Goal: Task Accomplishment & Management: Use online tool/utility

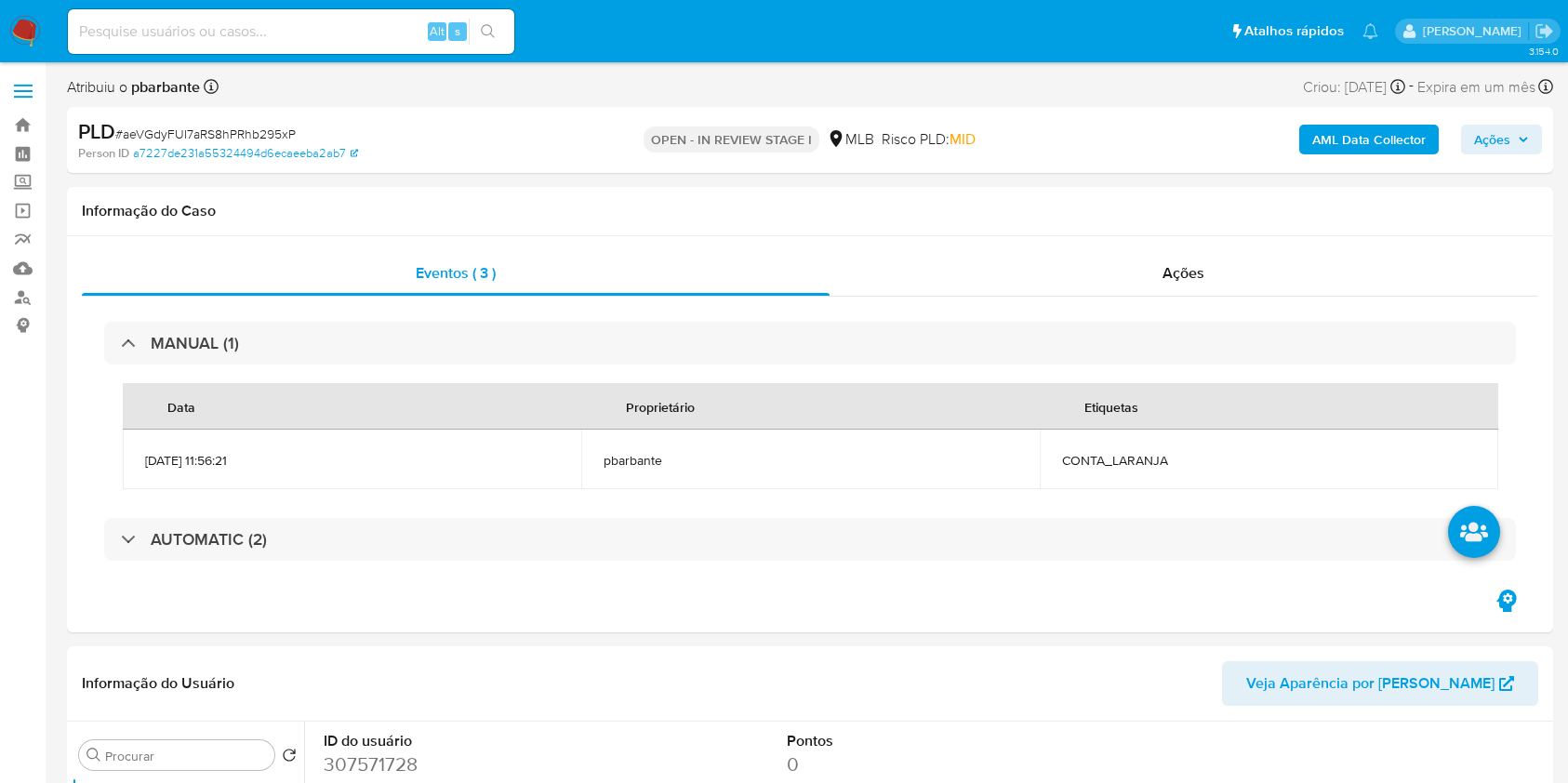
select select "10"
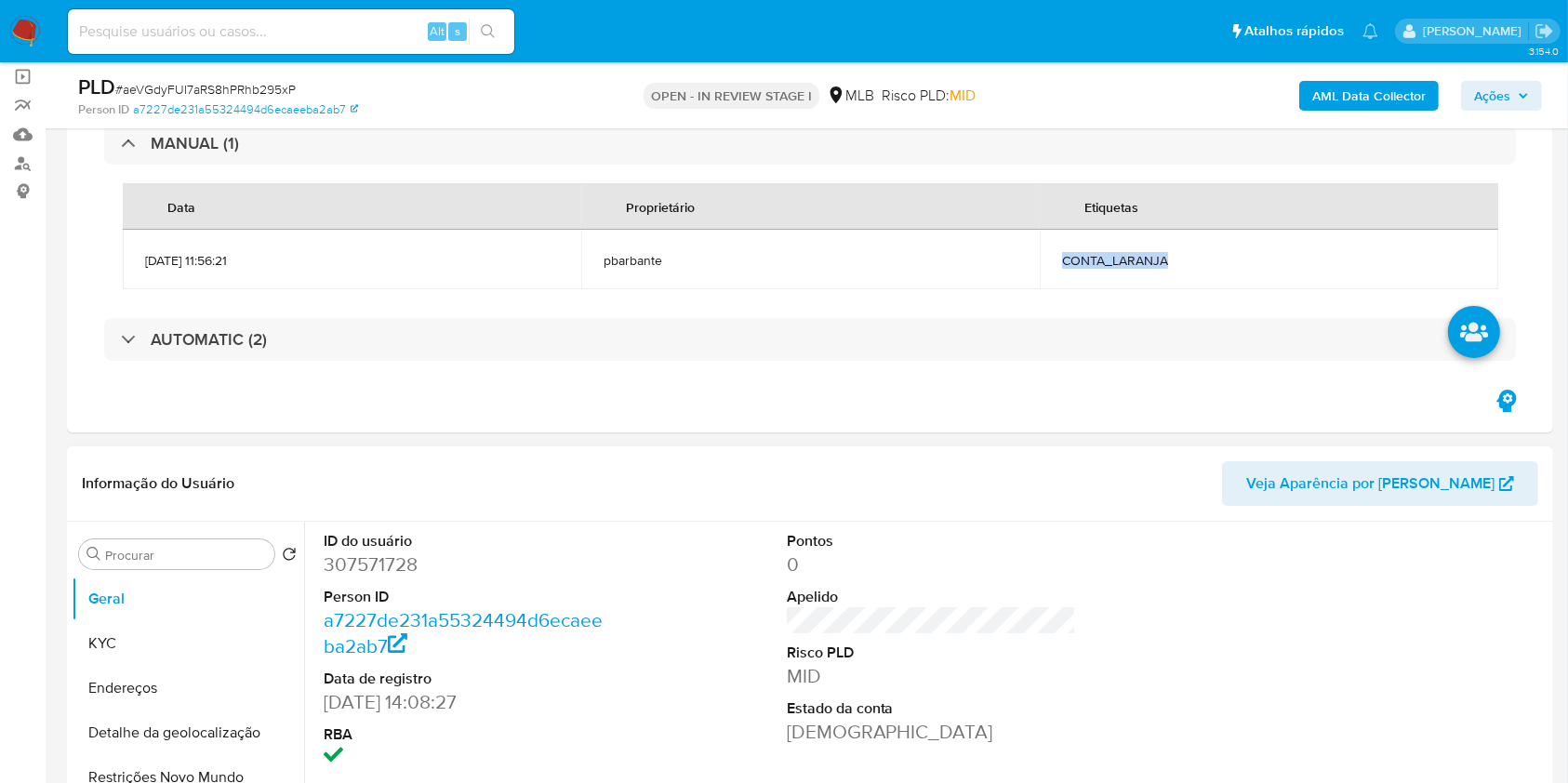
scroll to position [133, 0]
click at [145, 622] on button "Geral" at bounding box center [180, 600] width 218 height 45
click at [147, 633] on button "KYC" at bounding box center [180, 644] width 218 height 45
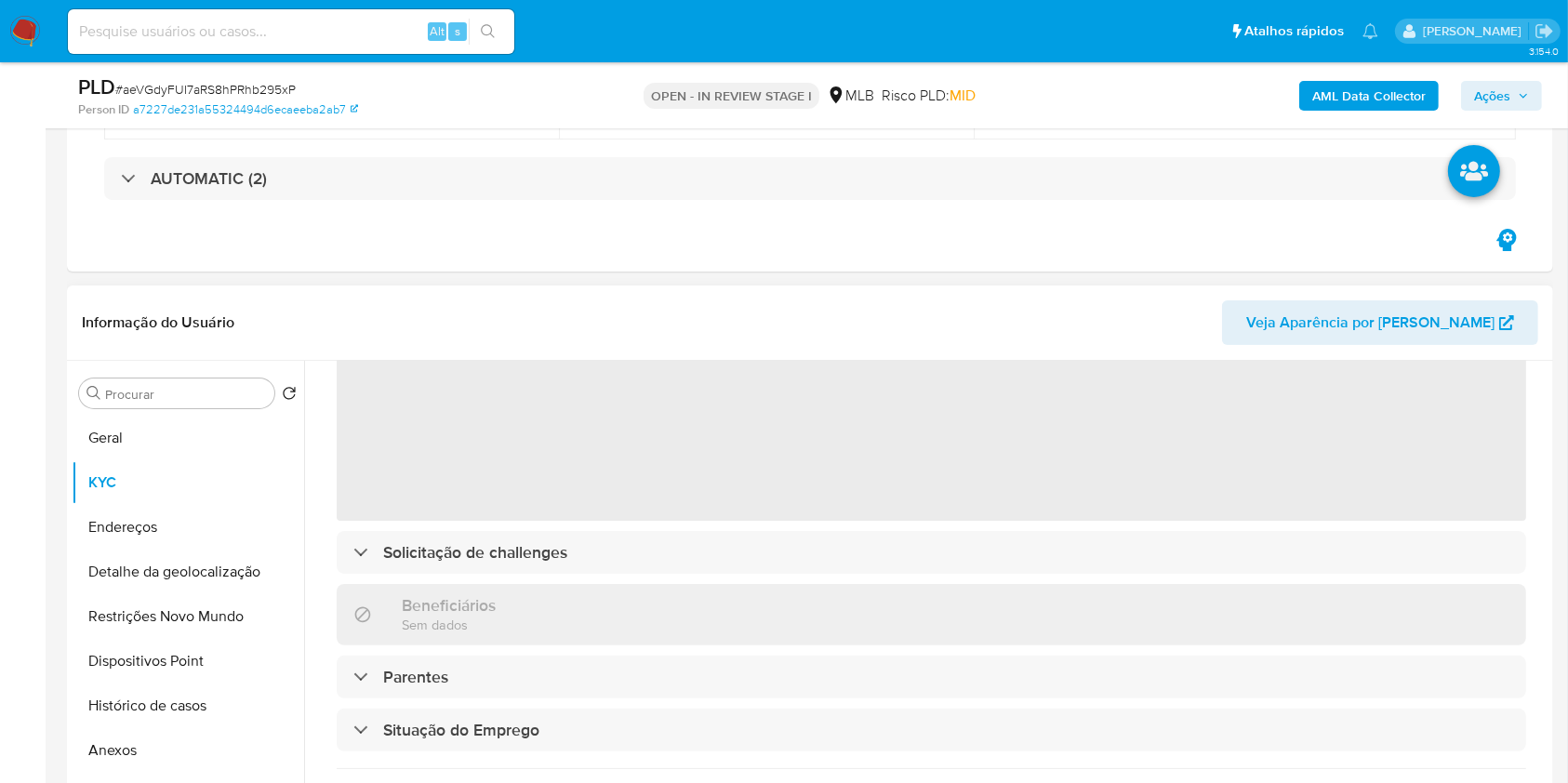
scroll to position [165, 0]
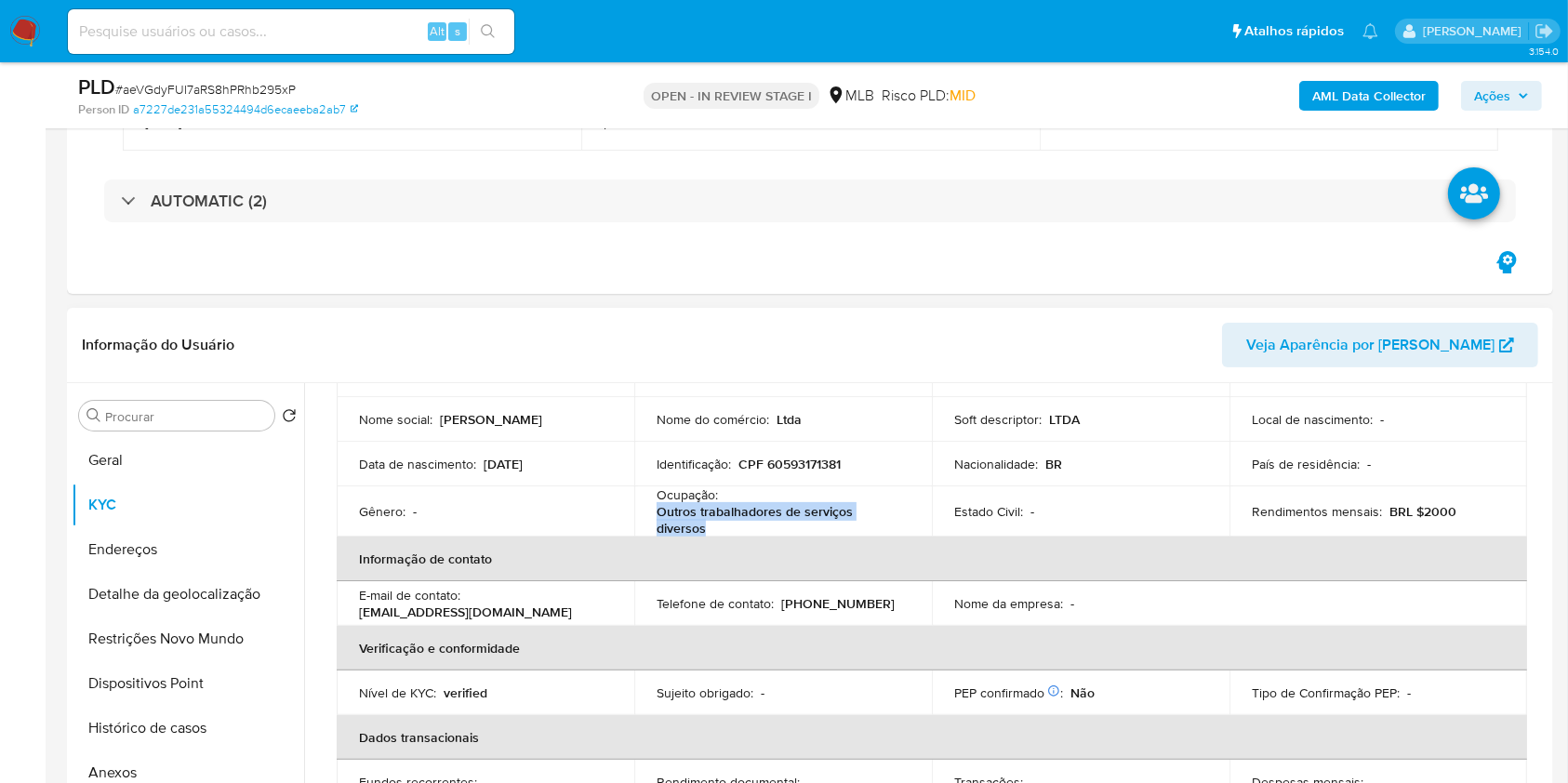
drag, startPoint x: 733, startPoint y: 529, endPoint x: 657, endPoint y: 511, distance: 78.1
click at [657, 511] on p "Outros trabalhadores de serviços diversos" at bounding box center [779, 519] width 245 height 34
copy p "Outros trabalhadores de serviços diversos"
click at [169, 725] on button "Histórico de casos" at bounding box center [180, 728] width 218 height 45
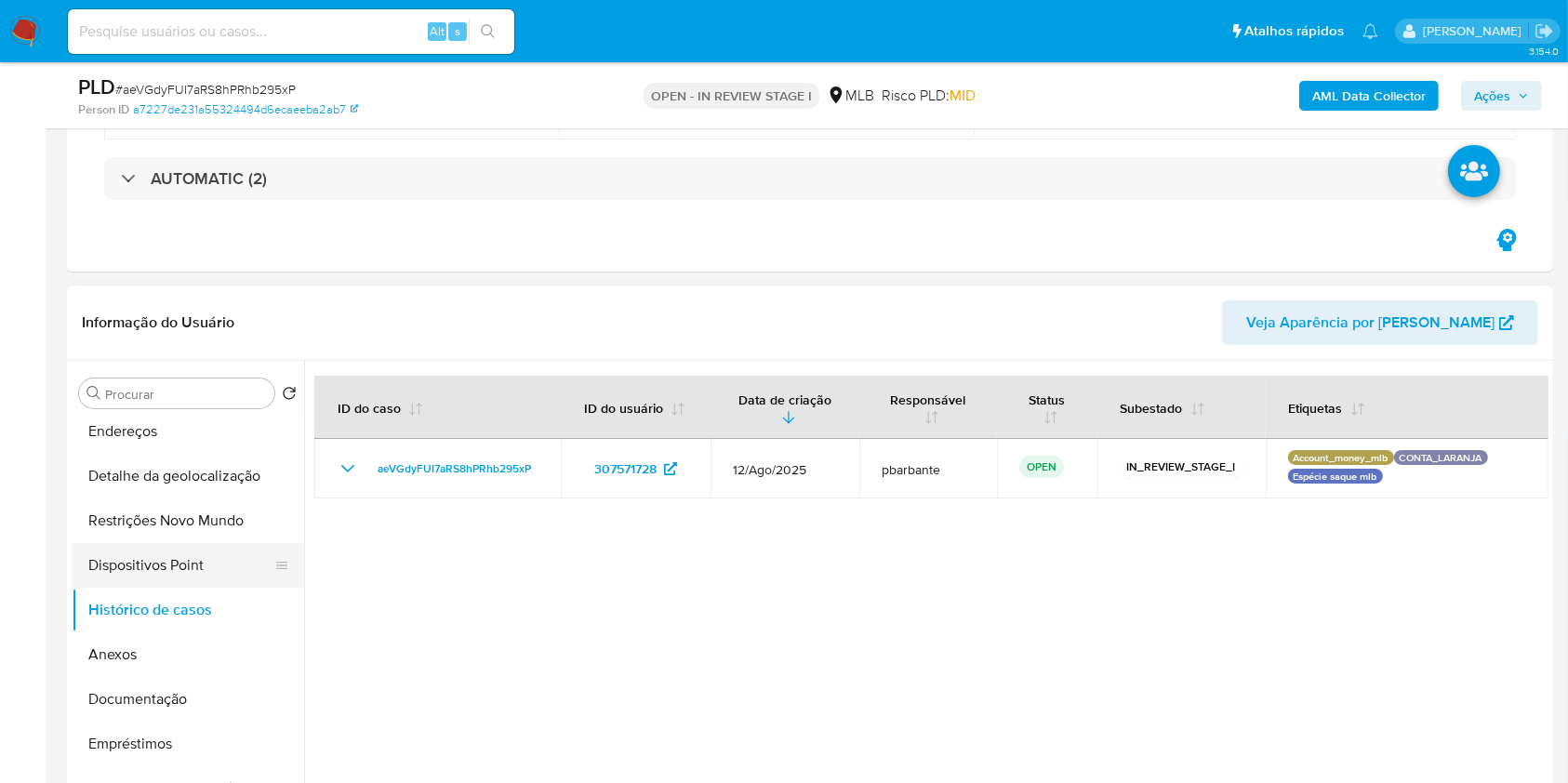
scroll to position [97, 0]
click at [145, 704] on button "Documentação" at bounding box center [180, 699] width 218 height 45
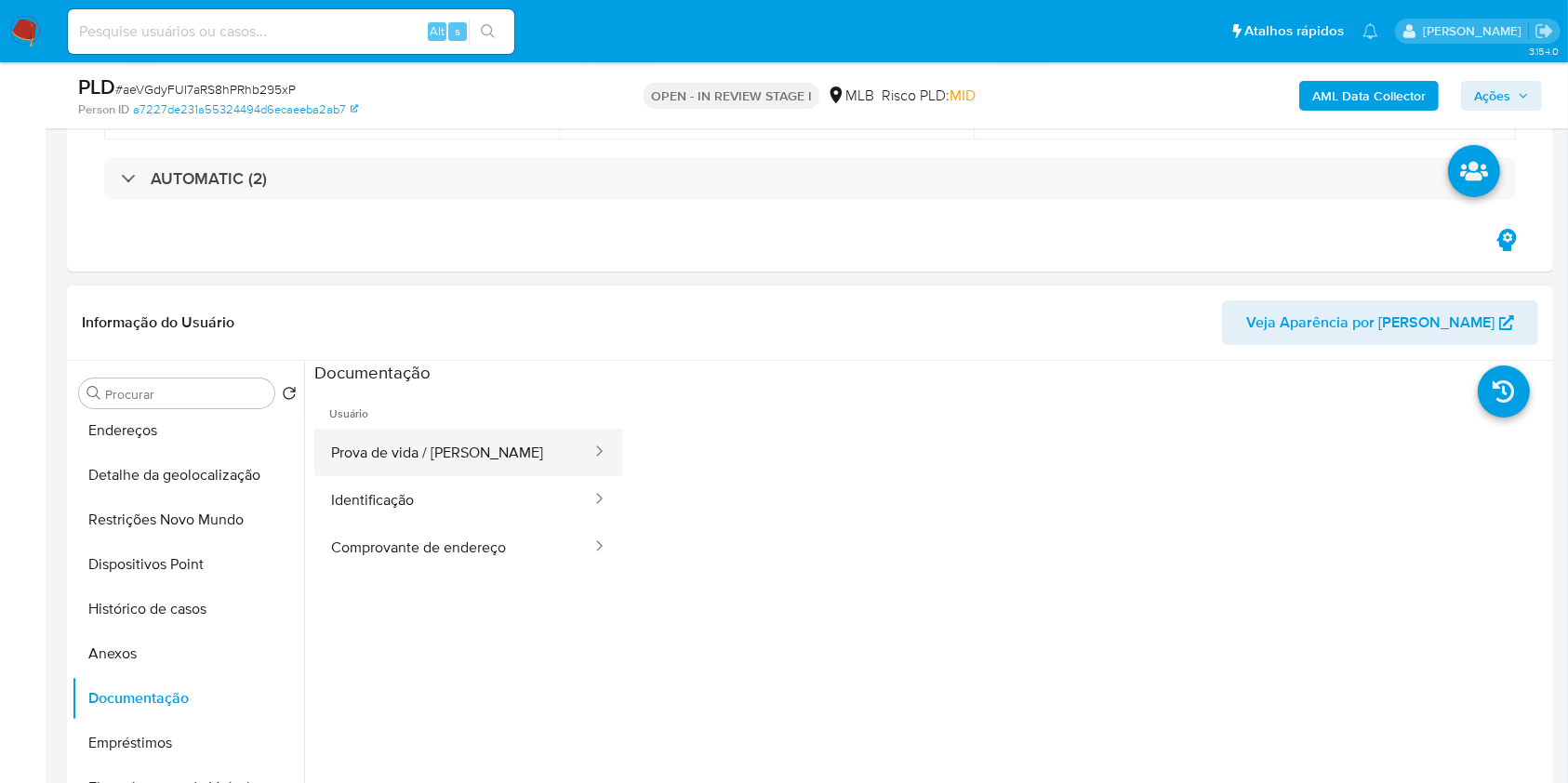
click at [484, 476] on button "Prova de vida / Selfie" at bounding box center [454, 452] width 279 height 47
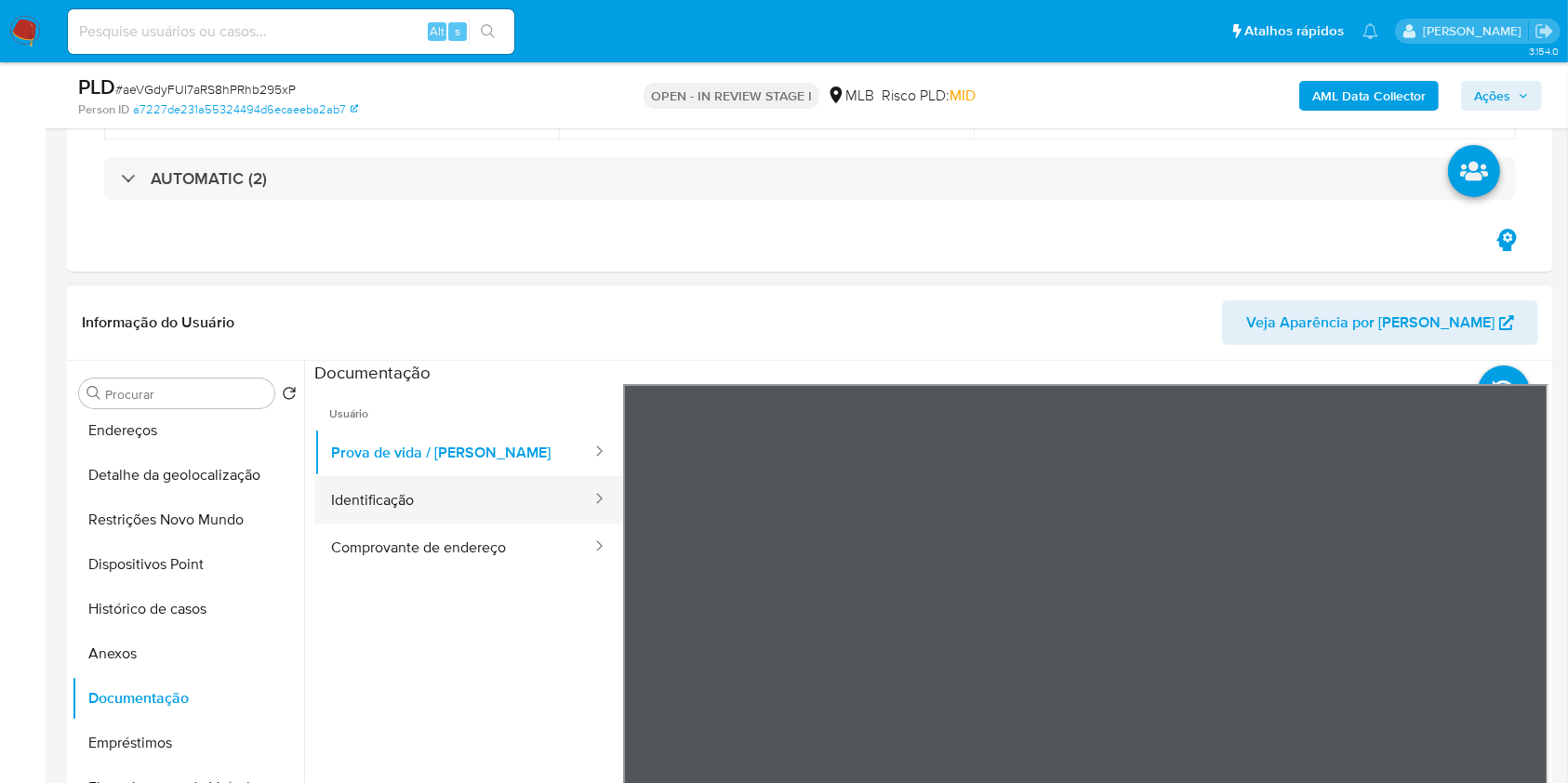
click at [479, 497] on button "Identificação" at bounding box center [454, 499] width 279 height 47
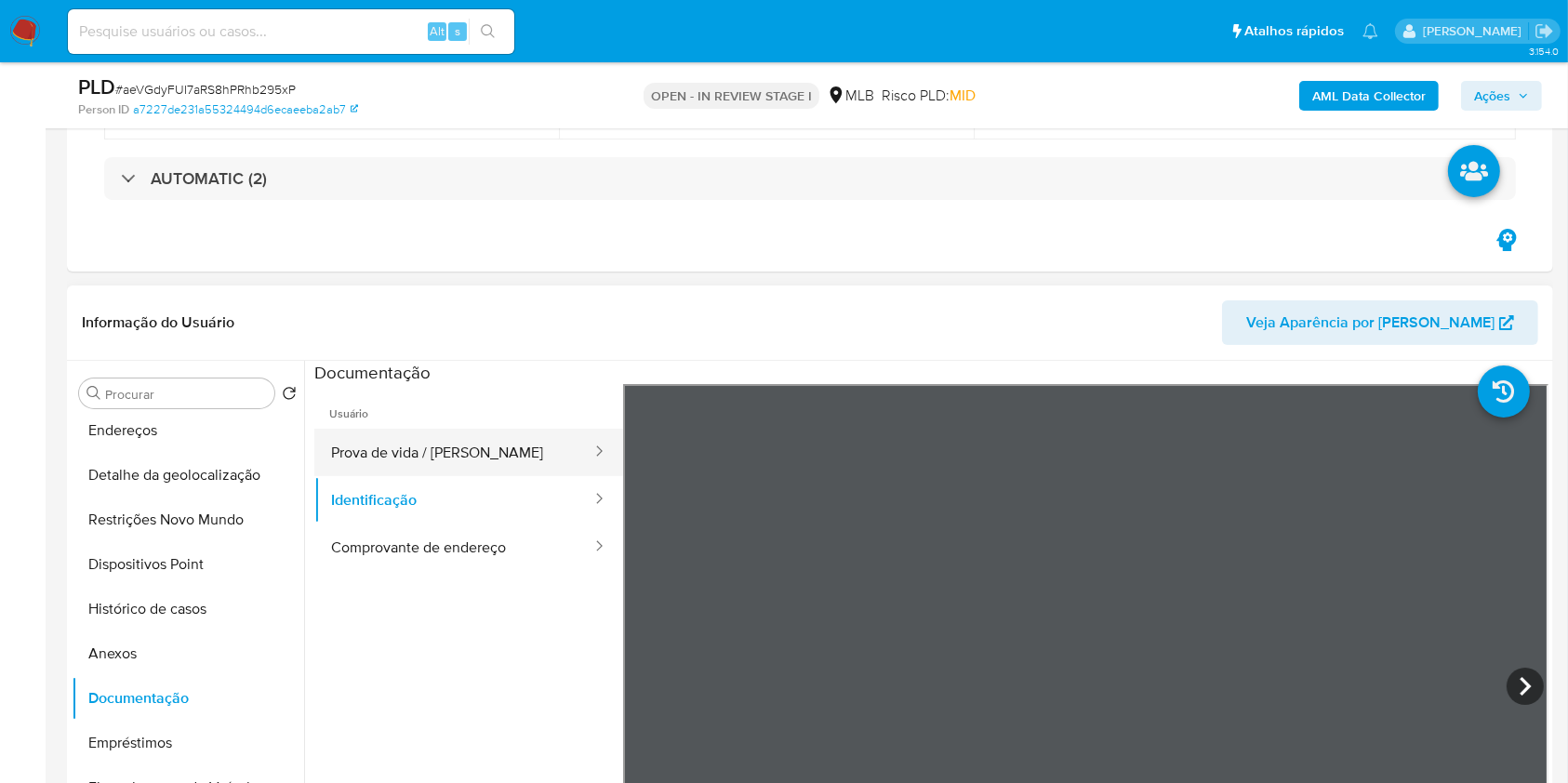
click at [514, 460] on button "Prova de vida / Selfie" at bounding box center [454, 452] width 279 height 47
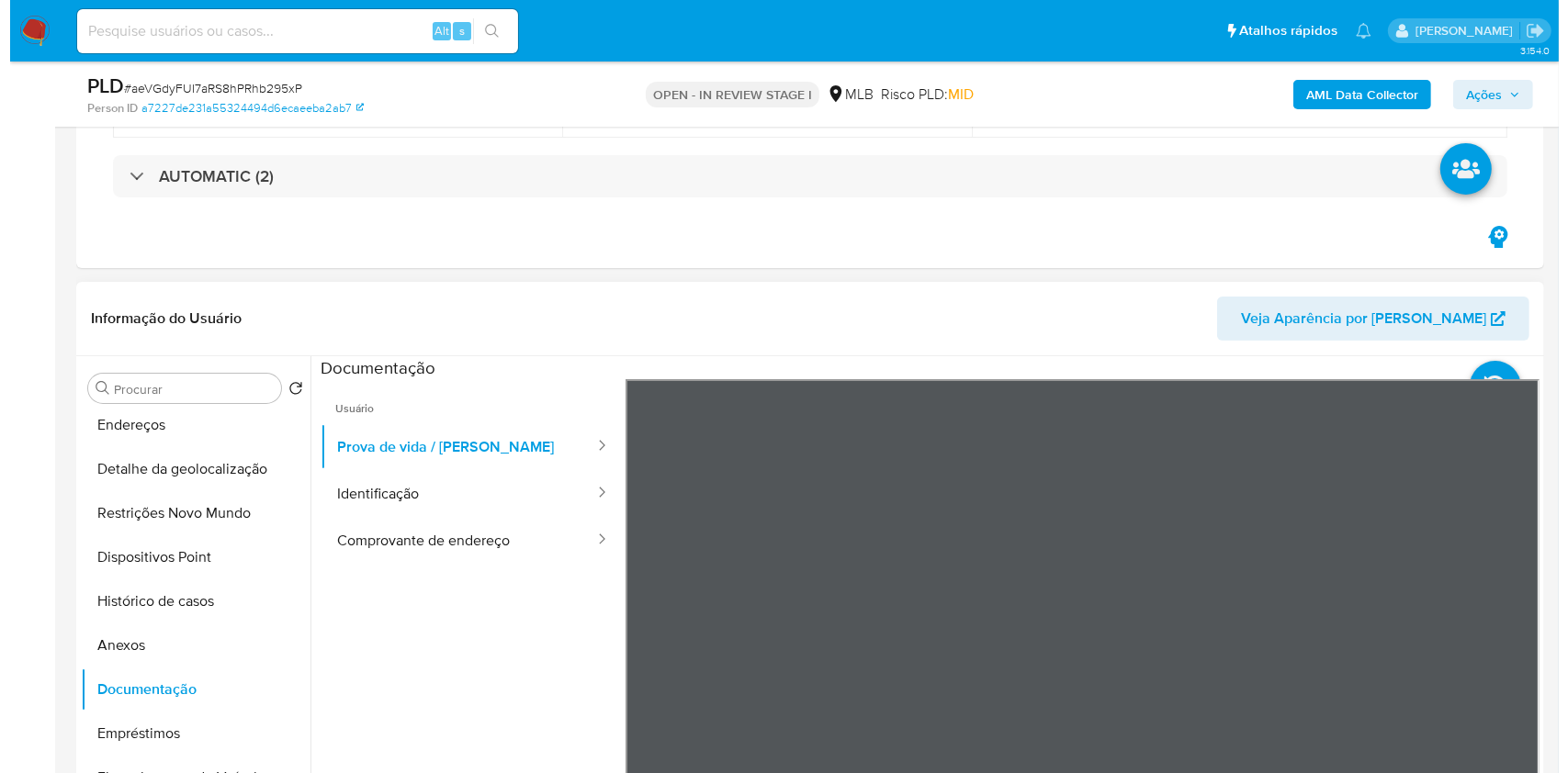
scroll to position [88, 0]
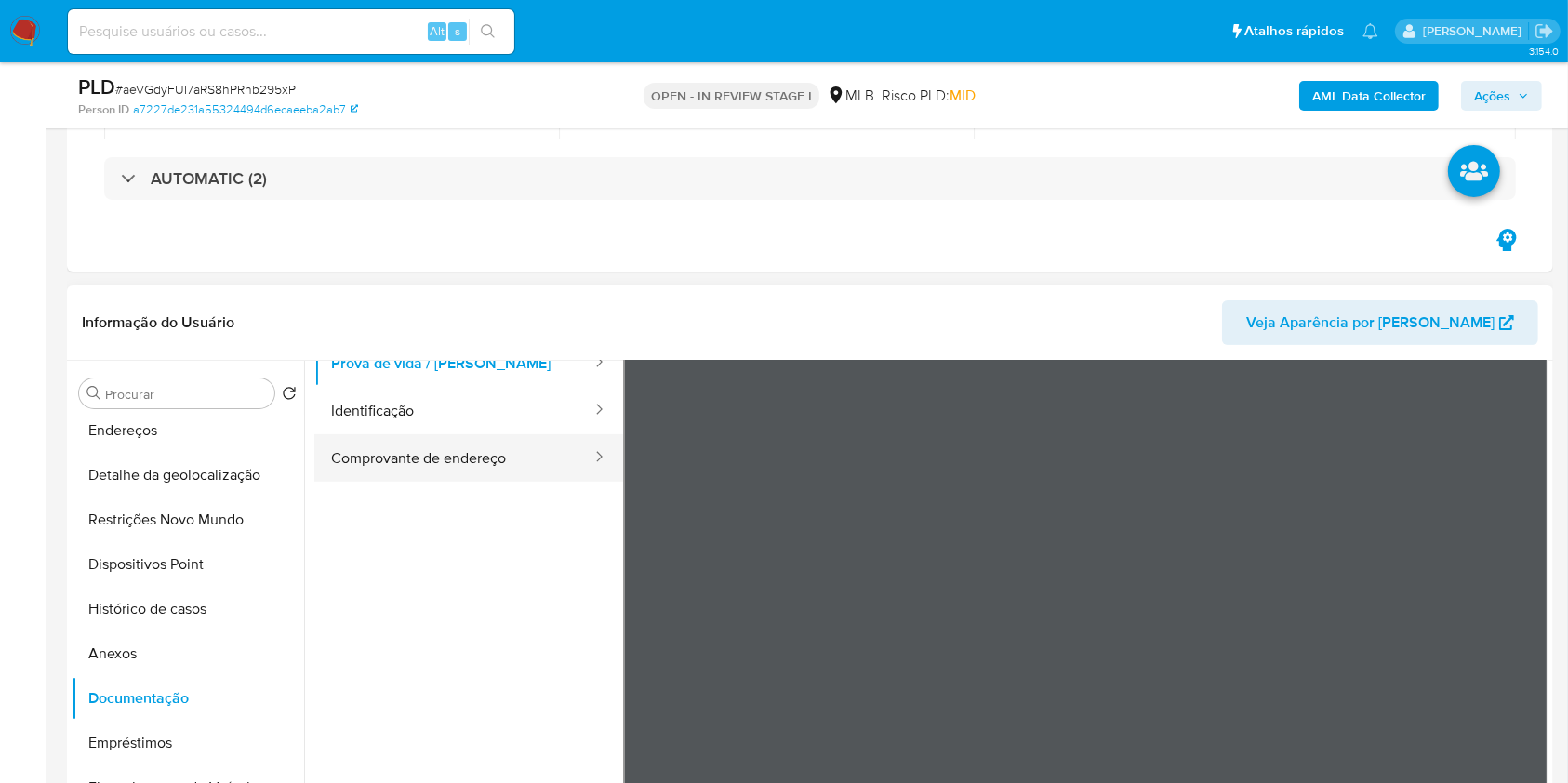
click at [520, 476] on button "Comprovante de endereço" at bounding box center [454, 457] width 279 height 47
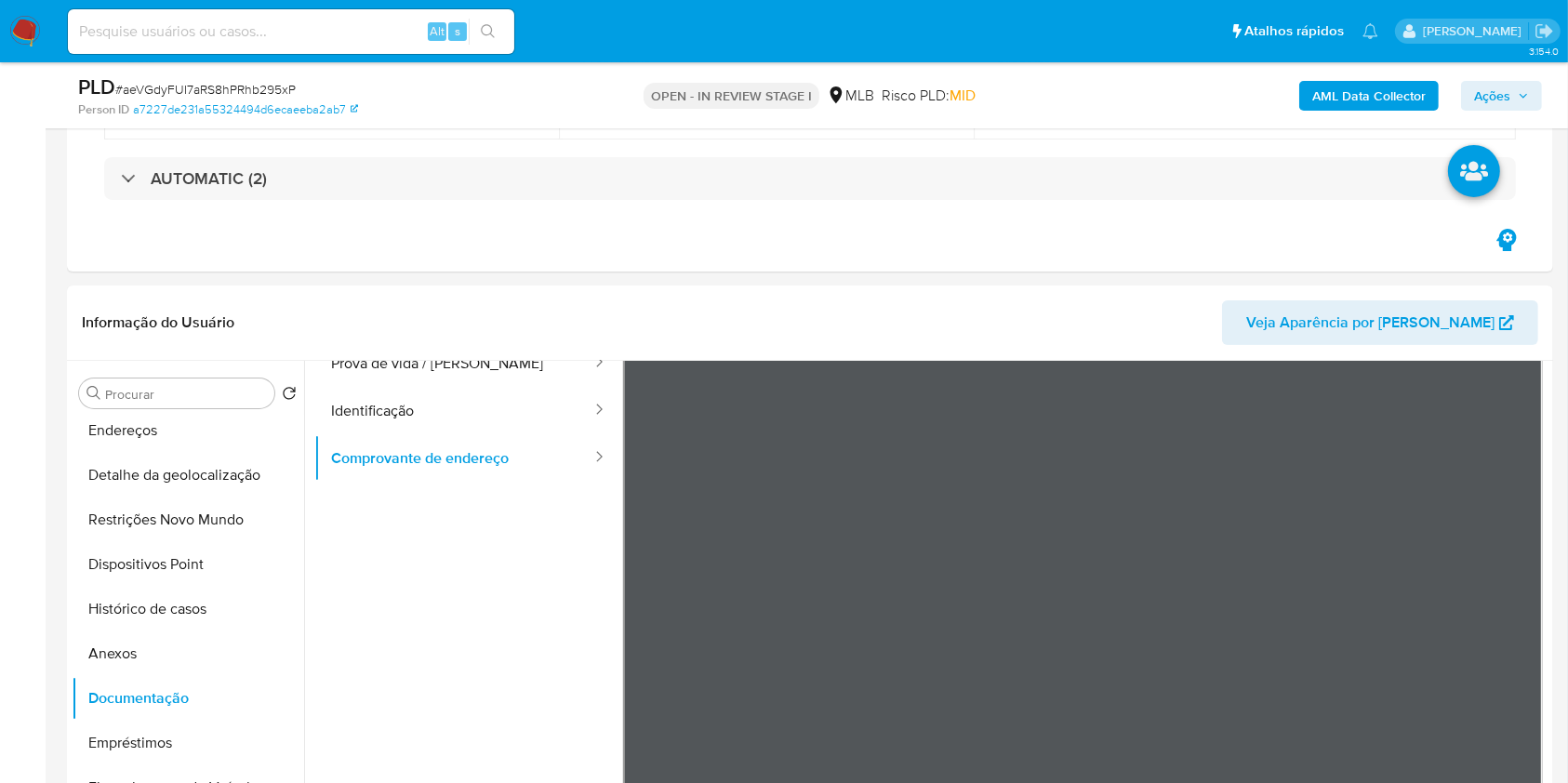
click at [1373, 84] on b "AML Data Collector" at bounding box center [1368, 95] width 113 height 30
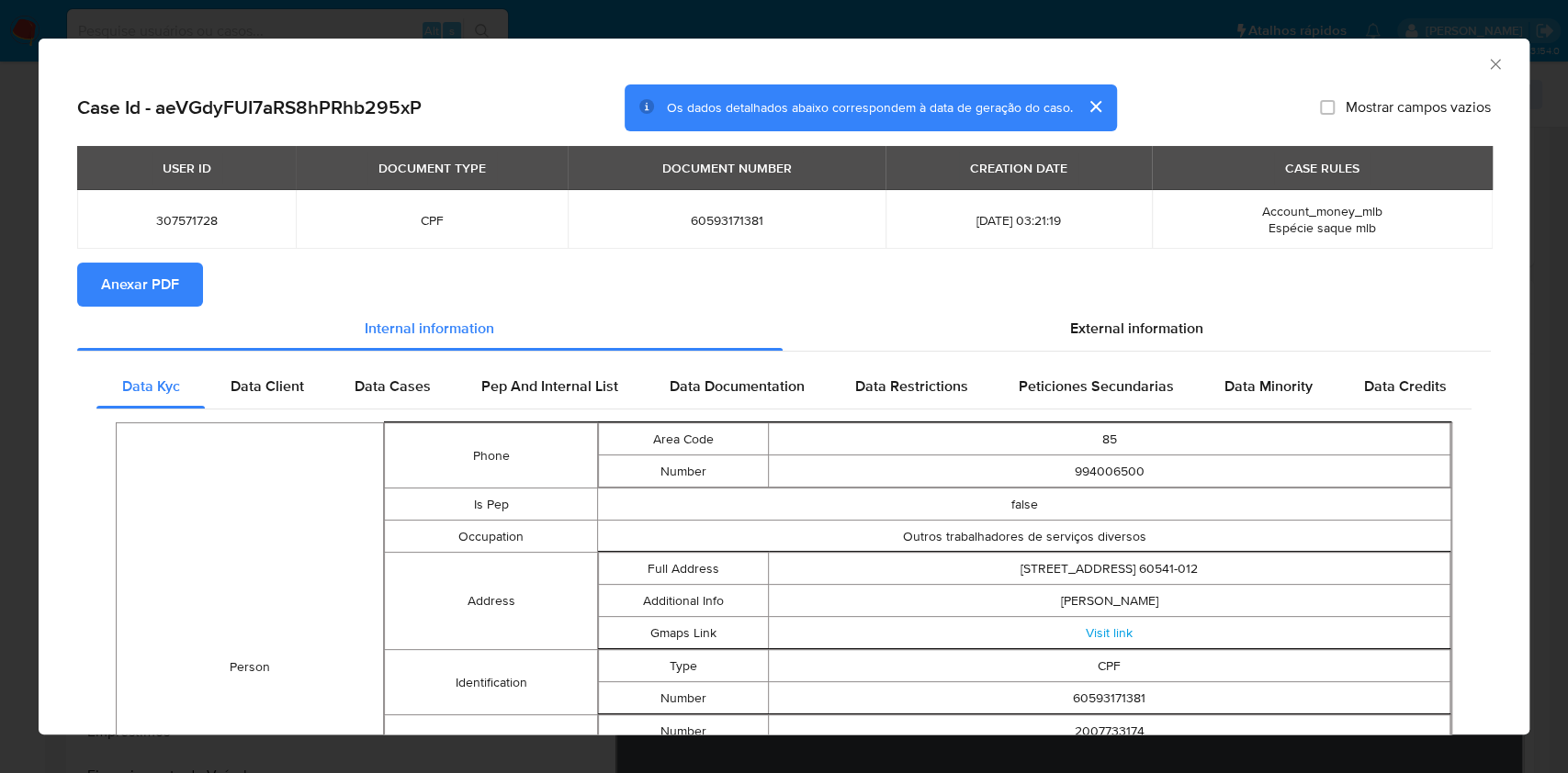
click at [168, 285] on span "Anexar PDF" at bounding box center [141, 284] width 78 height 40
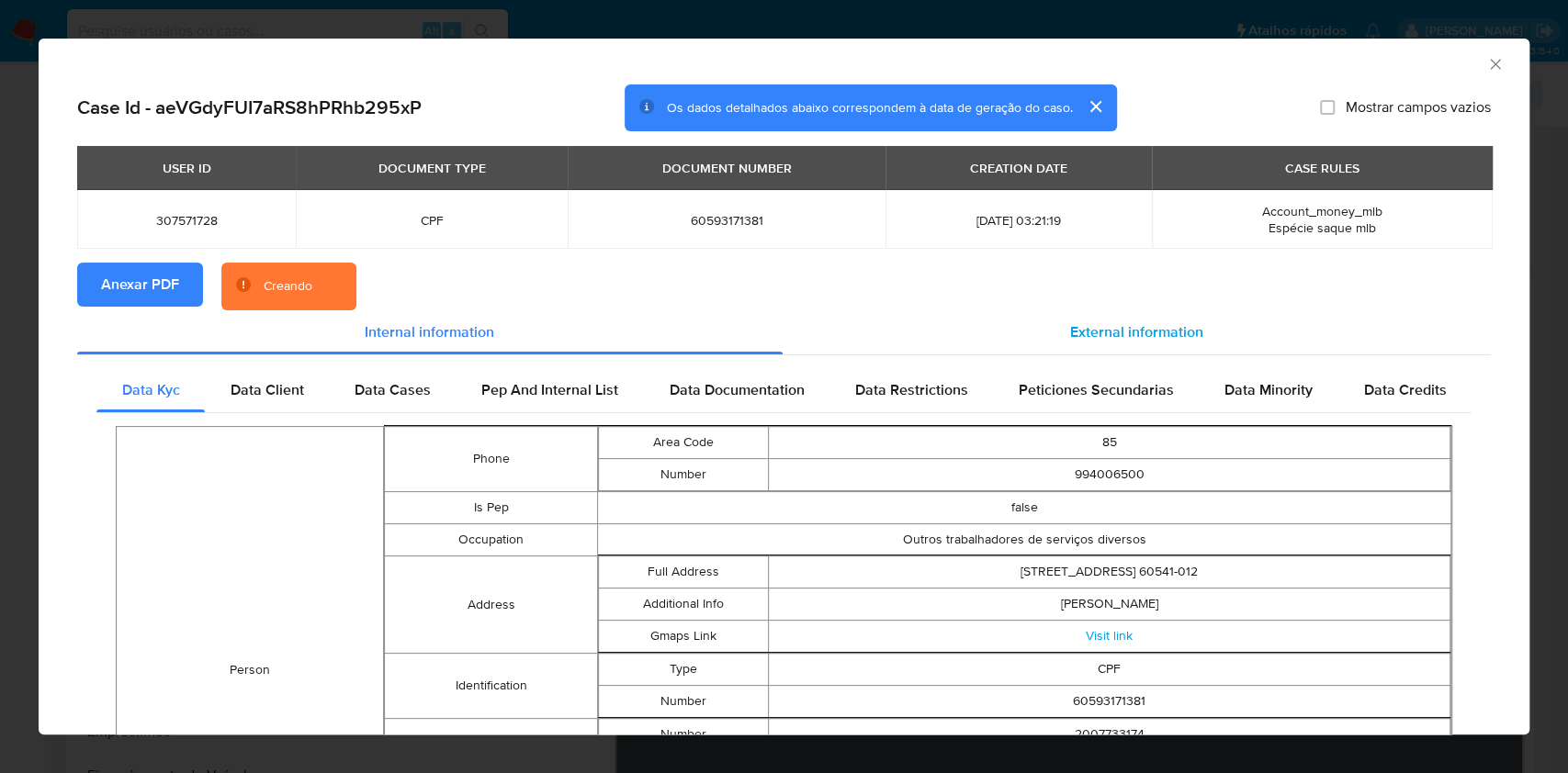
click at [1231, 342] on div "External information" at bounding box center [1137, 332] width 709 height 44
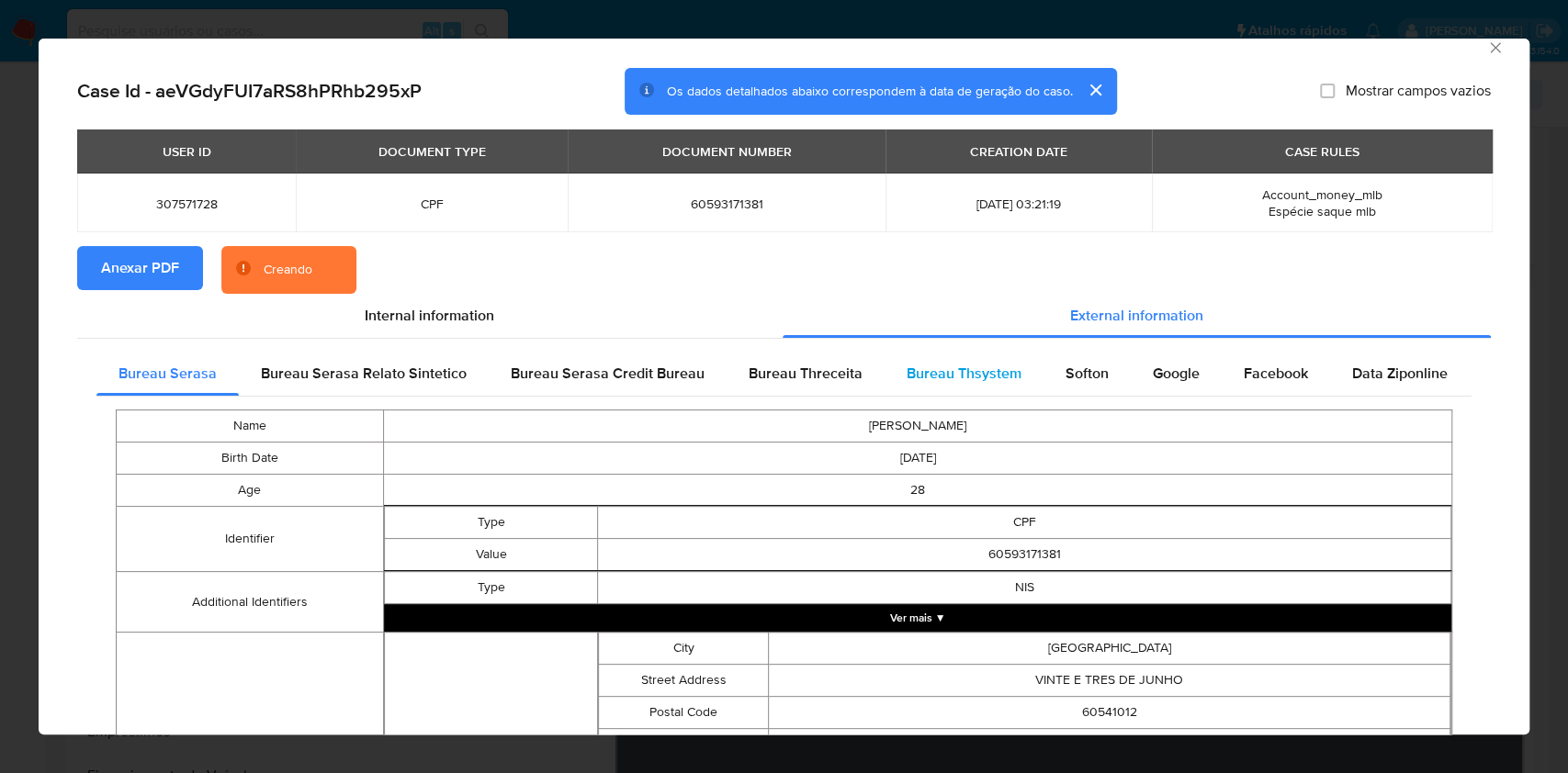
click at [941, 391] on div "Bureau Thsystem" at bounding box center [964, 374] width 159 height 44
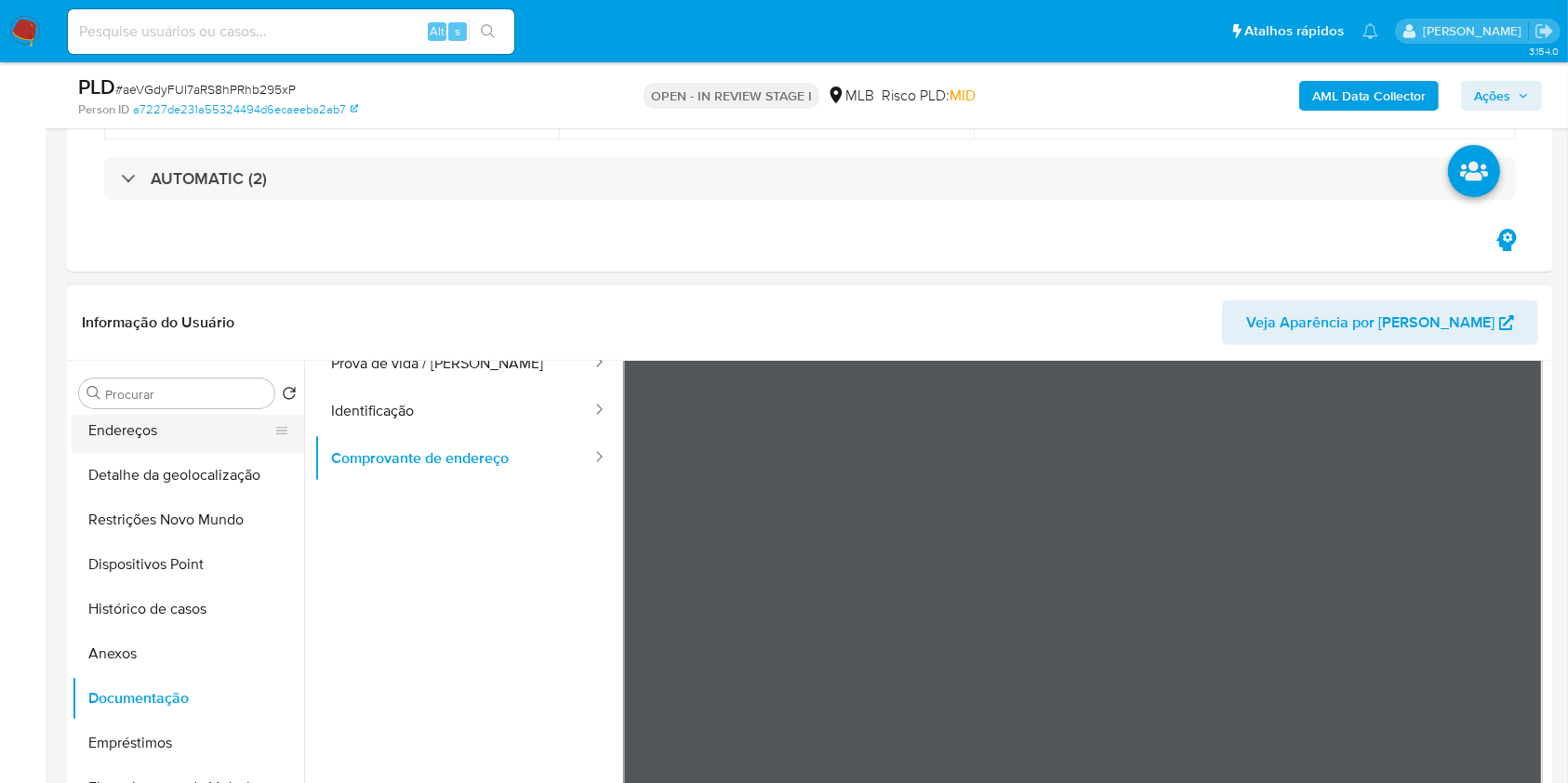
scroll to position [0, 0]
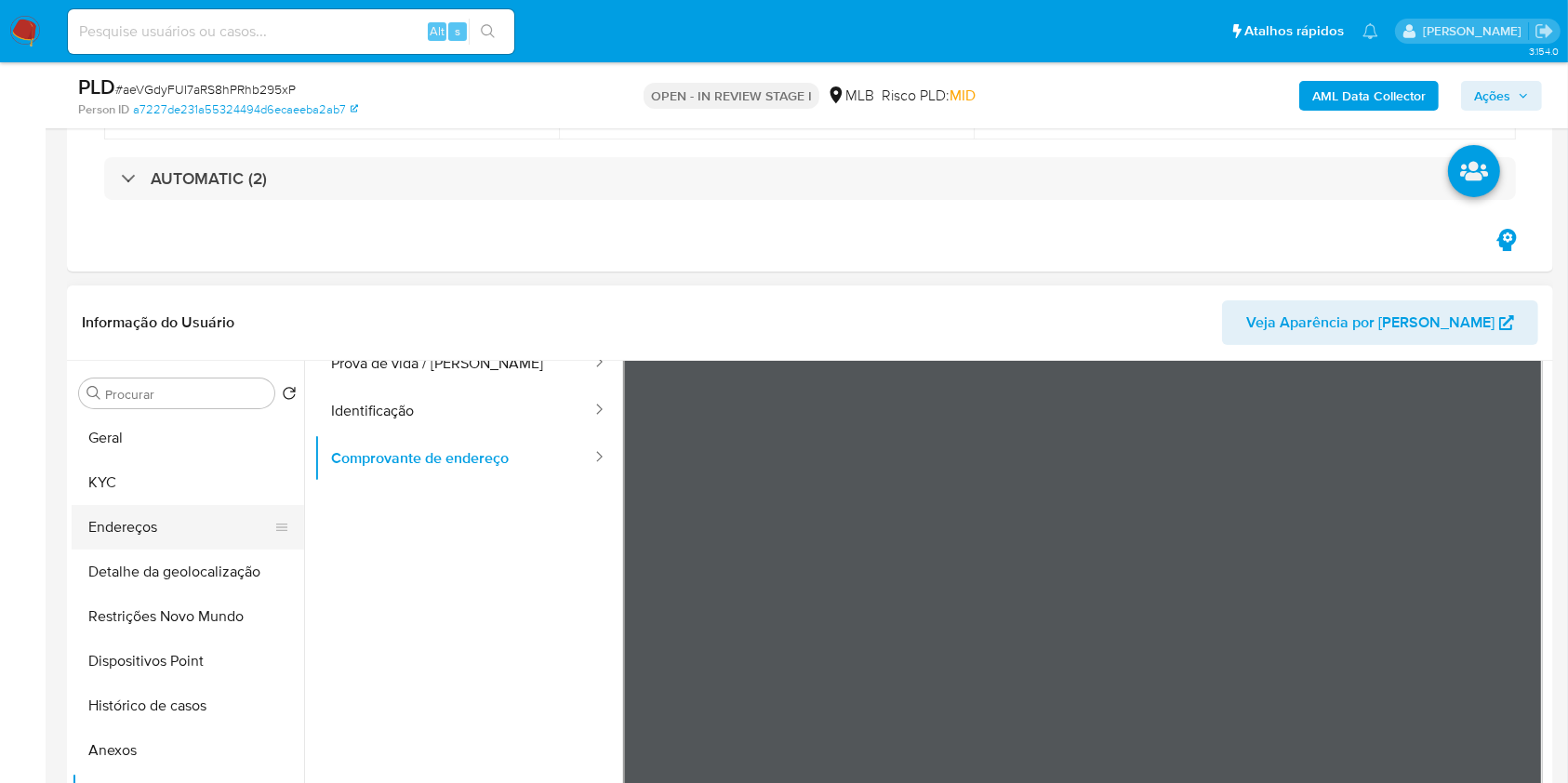
click at [149, 446] on button "Geral" at bounding box center [188, 438] width 233 height 45
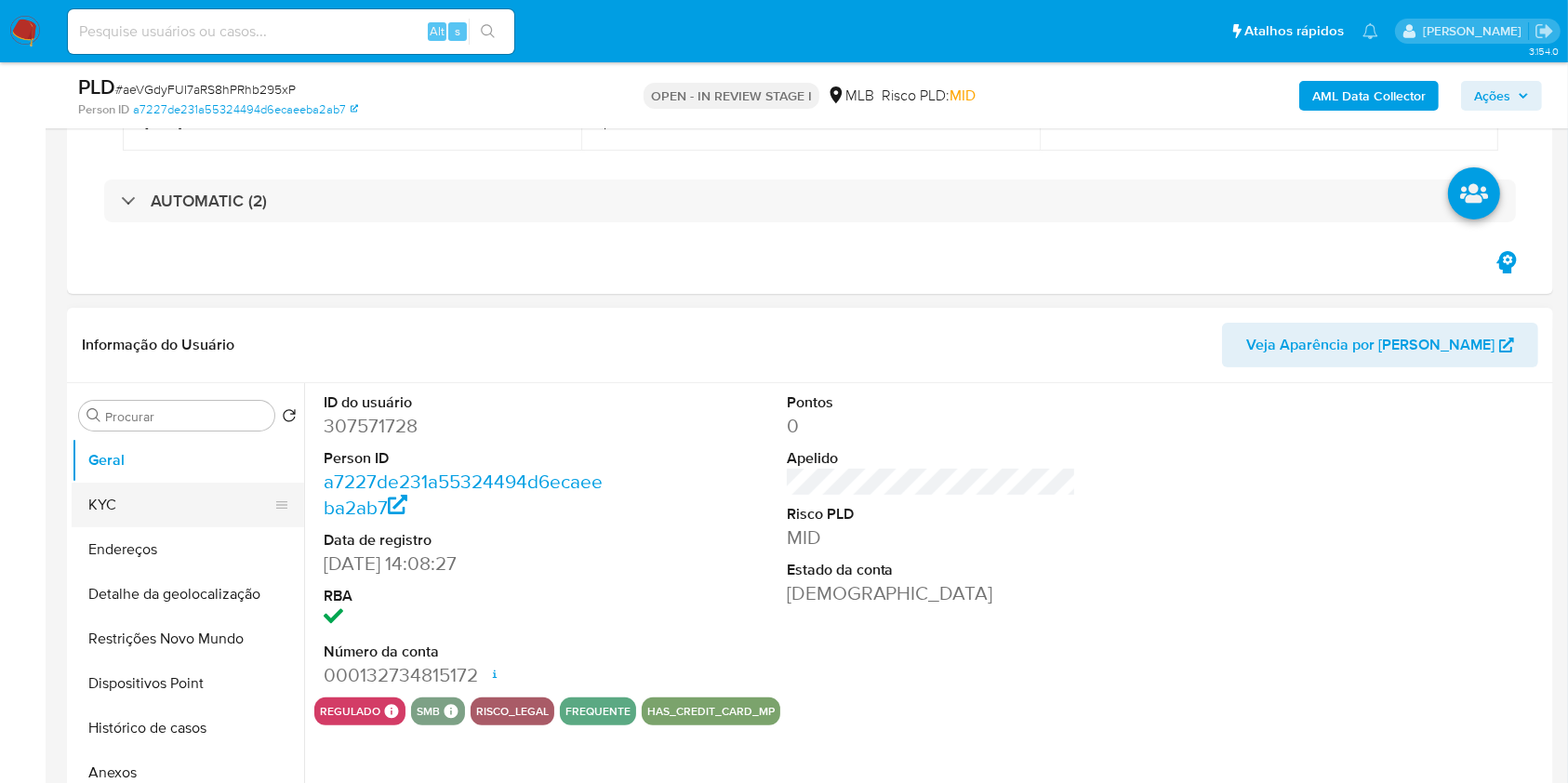
click at [216, 506] on button "KYC" at bounding box center [180, 505] width 218 height 45
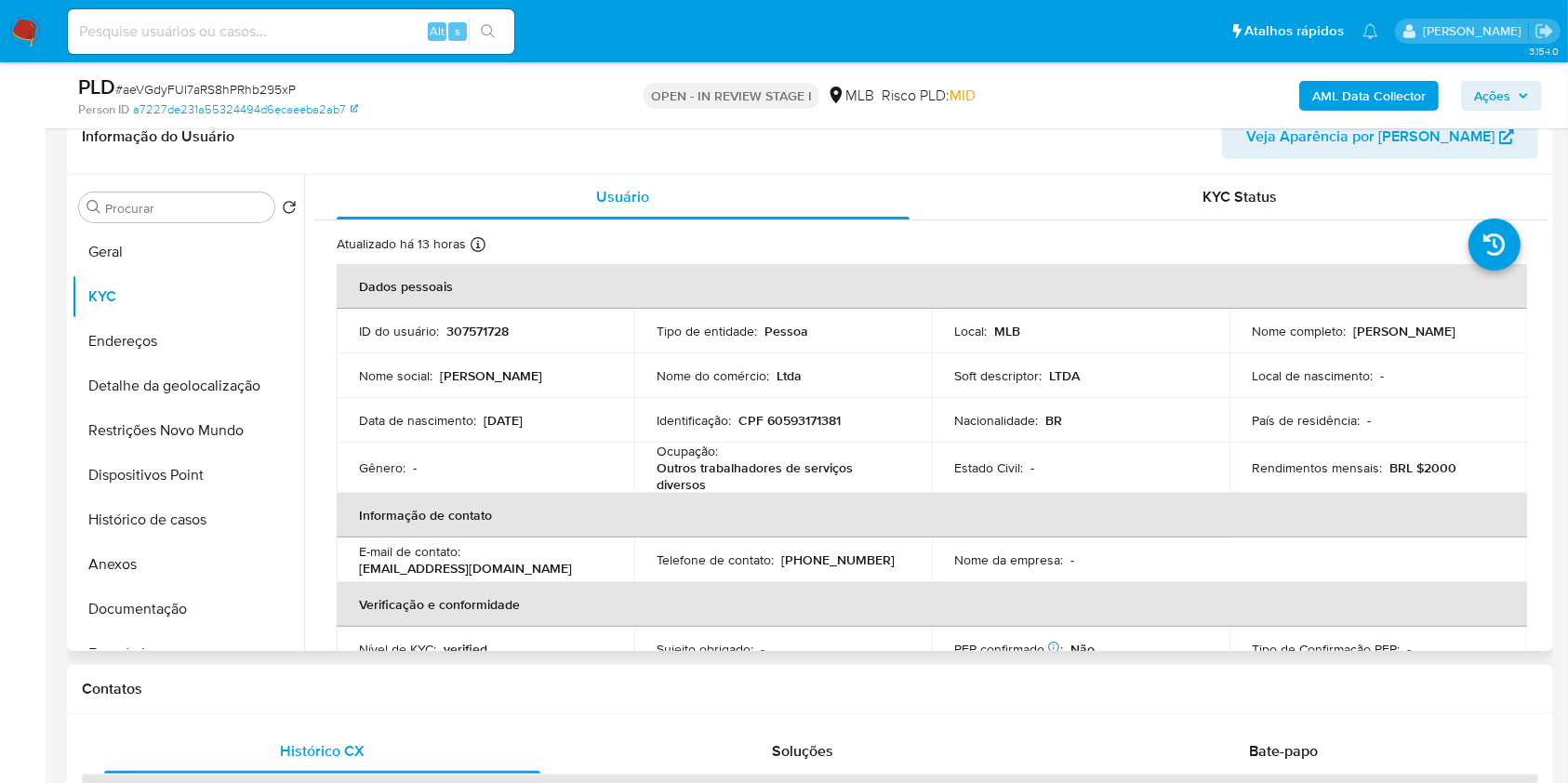
scroll to position [483, 0]
click at [188, 232] on button "Geral" at bounding box center [180, 250] width 218 height 45
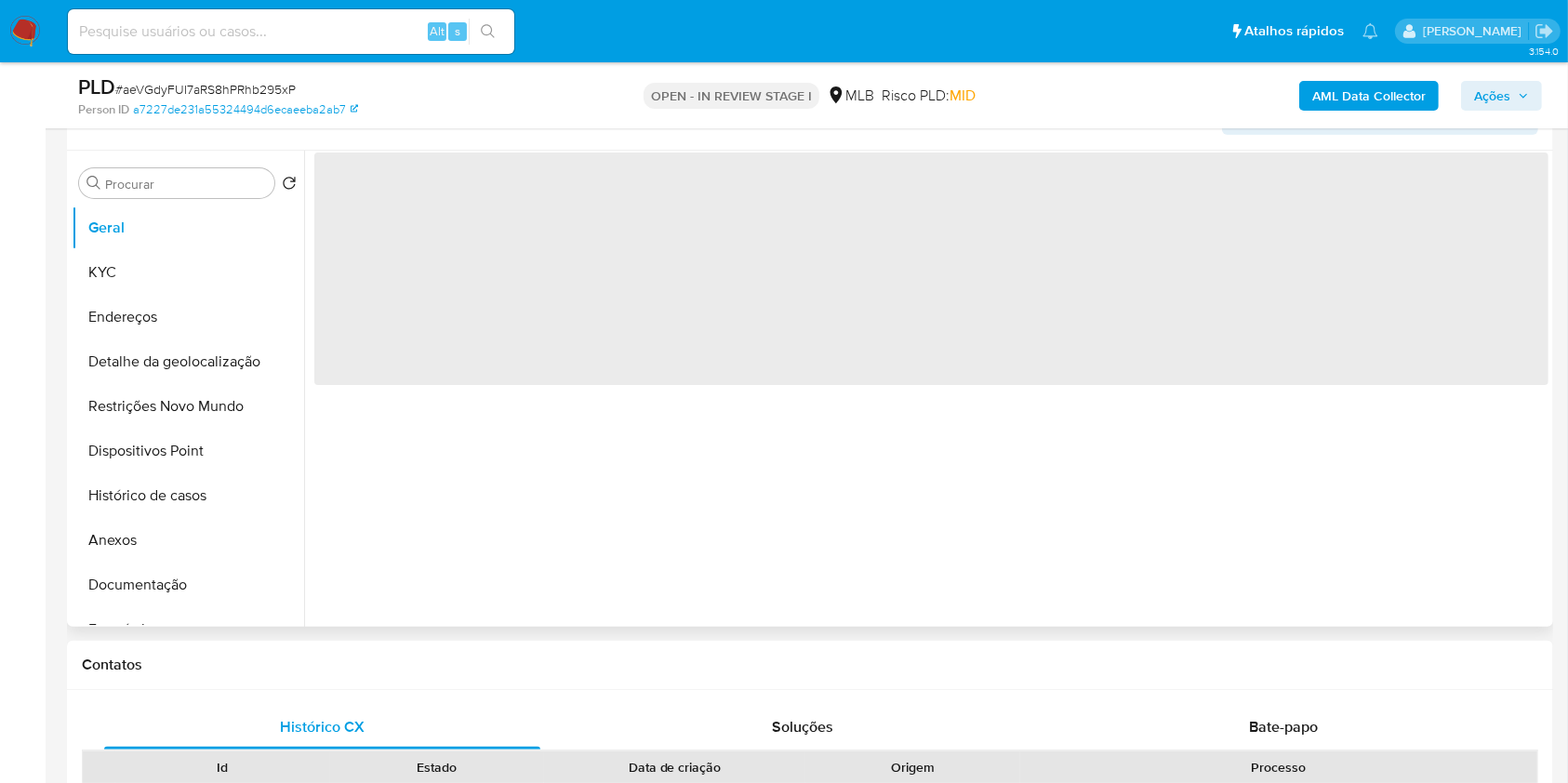
click at [580, 504] on div "‌" at bounding box center [926, 388] width 1244 height 476
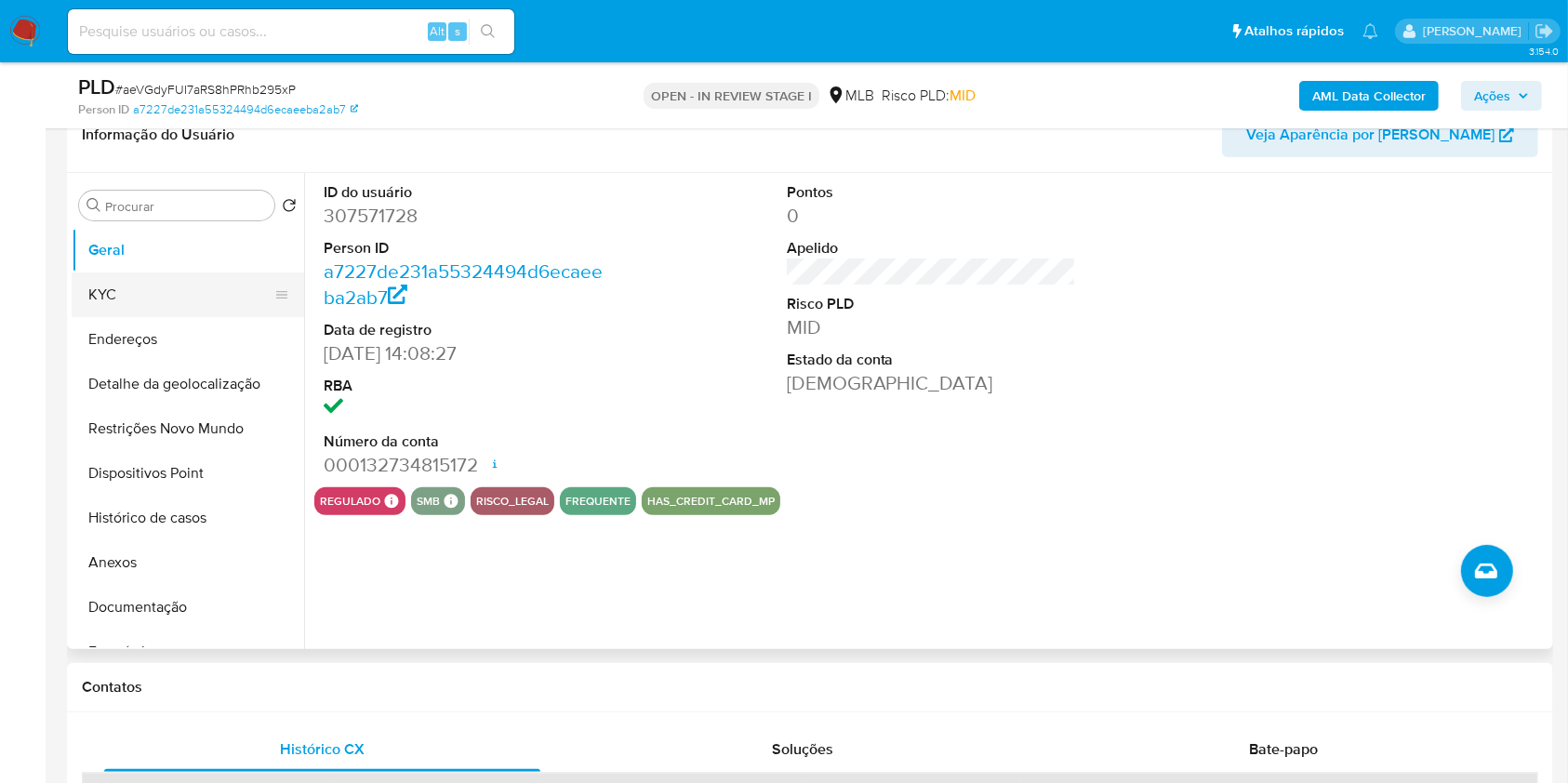
click at [103, 290] on button "KYC" at bounding box center [180, 295] width 218 height 45
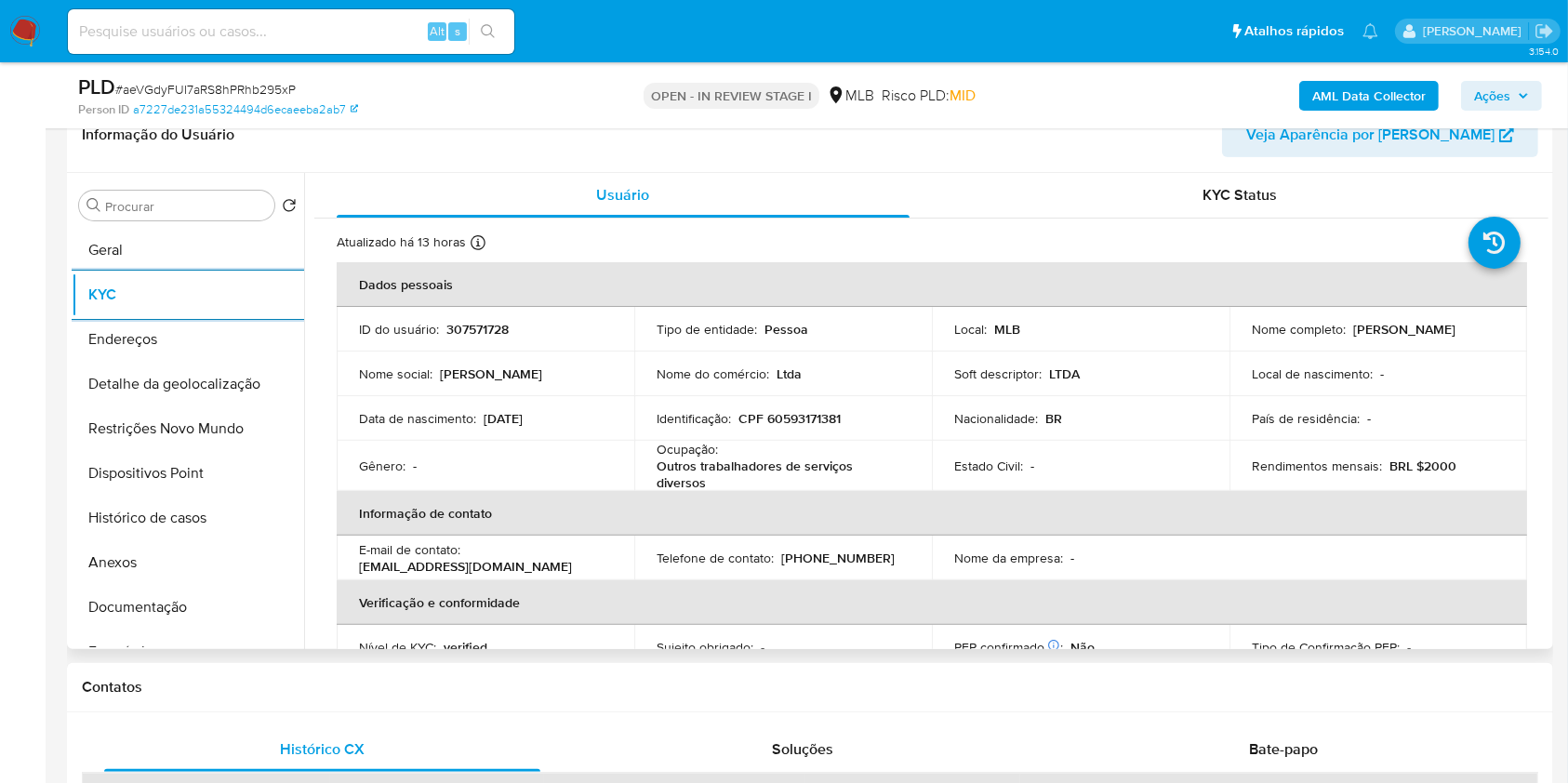
scroll to position [797, 0]
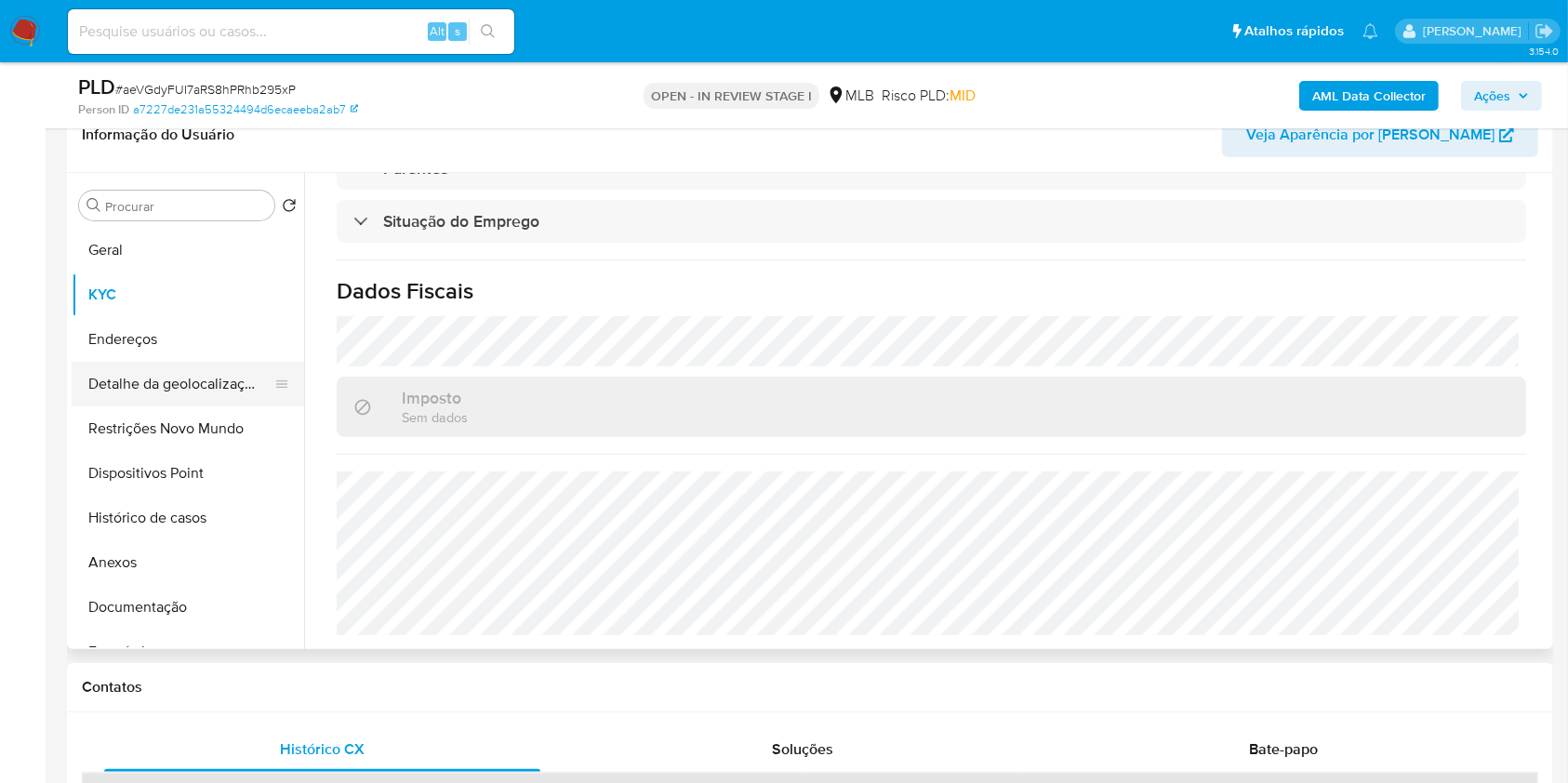
click at [188, 374] on button "Detalhe da geolocalização" at bounding box center [180, 384] width 218 height 45
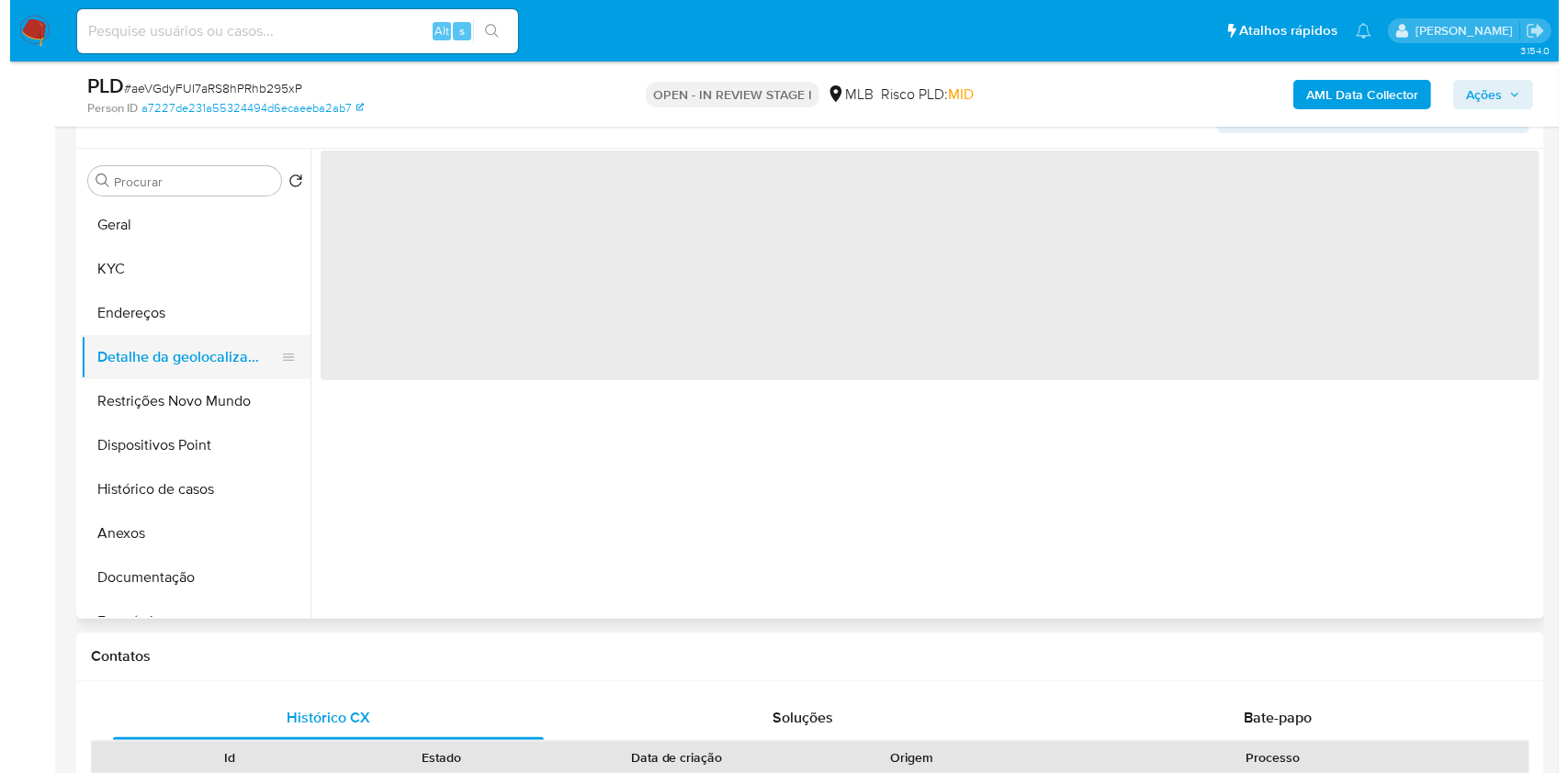
scroll to position [0, 0]
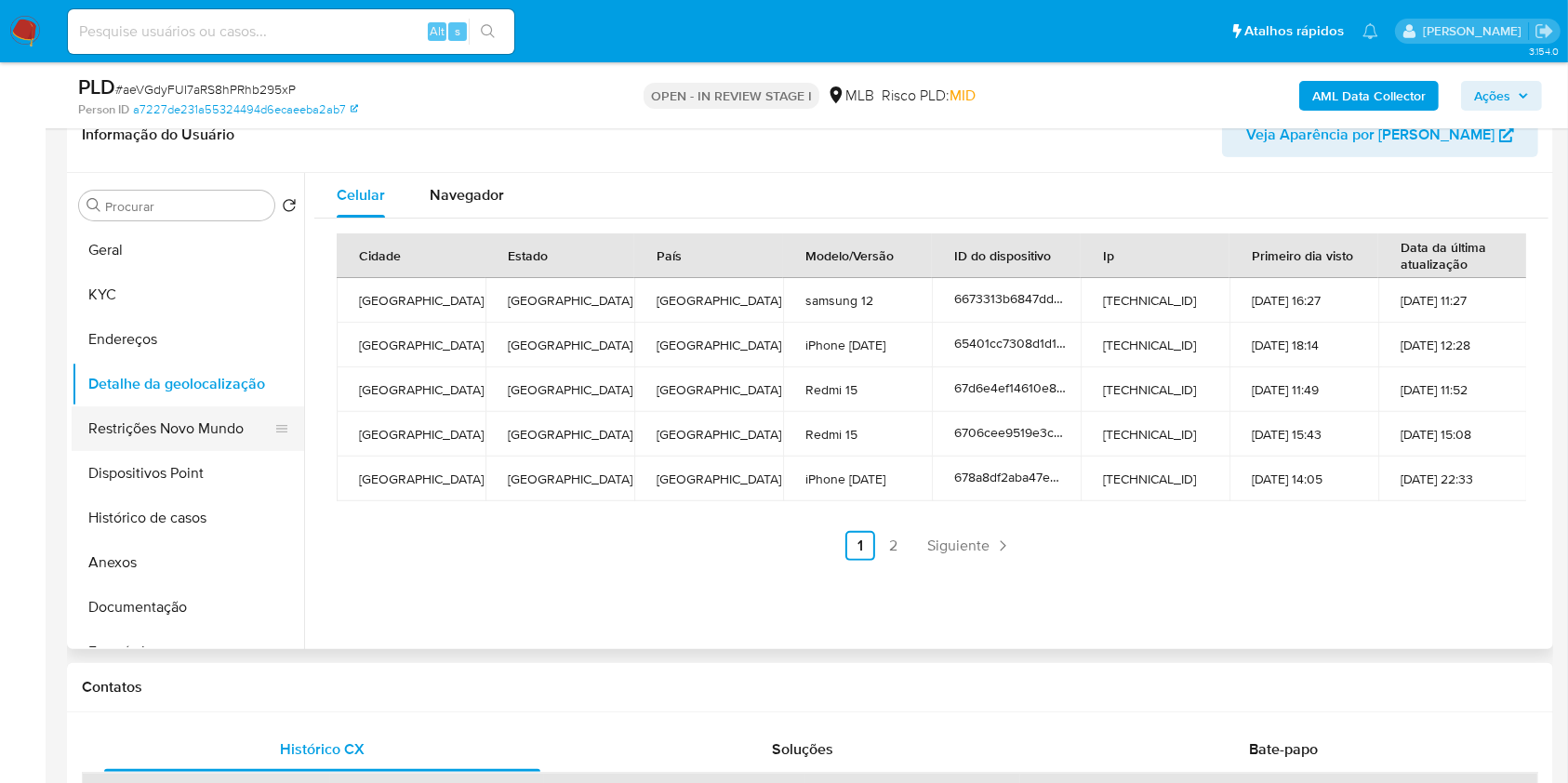
click at [202, 411] on button "Restrições Novo Mundo" at bounding box center [180, 428] width 218 height 45
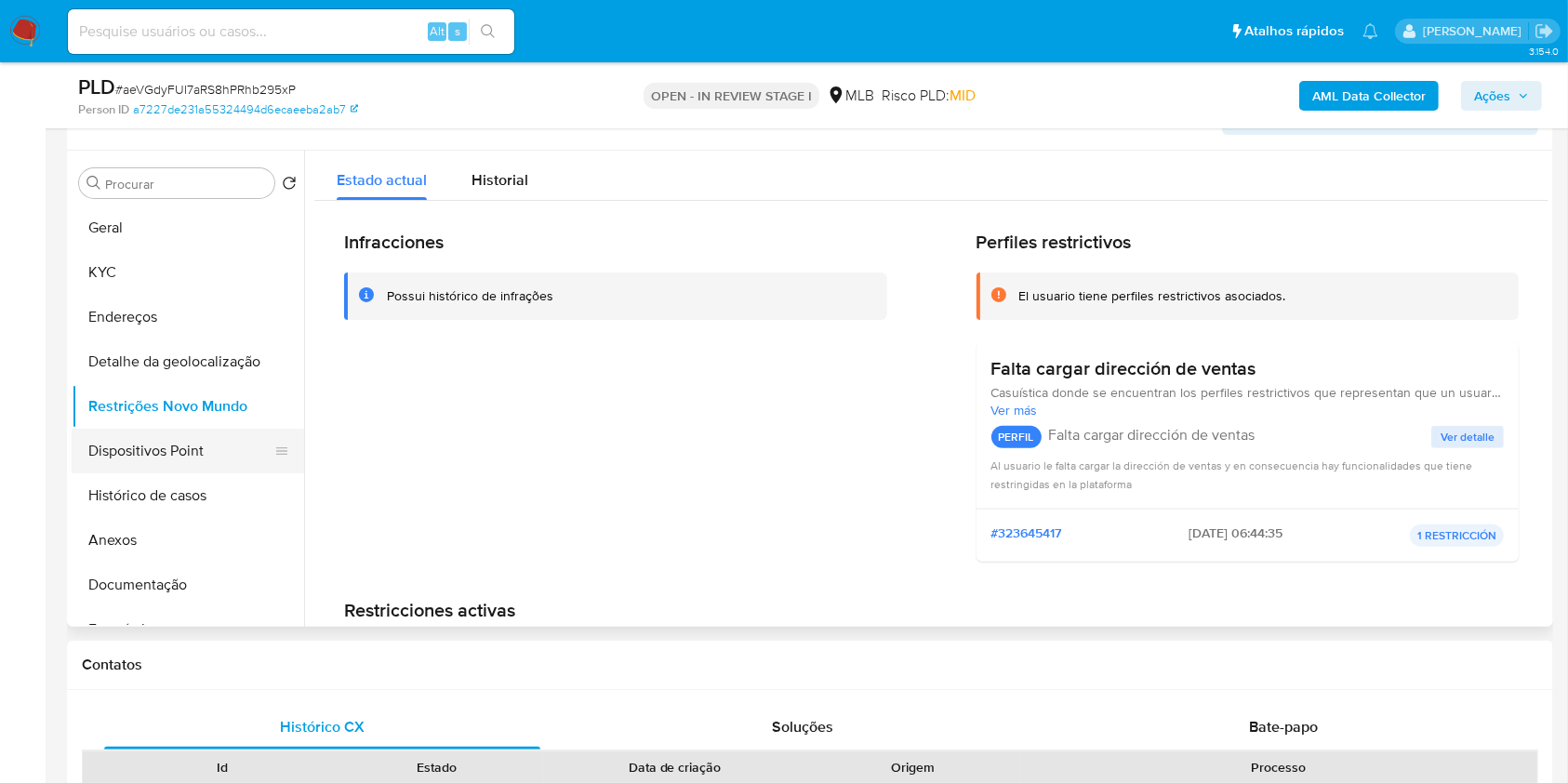
click at [142, 474] on button "Dispositivos Point" at bounding box center [180, 451] width 218 height 45
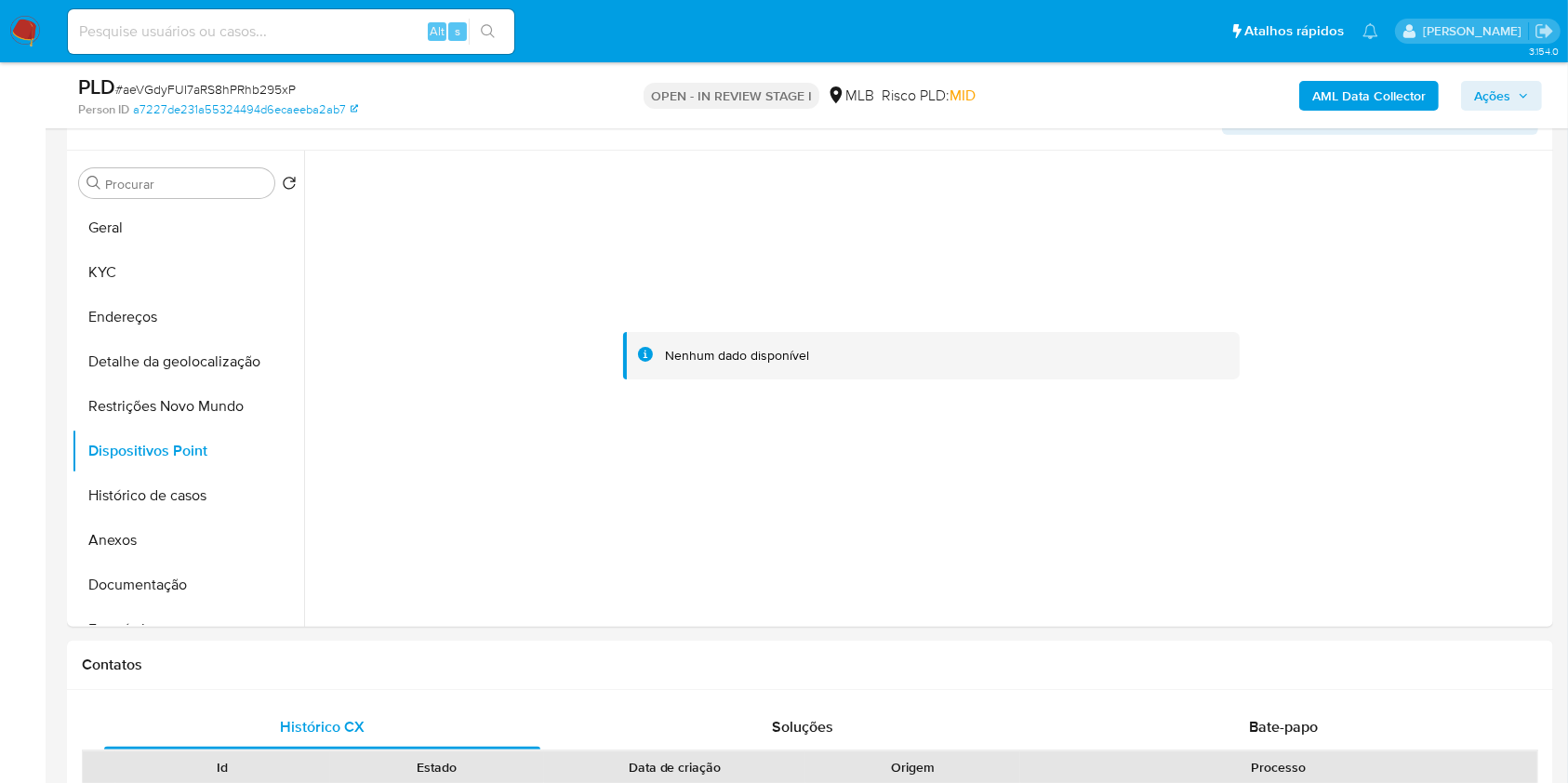
click at [1518, 80] on button "Ações" at bounding box center [1501, 95] width 80 height 30
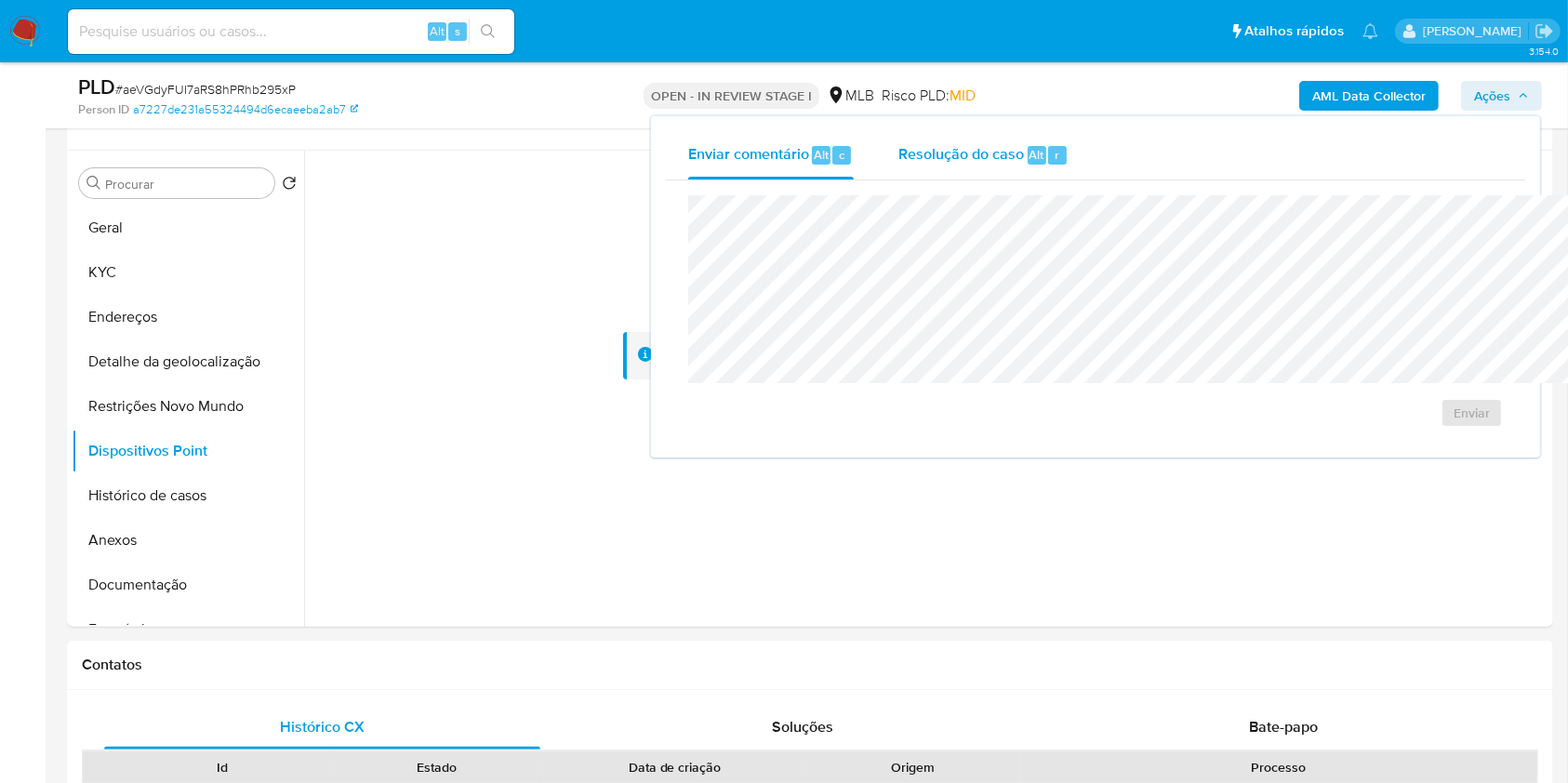
click at [898, 160] on span "Resolução do caso" at bounding box center [961, 154] width 126 height 21
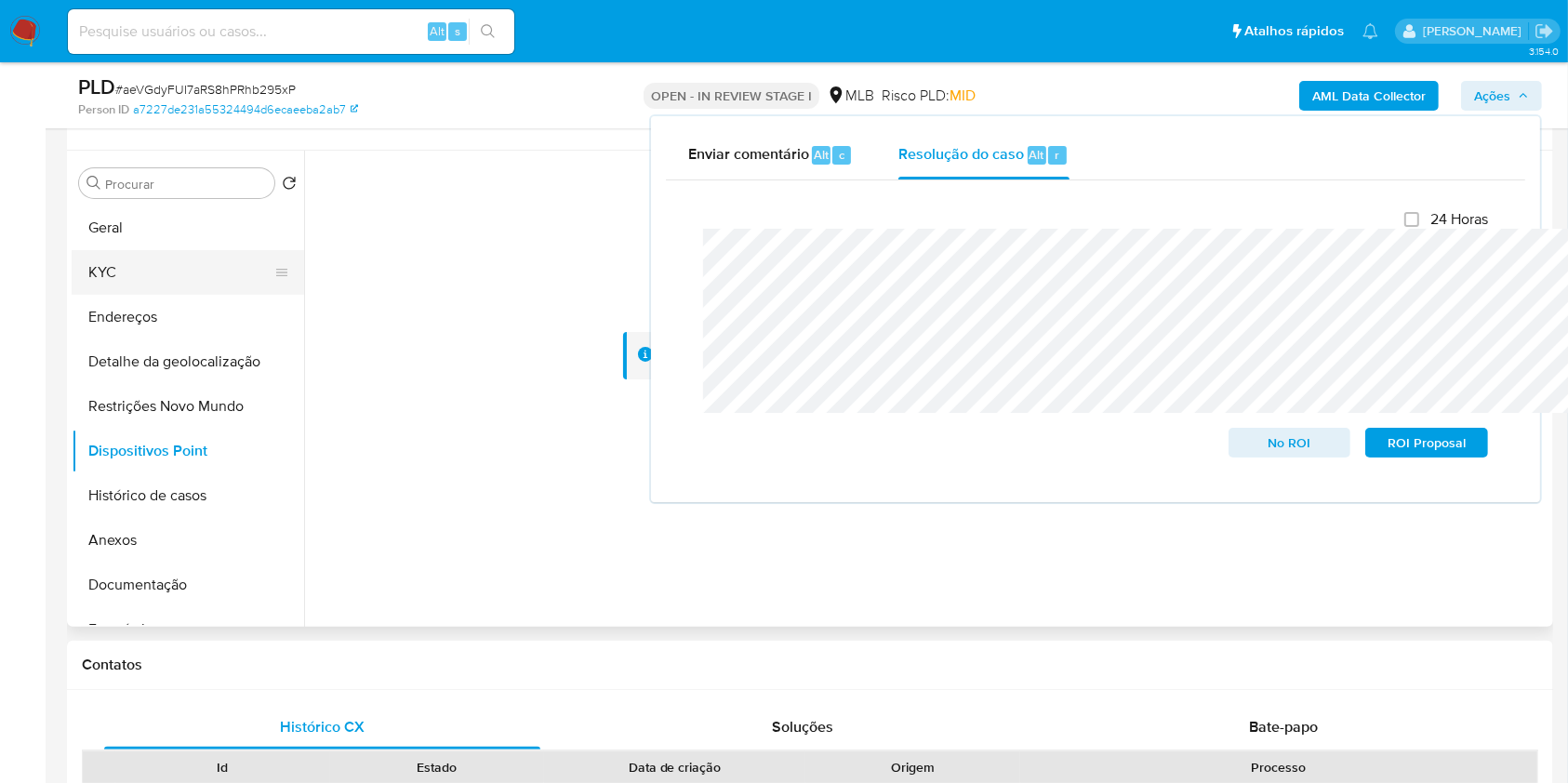
click at [159, 271] on button "KYC" at bounding box center [180, 272] width 218 height 45
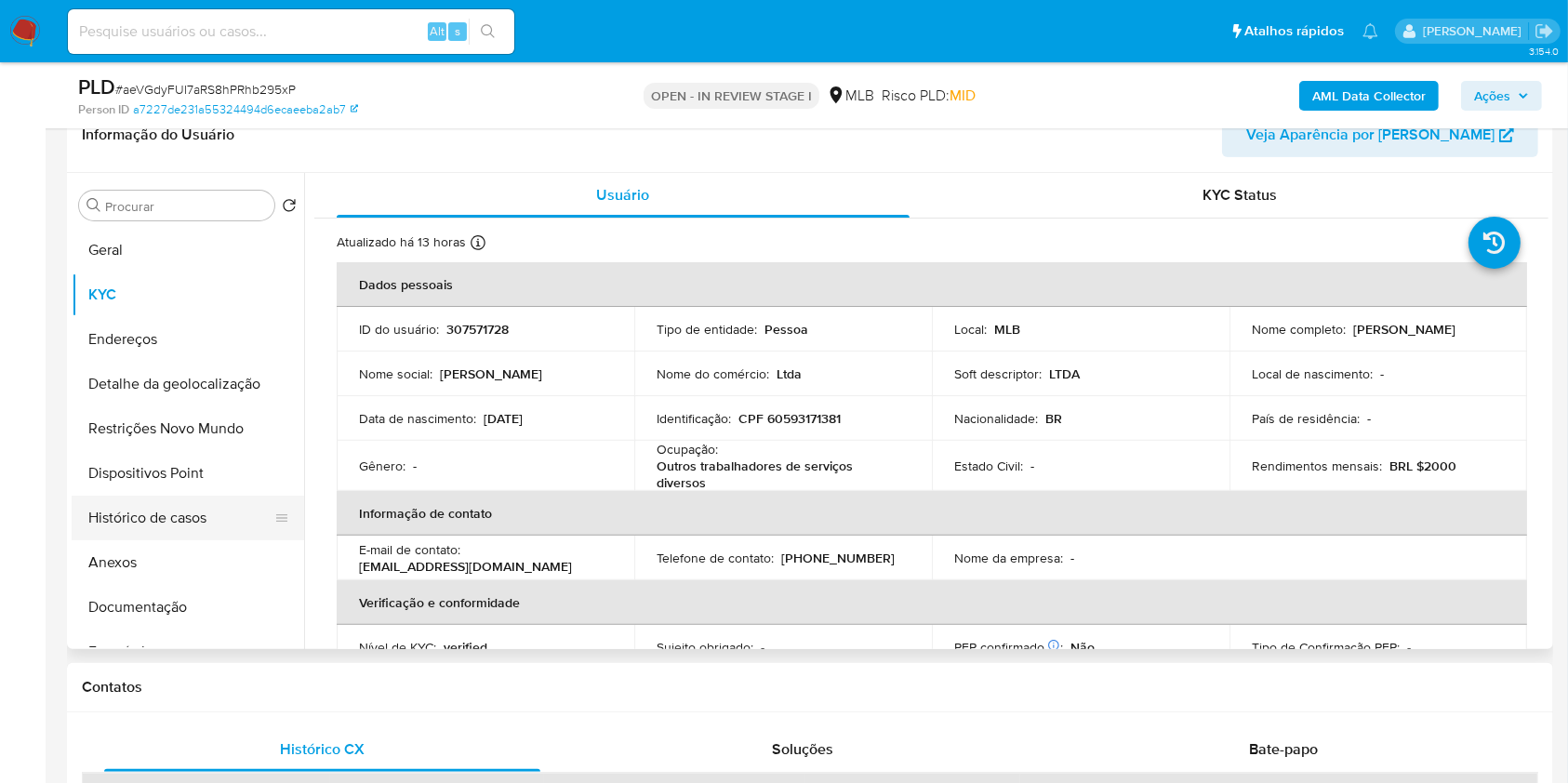
click at [119, 539] on button "Histórico de casos" at bounding box center [180, 518] width 218 height 45
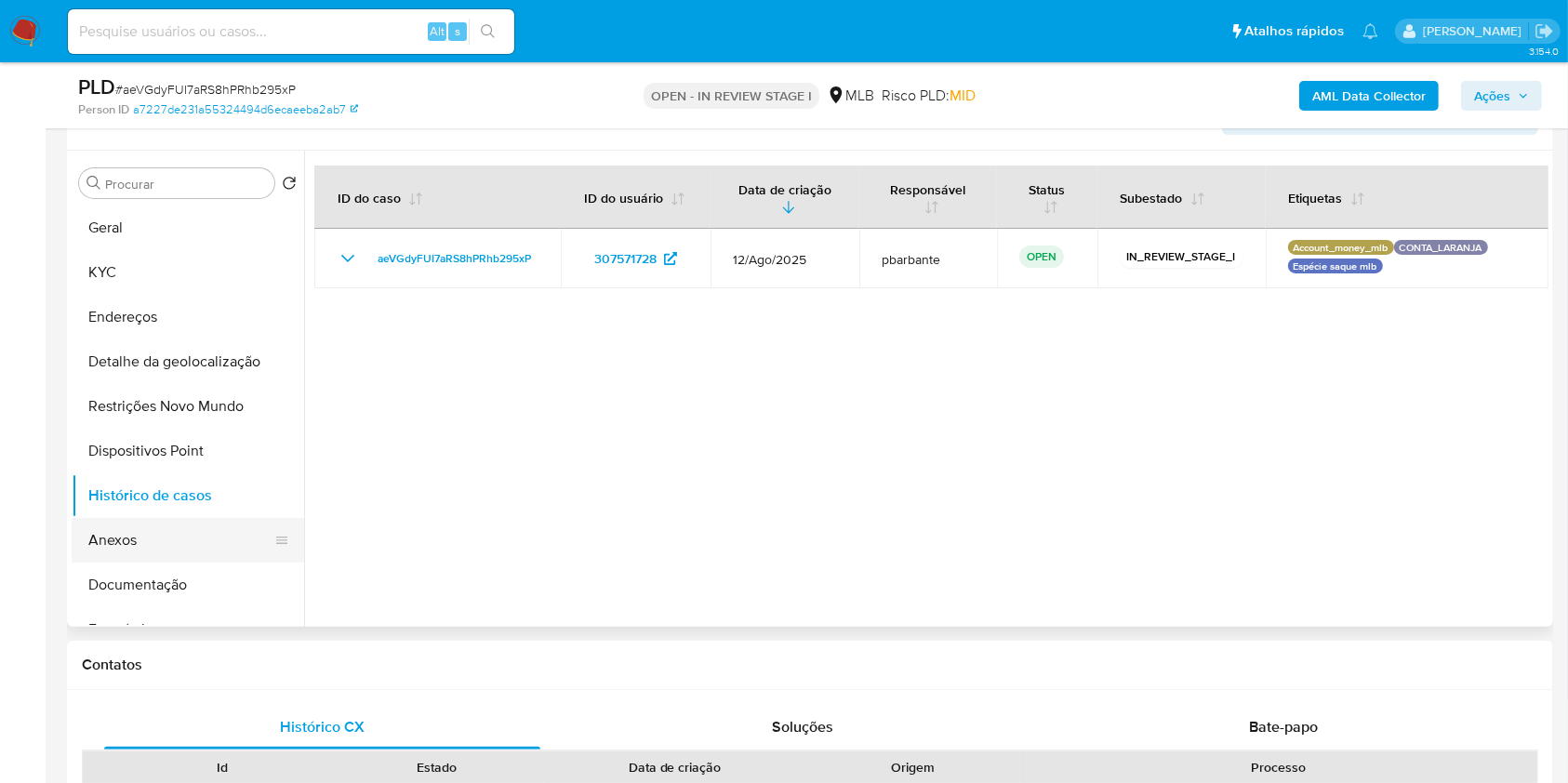
click at [162, 528] on button "Anexos" at bounding box center [180, 541] width 218 height 45
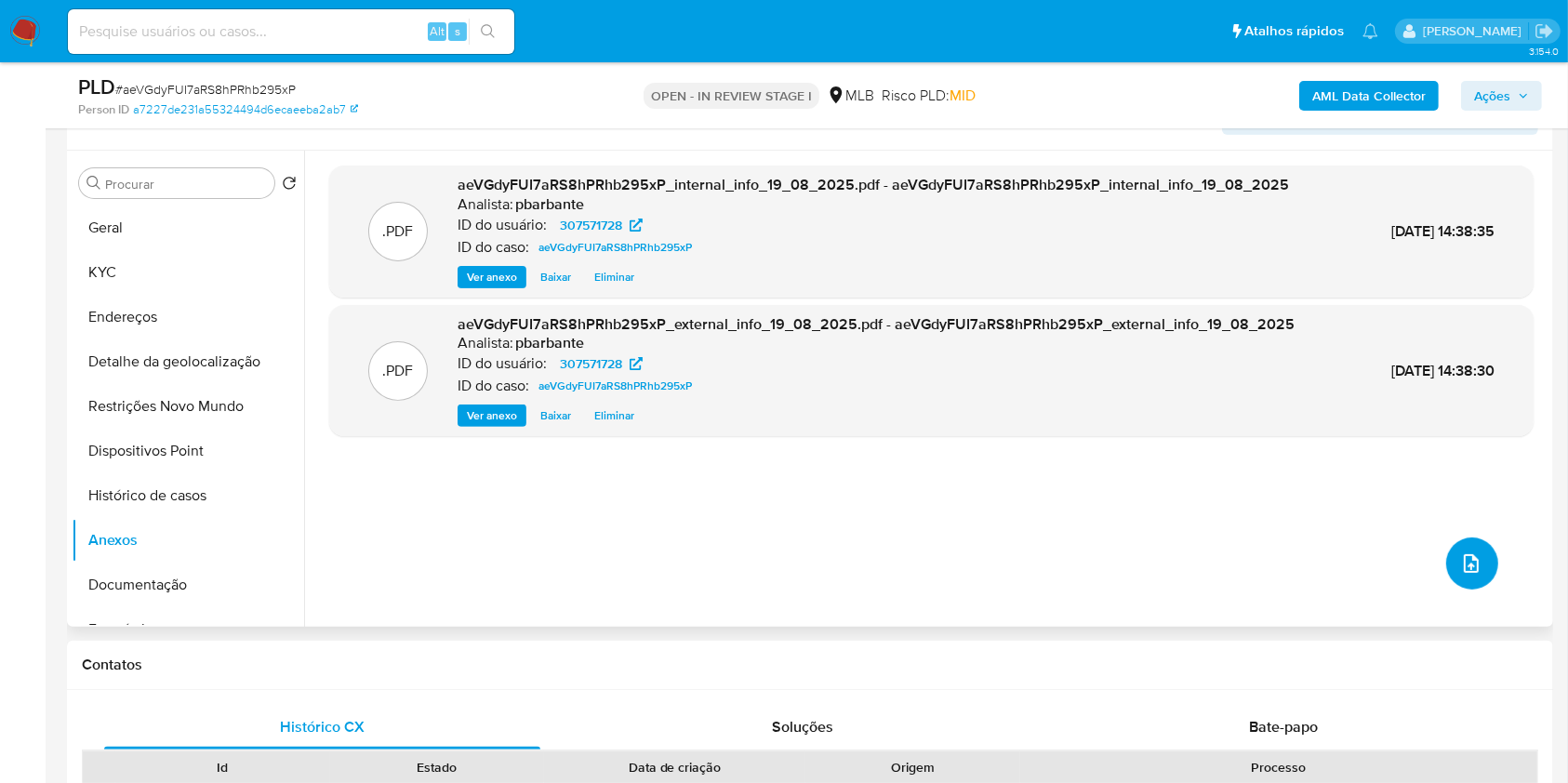
click at [1470, 589] on button "upload-file" at bounding box center [1472, 564] width 52 height 52
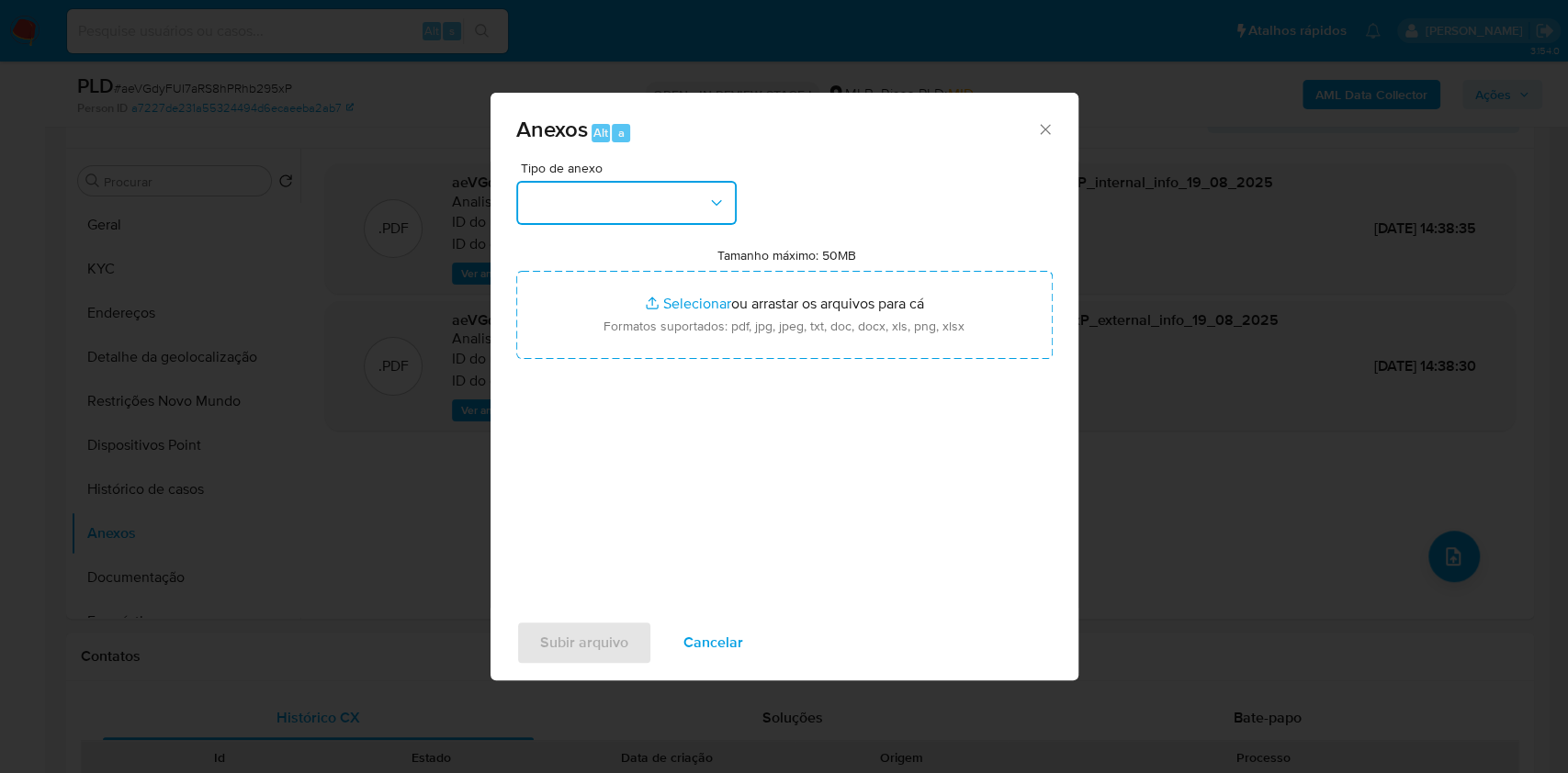
click at [630, 181] on button "button" at bounding box center [626, 203] width 220 height 44
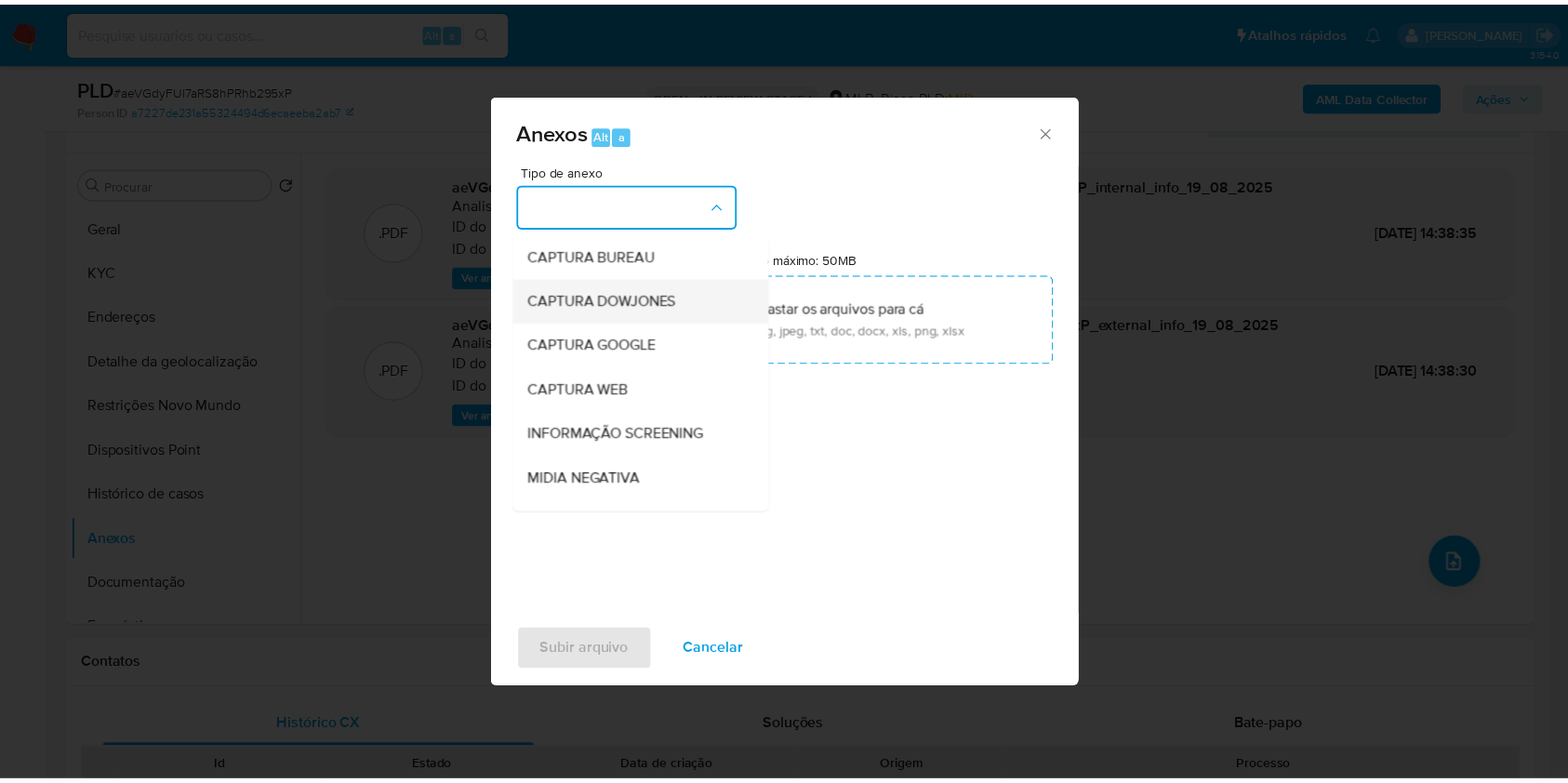
scroll to position [231, 0]
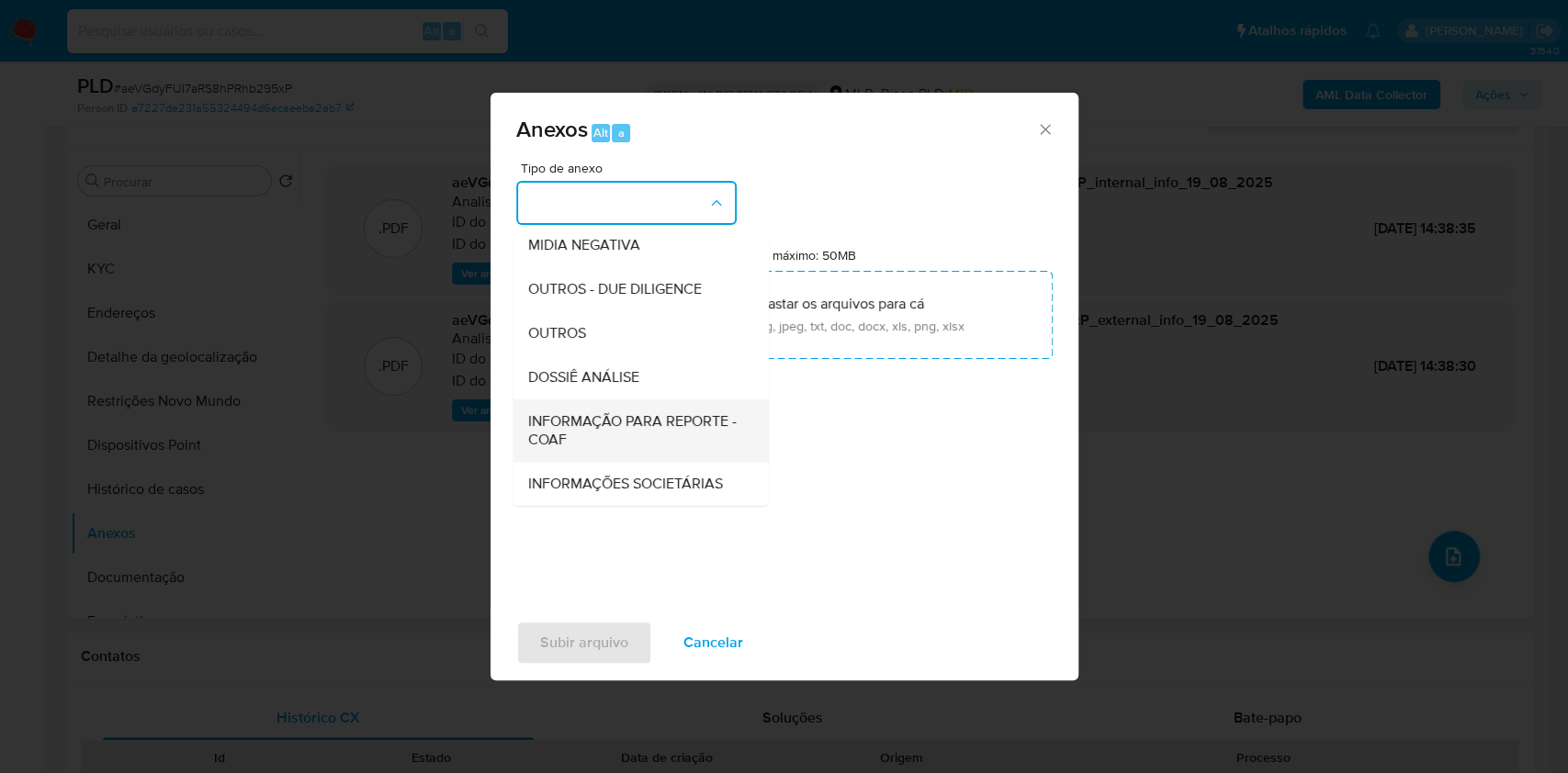
click at [566, 412] on span "INFORMAÇÃO PARA REPORTE - COAF" at bounding box center [635, 431] width 215 height 36
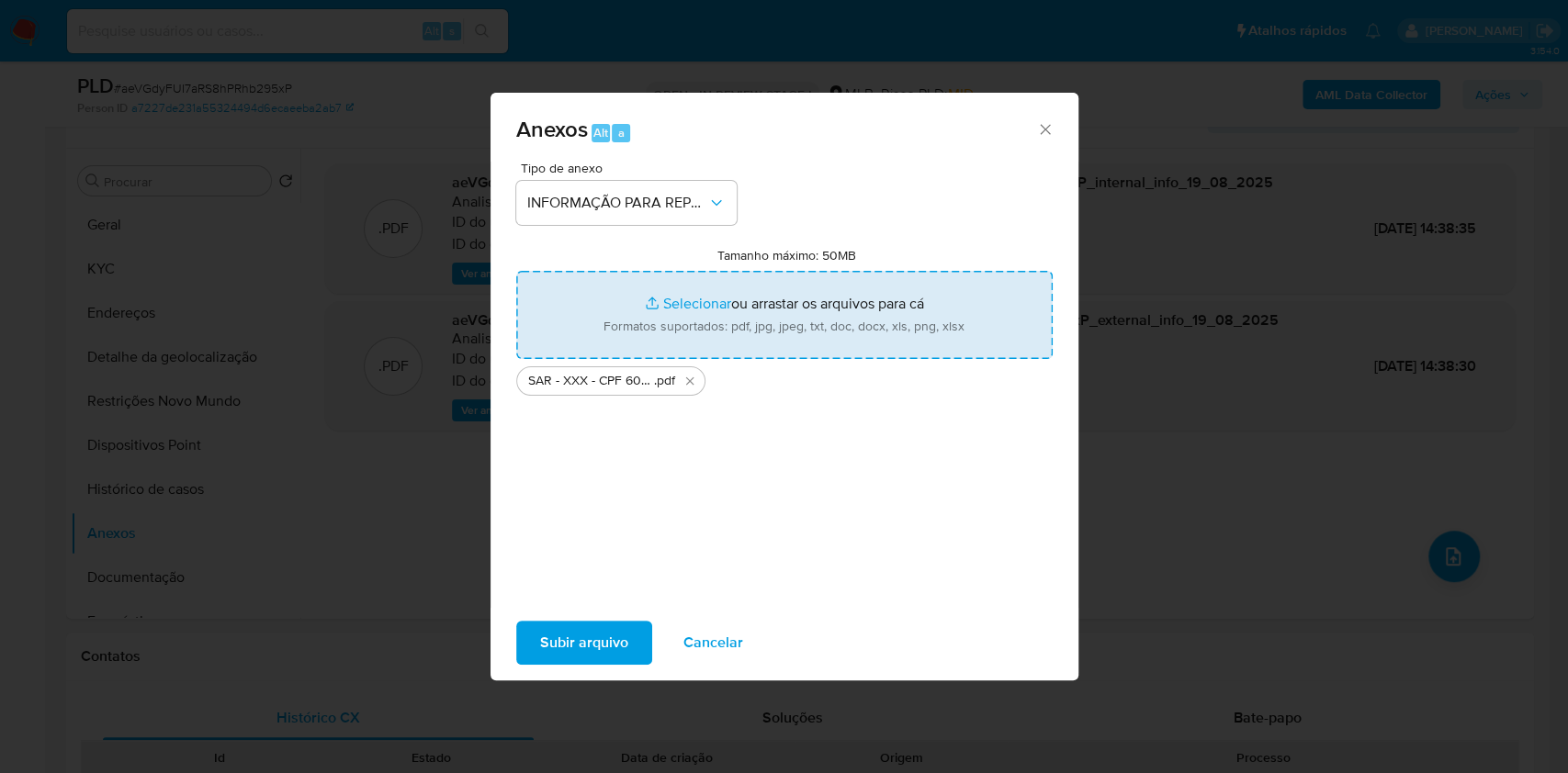
type input "C:\fakepath\Mulan 307571728_2025_08_18_12_34_01.xlsx"
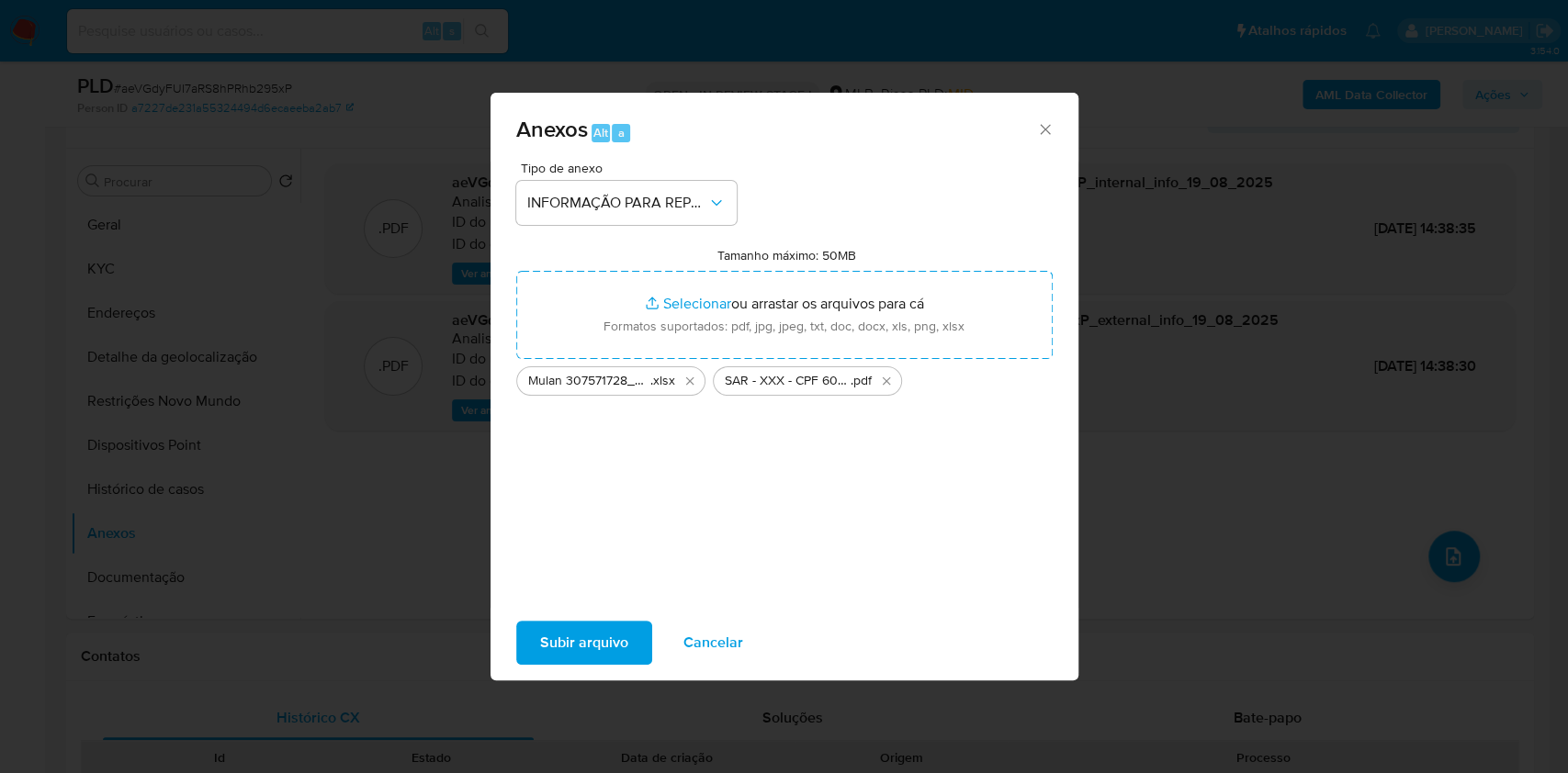
click at [573, 635] on div "Subir arquivo Cancelar" at bounding box center [785, 642] width 588 height 70
click at [571, 643] on span "Subir arquivo" at bounding box center [584, 643] width 88 height 40
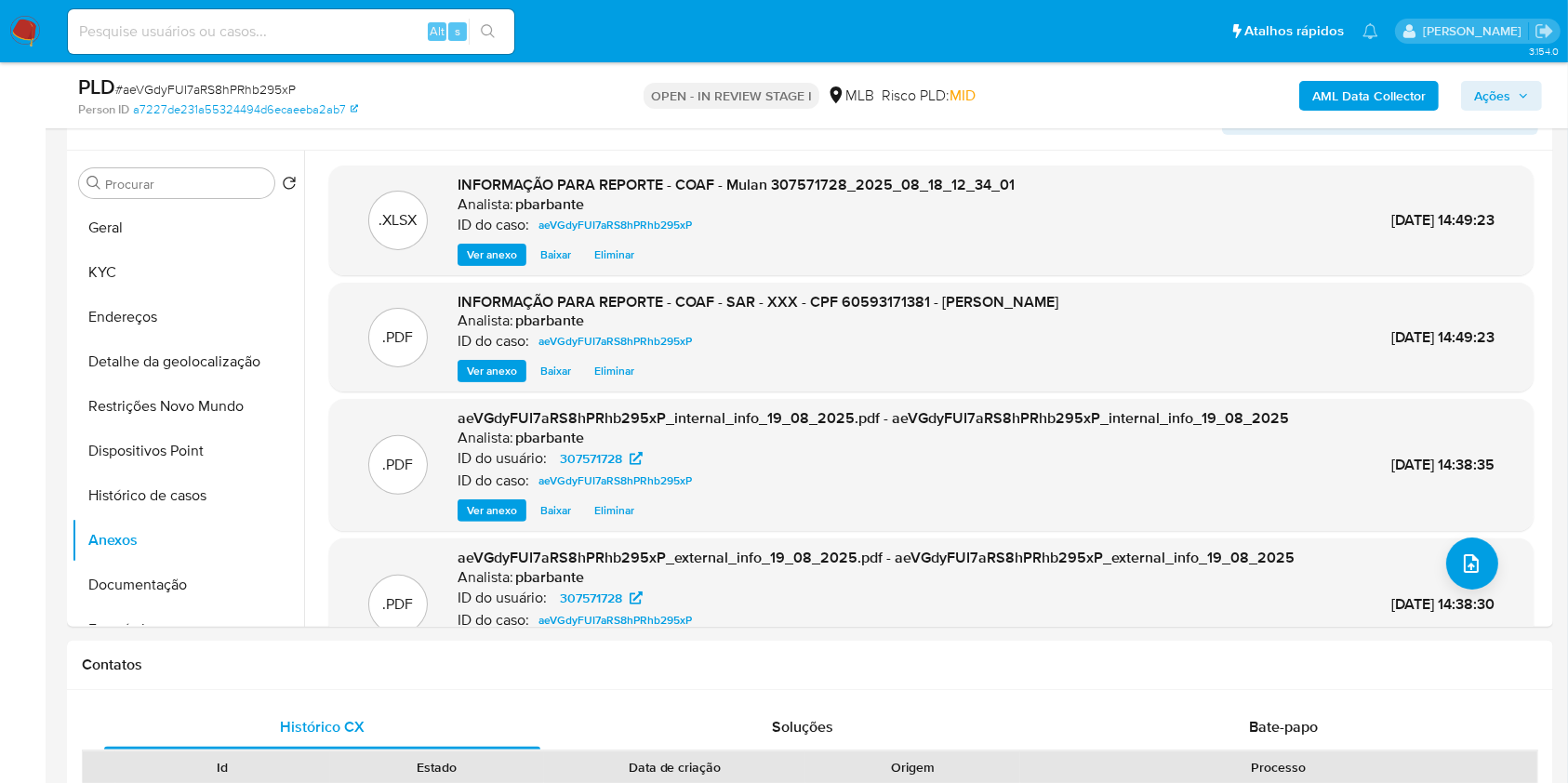
click at [1508, 96] on span "Ações" at bounding box center [1491, 95] width 36 height 30
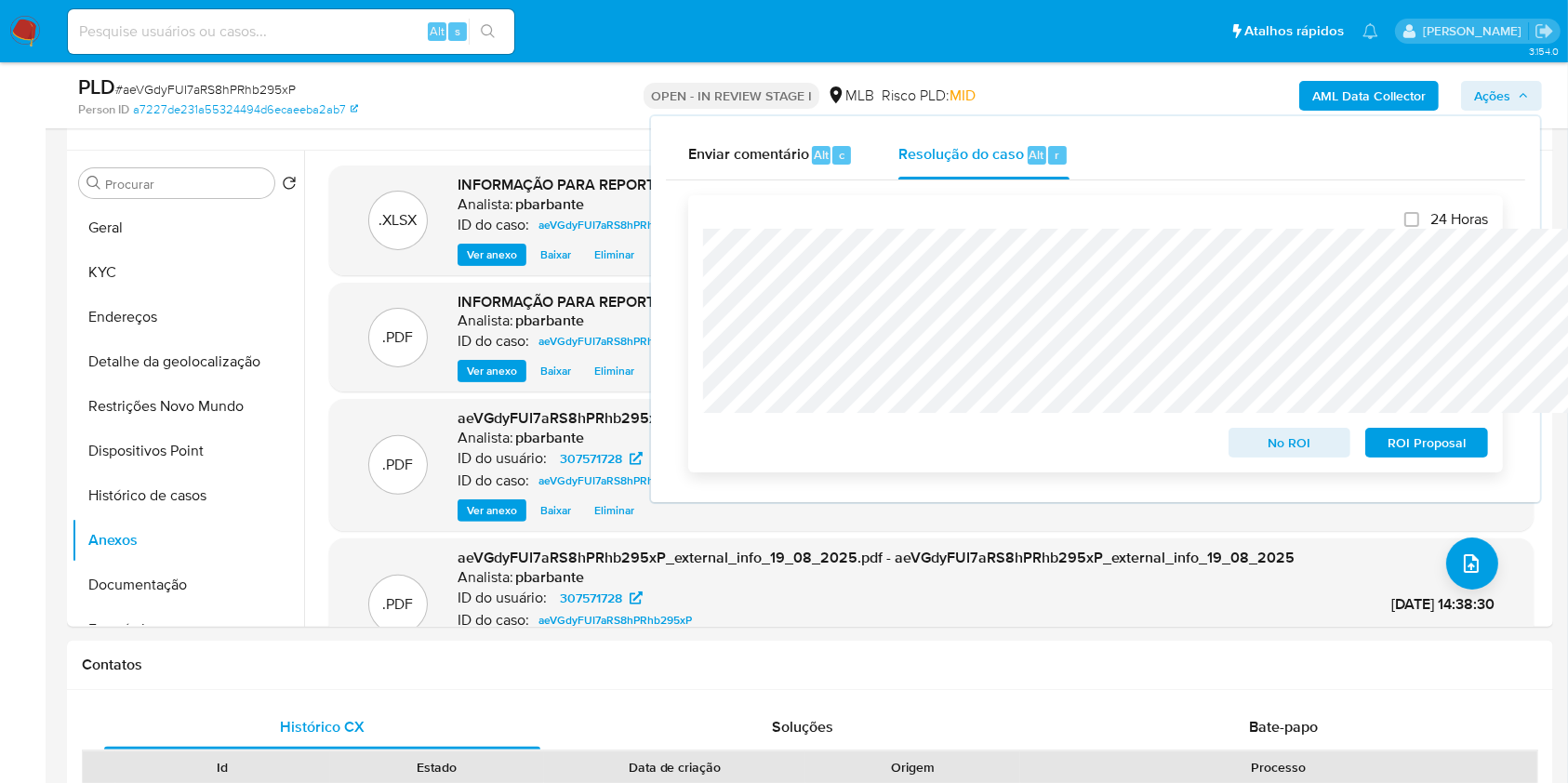
click at [1406, 449] on span "ROI Proposal" at bounding box center [1427, 442] width 97 height 26
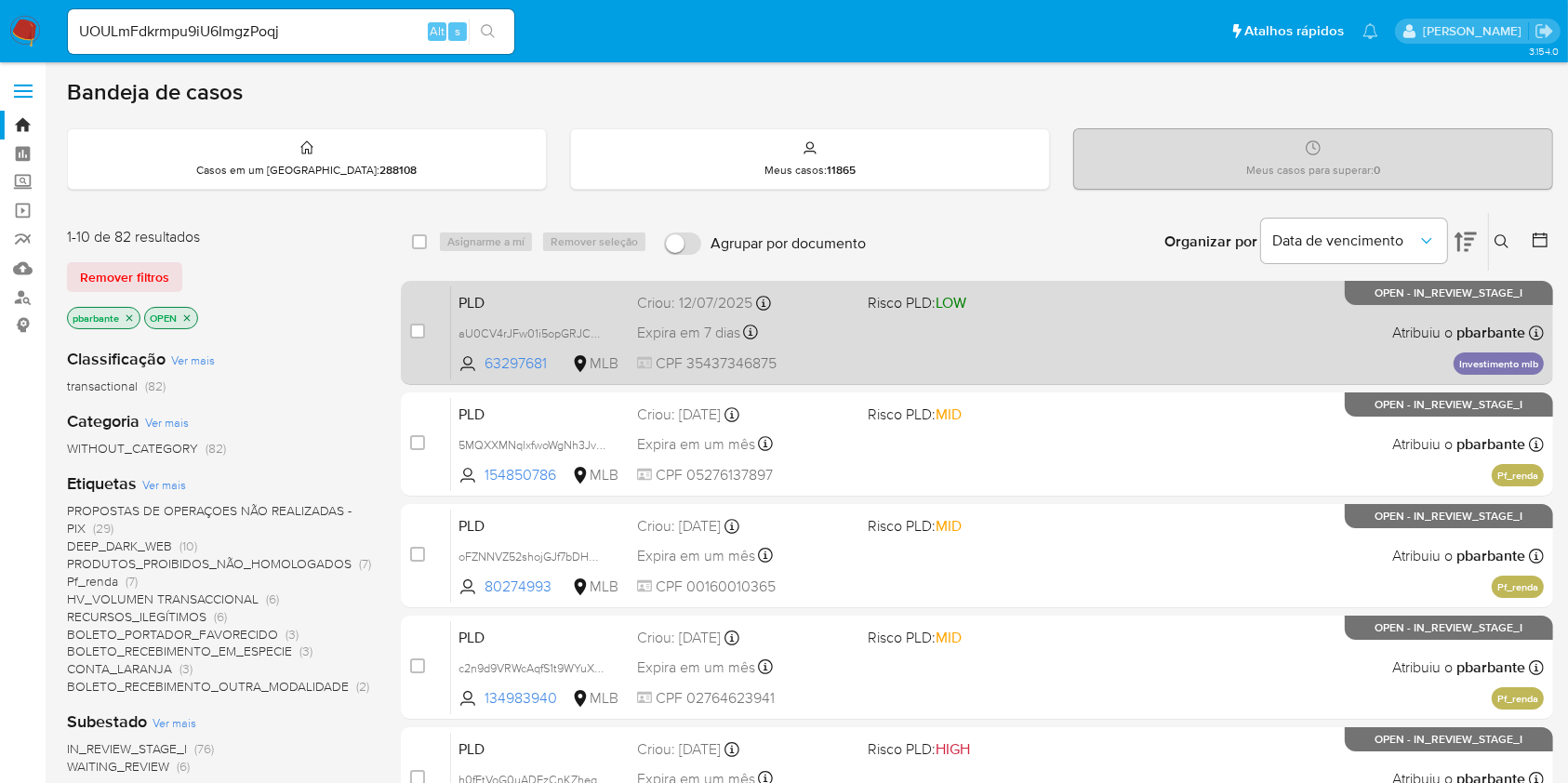
click at [940, 354] on div "PLD aU0CV4rJFw01i5opGRJCOWc5 63297681 MLB Risco PLD: LOW Criou: 12/07/2025 Crio…" at bounding box center [997, 332] width 1093 height 94
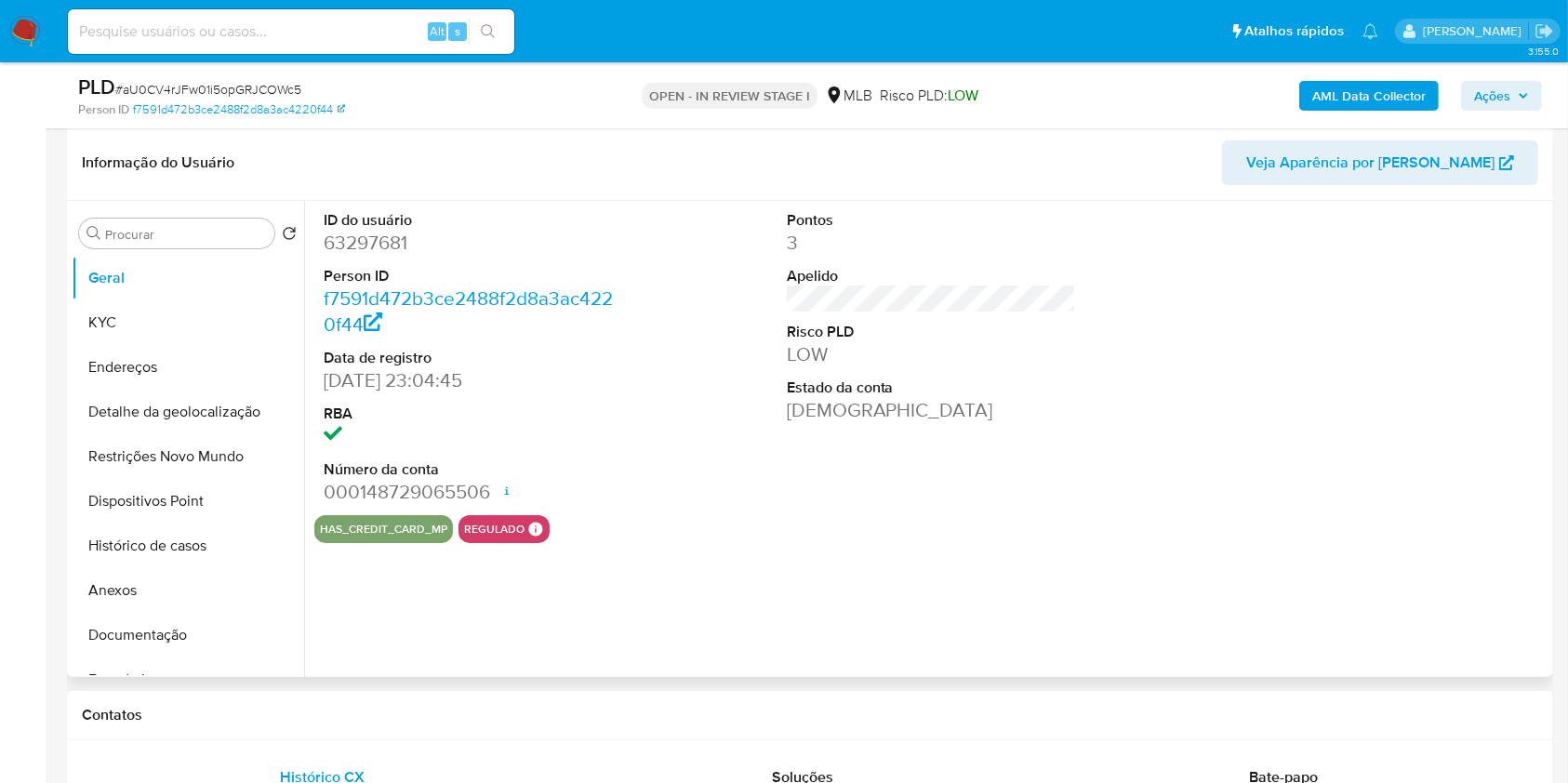
select select "10"
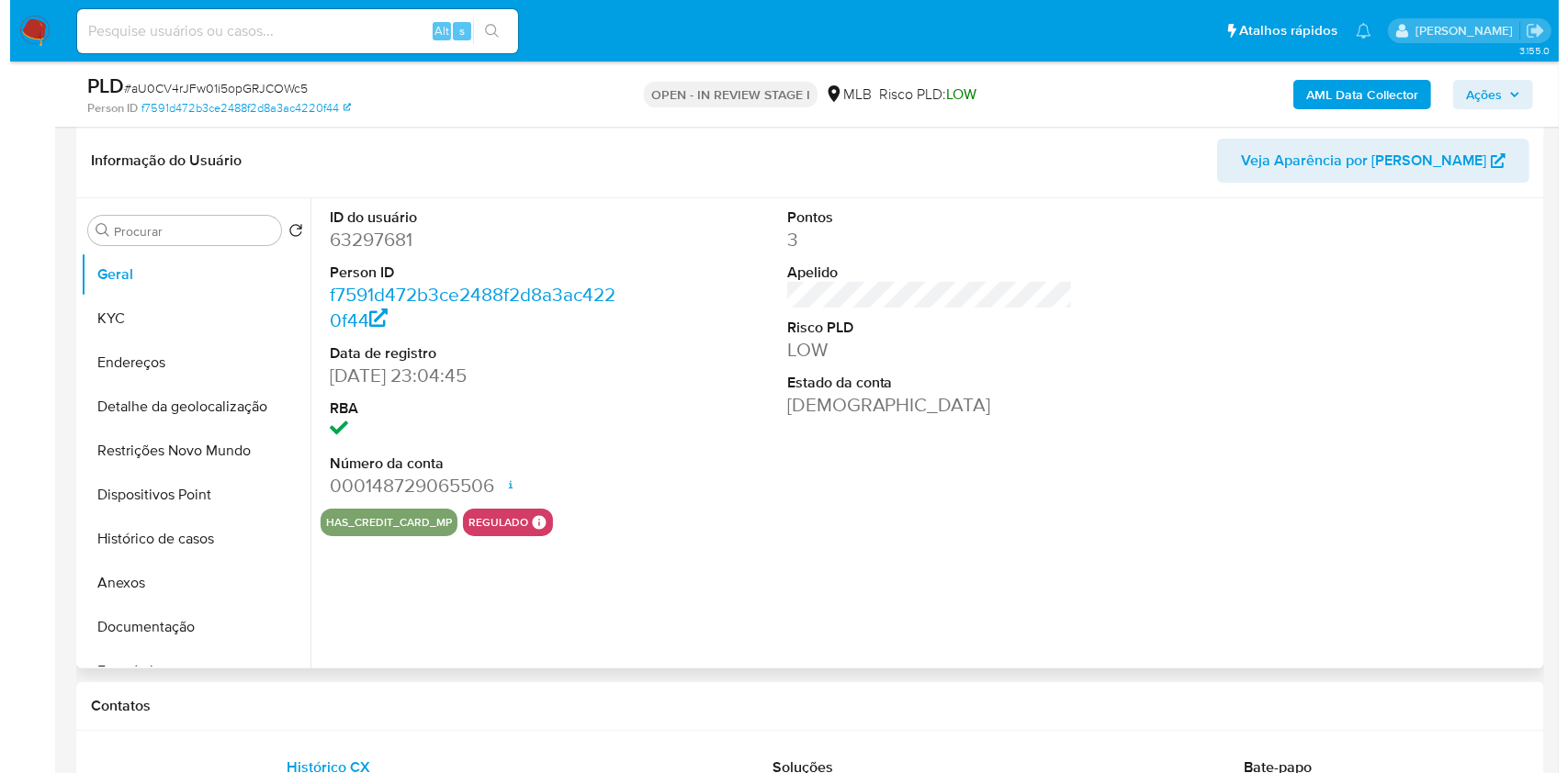
scroll to position [279, 0]
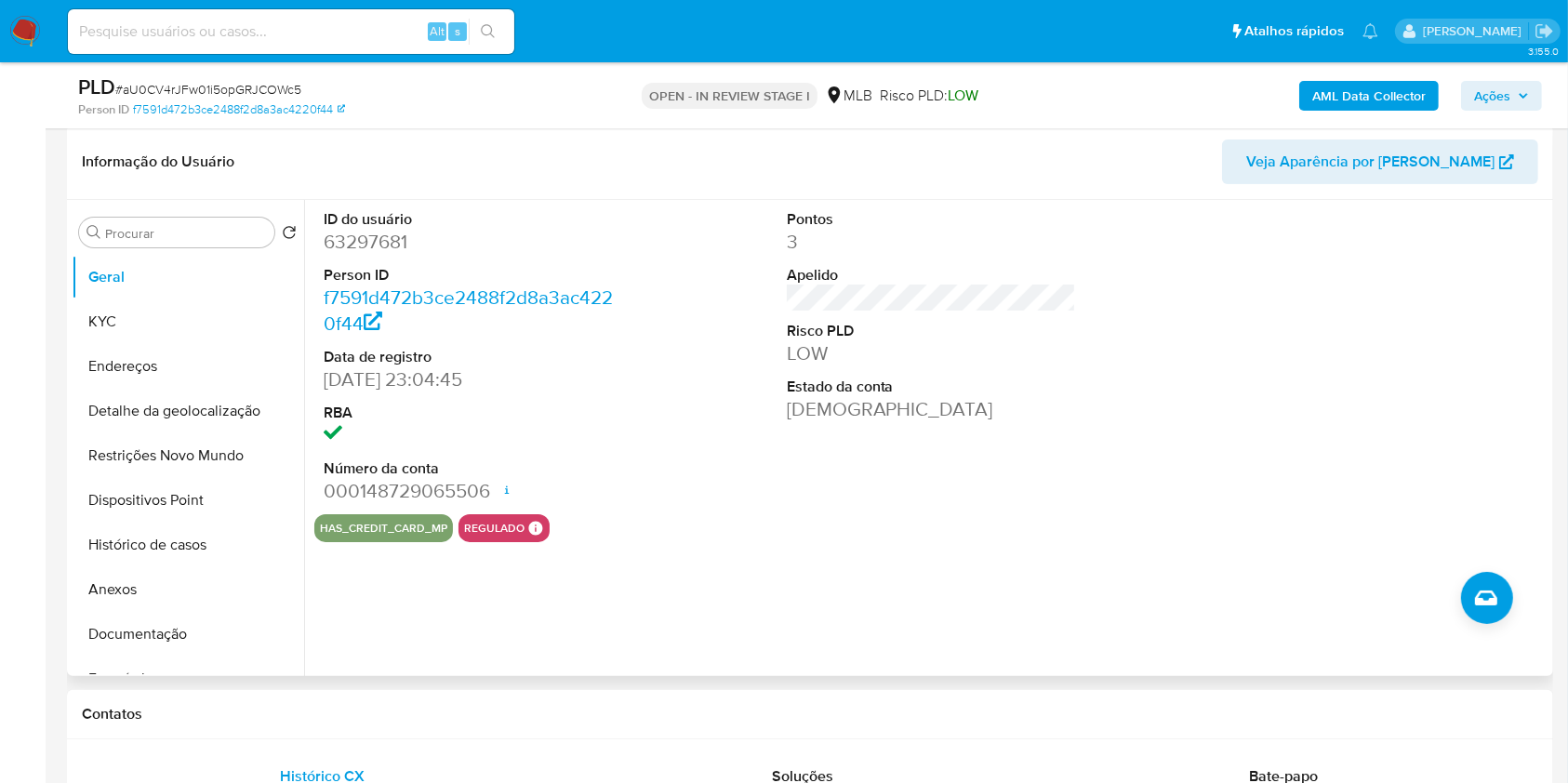
click at [373, 255] on dd "63297681" at bounding box center [468, 241] width 290 height 26
copy dd "63297681"
click at [1369, 82] on b "AML Data Collector" at bounding box center [1368, 95] width 113 height 30
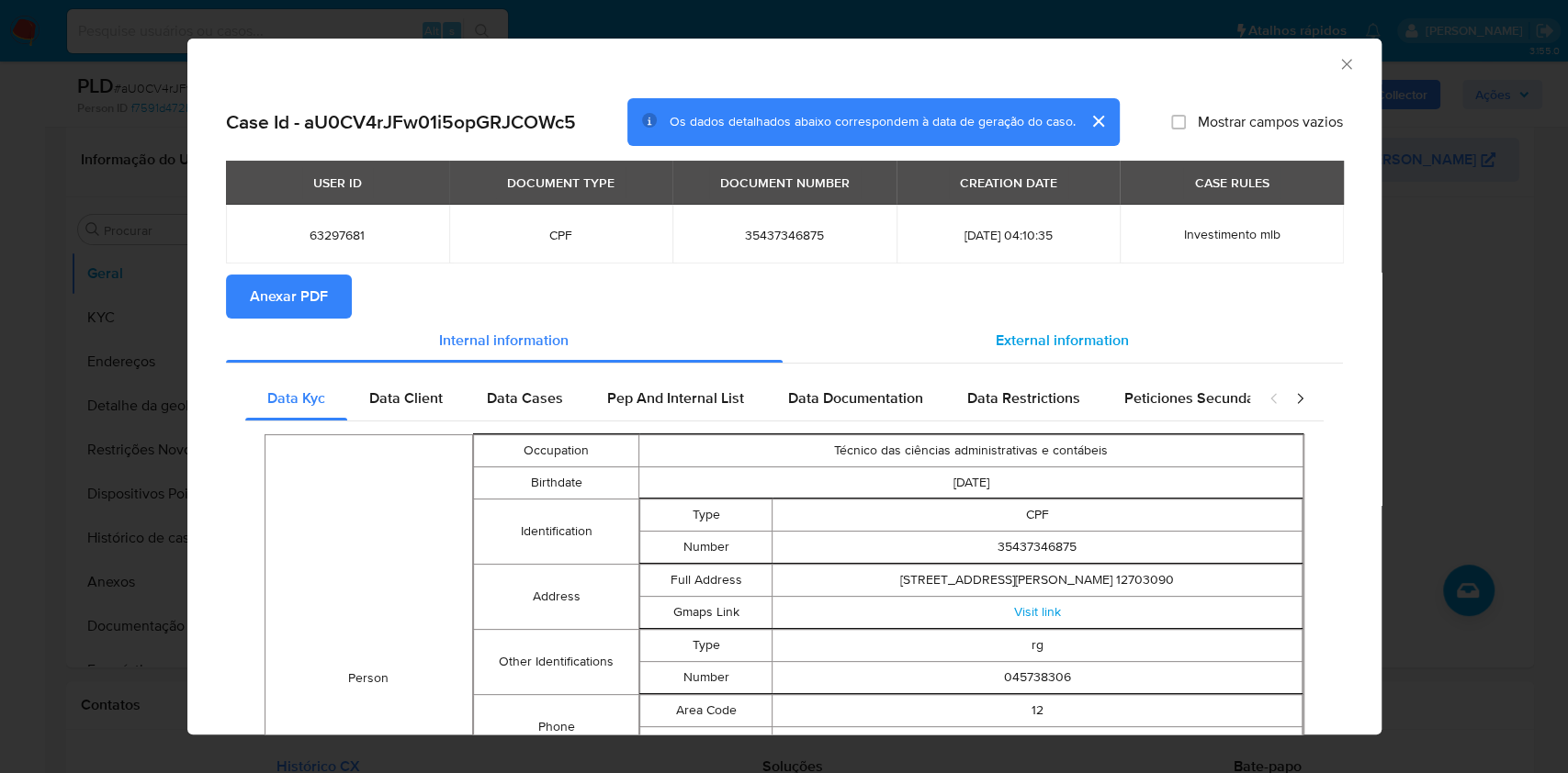
click at [1066, 332] on span "External information" at bounding box center [1062, 341] width 133 height 21
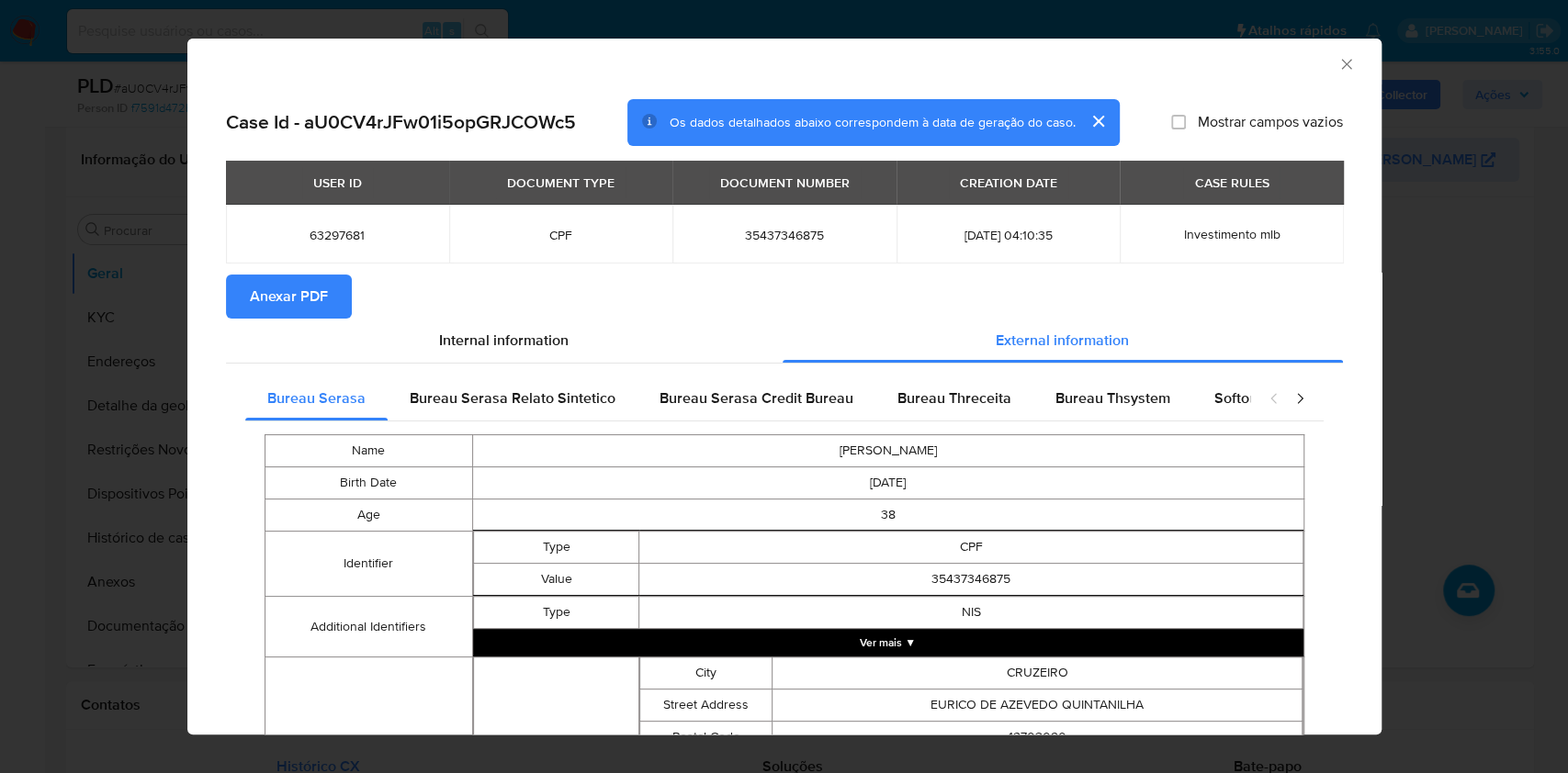
click at [273, 304] on span "Anexar PDF" at bounding box center [289, 297] width 78 height 40
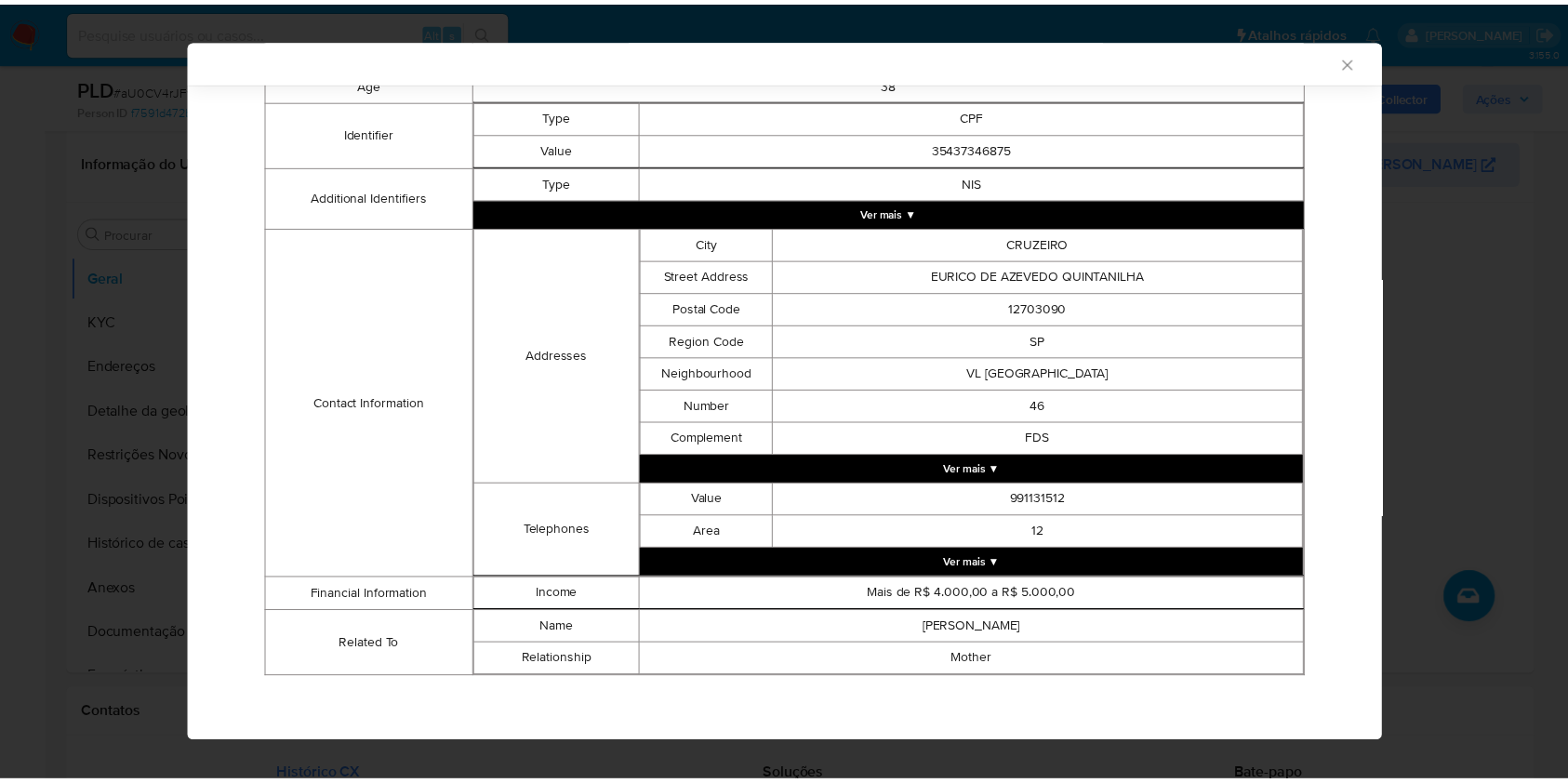
scroll to position [433, 0]
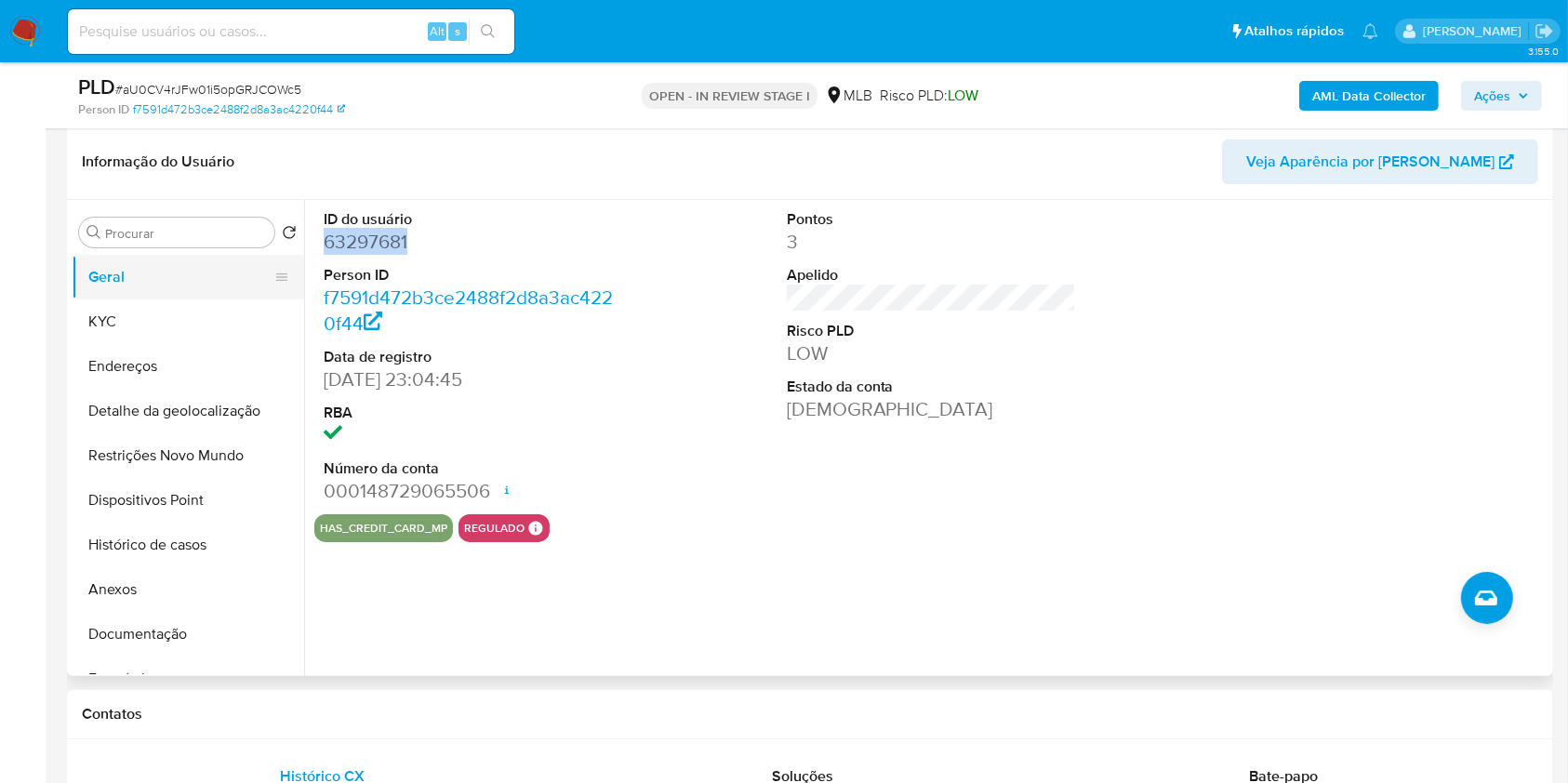
click at [150, 299] on button "Geral" at bounding box center [180, 277] width 218 height 45
click at [150, 343] on button "KYC" at bounding box center [180, 322] width 218 height 45
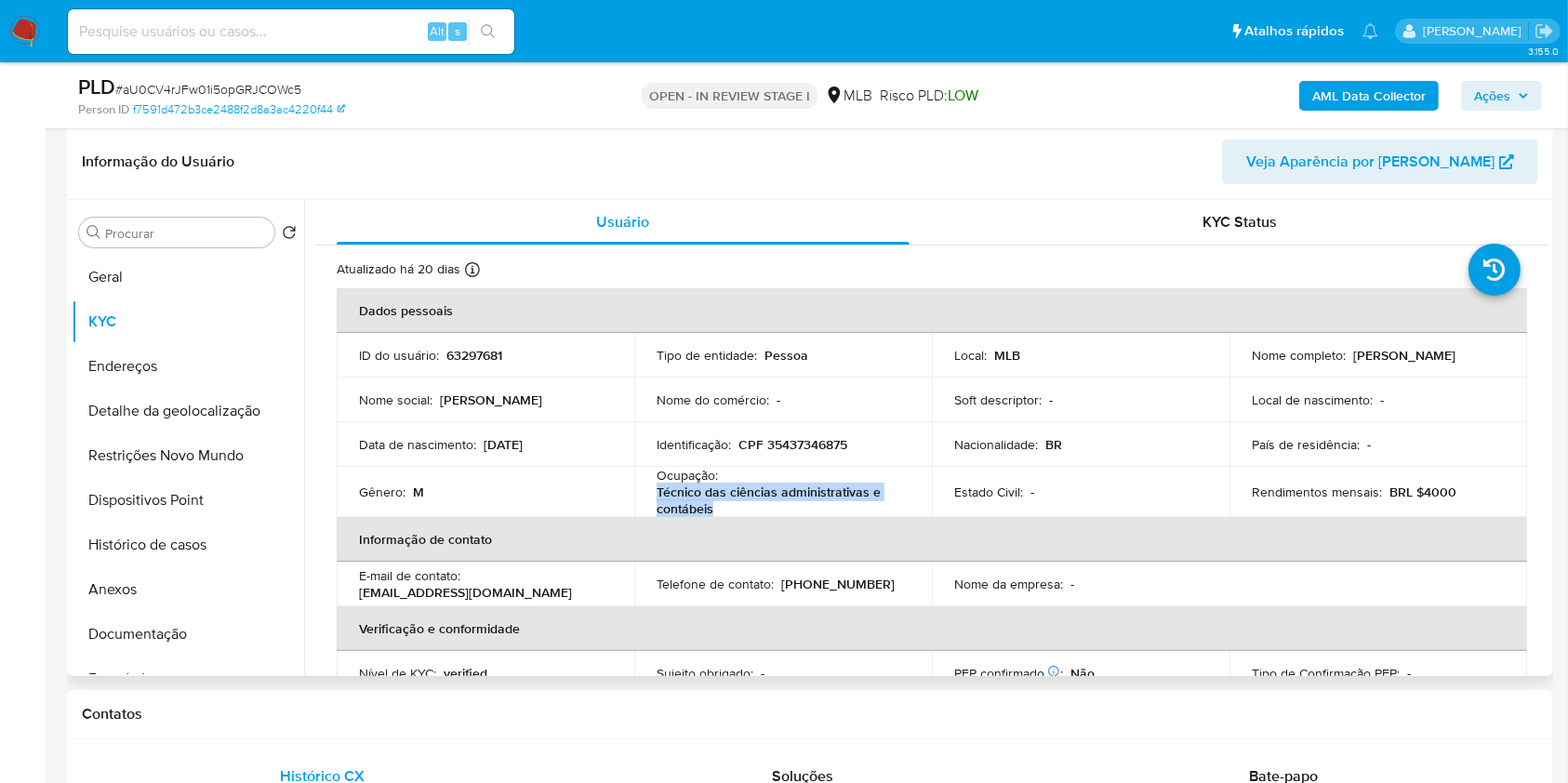
drag, startPoint x: 725, startPoint y: 535, endPoint x: 641, endPoint y: 522, distance: 85.0
click at [641, 517] on td "Ocupação : Técnico das ciências administrativas e contábeis" at bounding box center [783, 492] width 298 height 50
copy p "Técnico das ciências administrativas e contábeis"
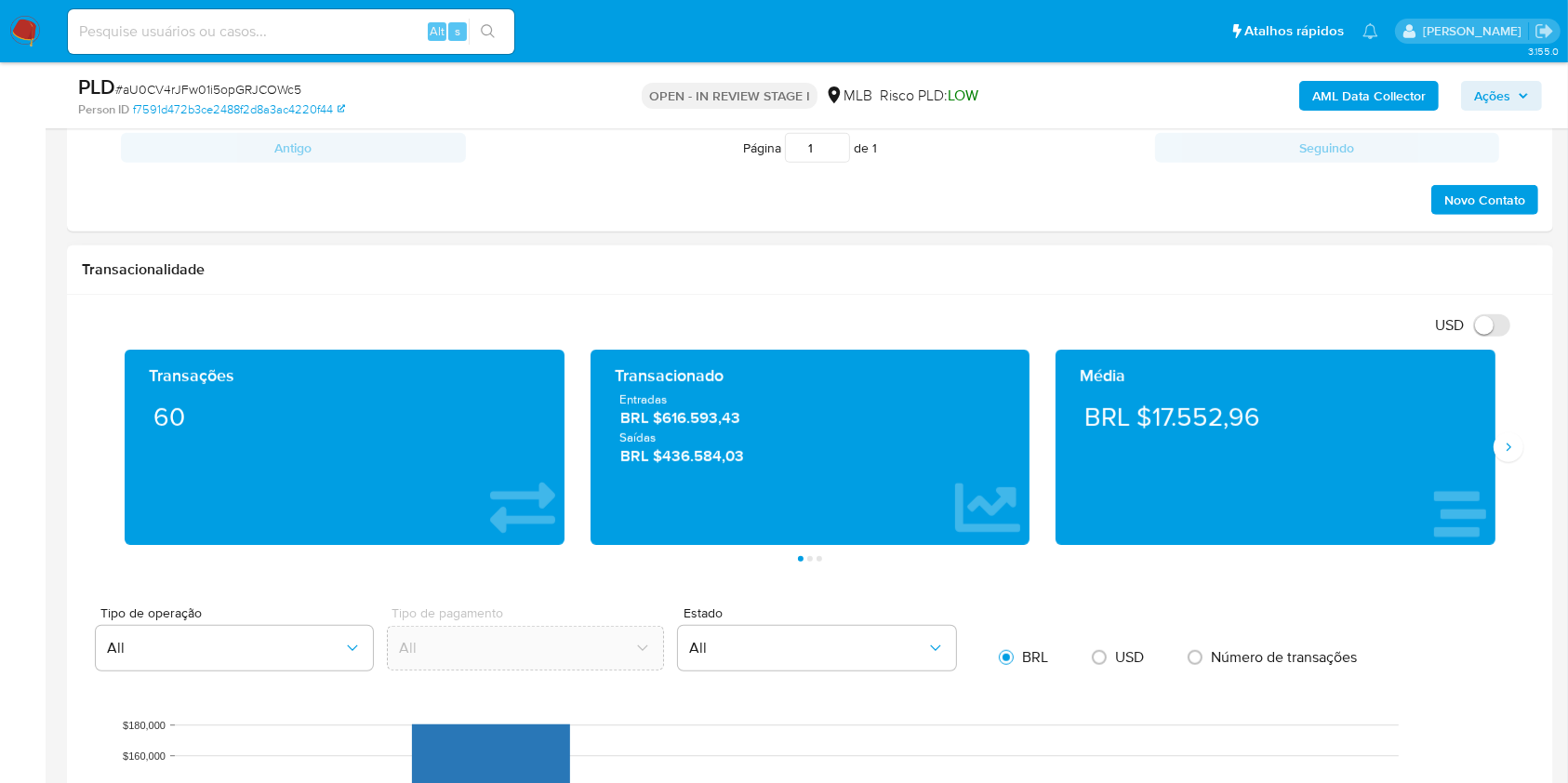
scroll to position [1150, 0]
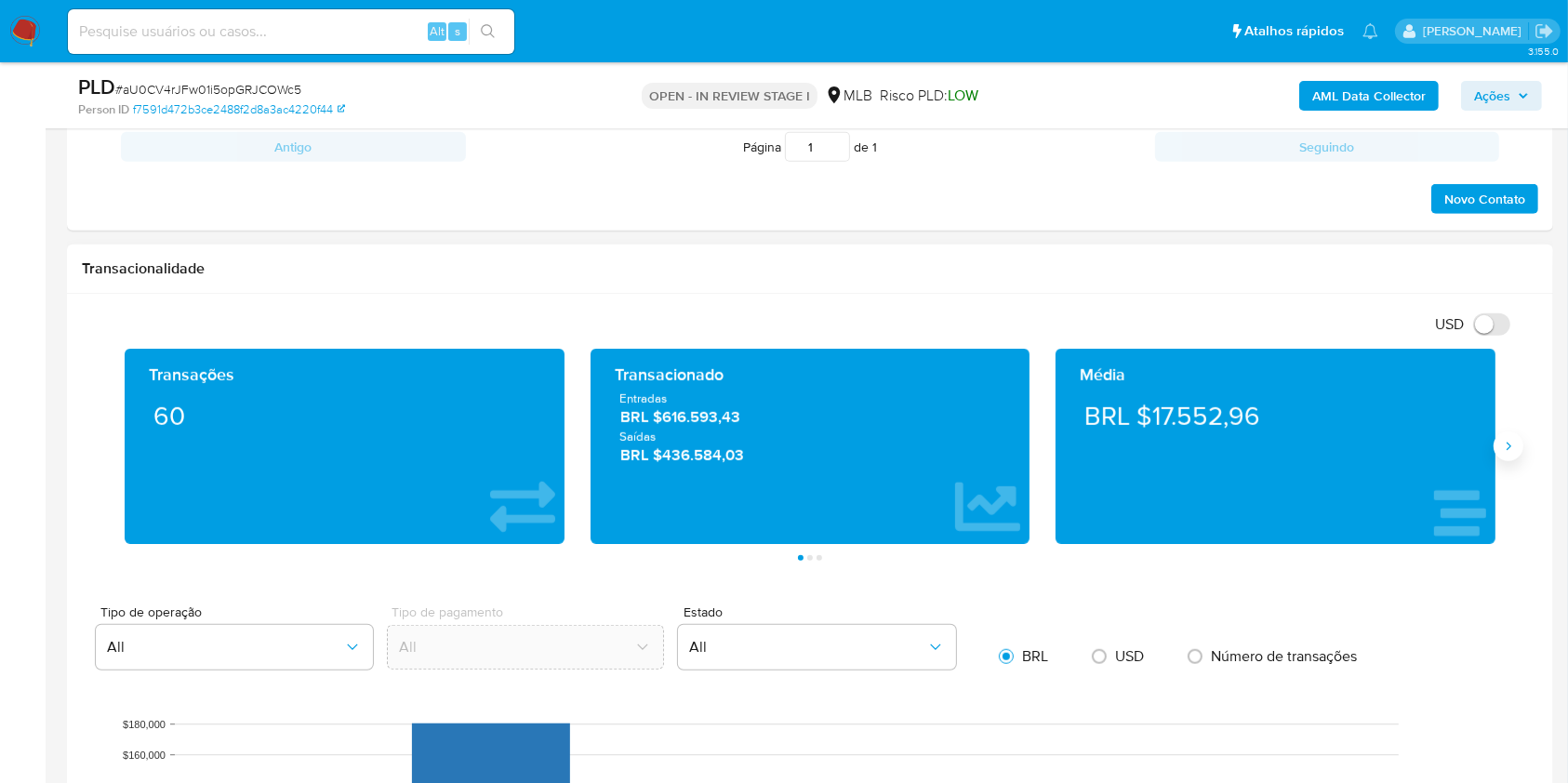
click at [1509, 454] on icon "Siguiente" at bounding box center [1508, 446] width 15 height 15
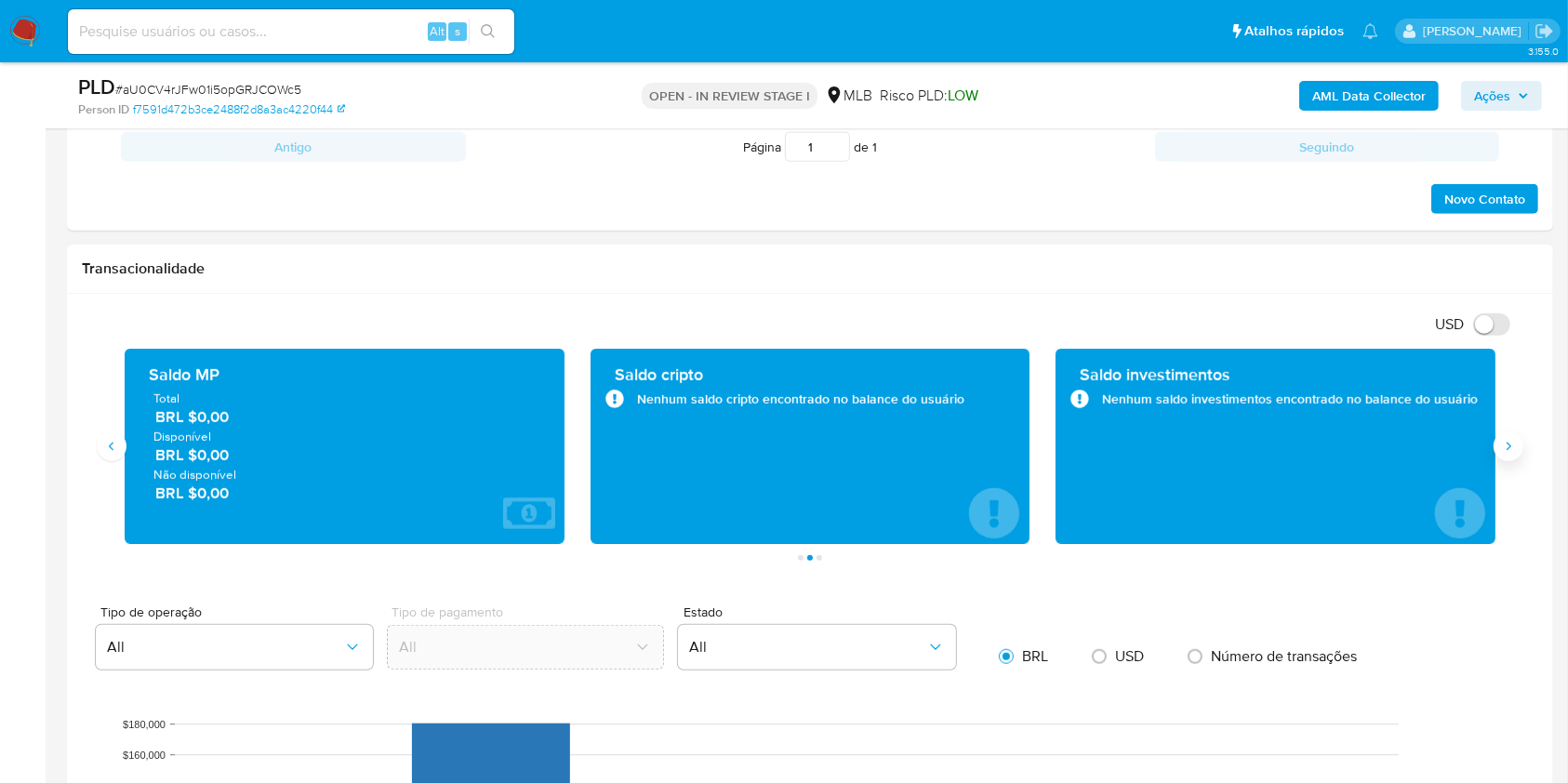
click at [1509, 454] on icon "Siguiente" at bounding box center [1508, 446] width 15 height 15
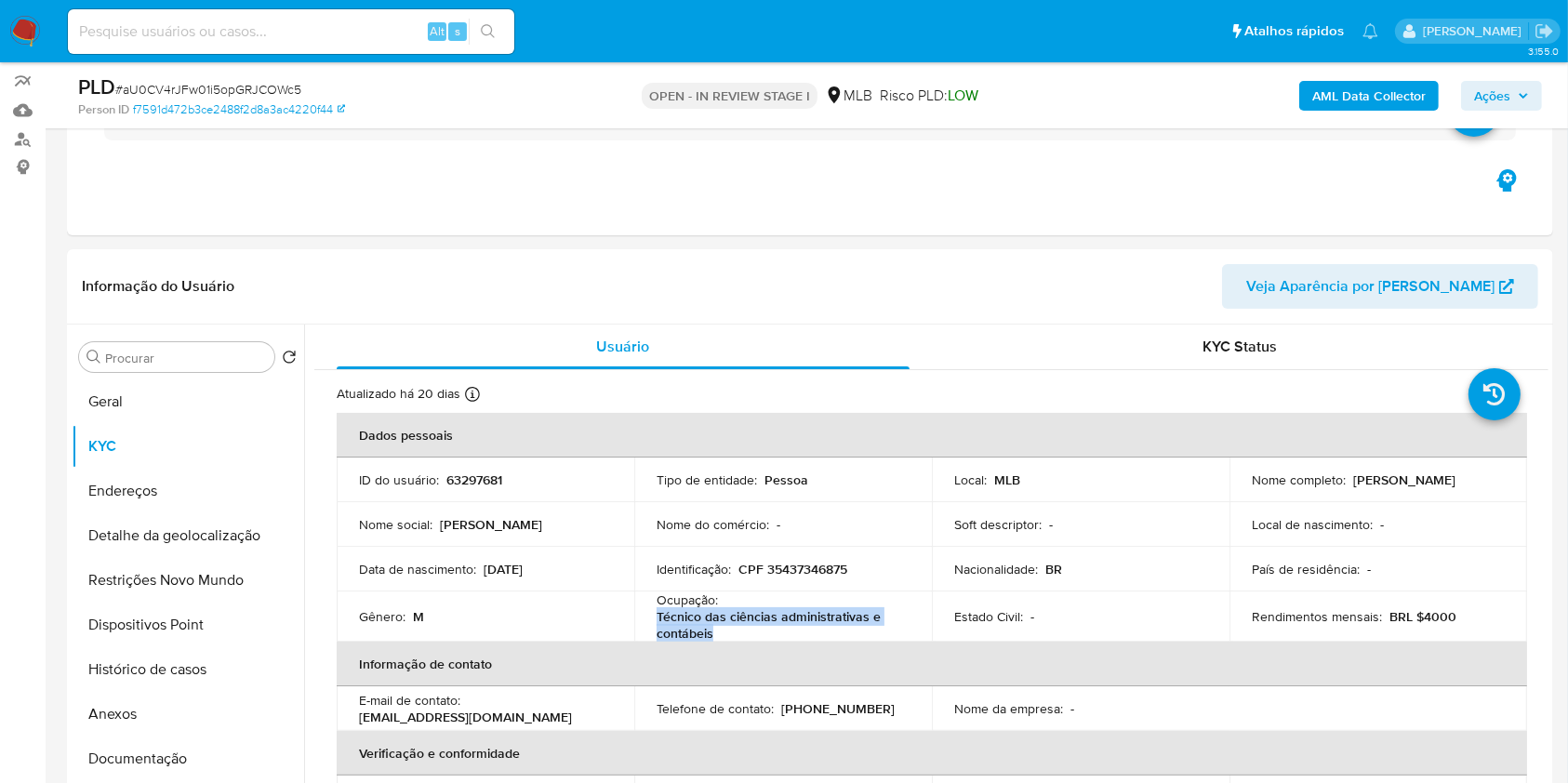
scroll to position [0, 0]
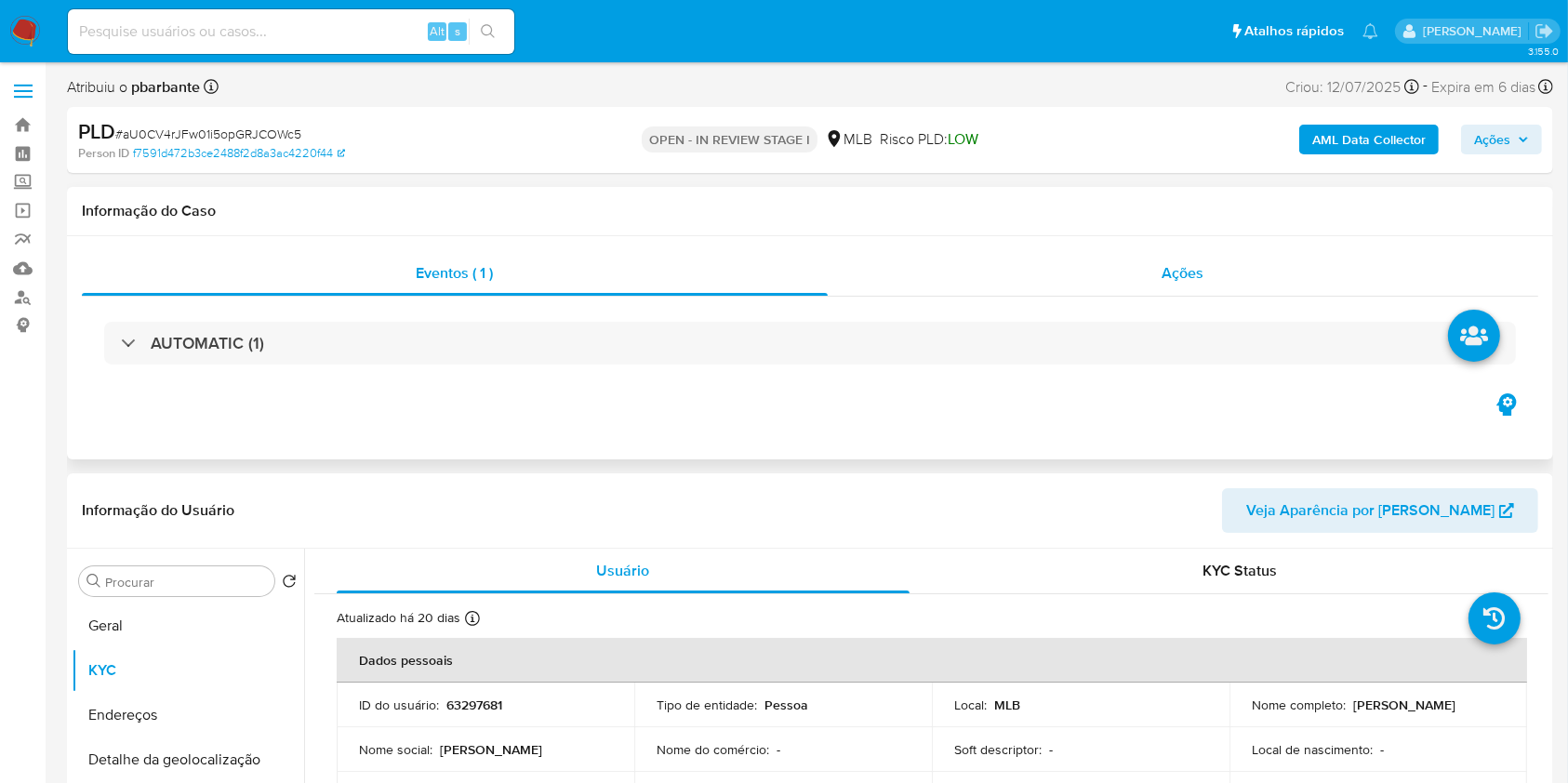
click at [1190, 278] on span "Ações" at bounding box center [1183, 273] width 42 height 21
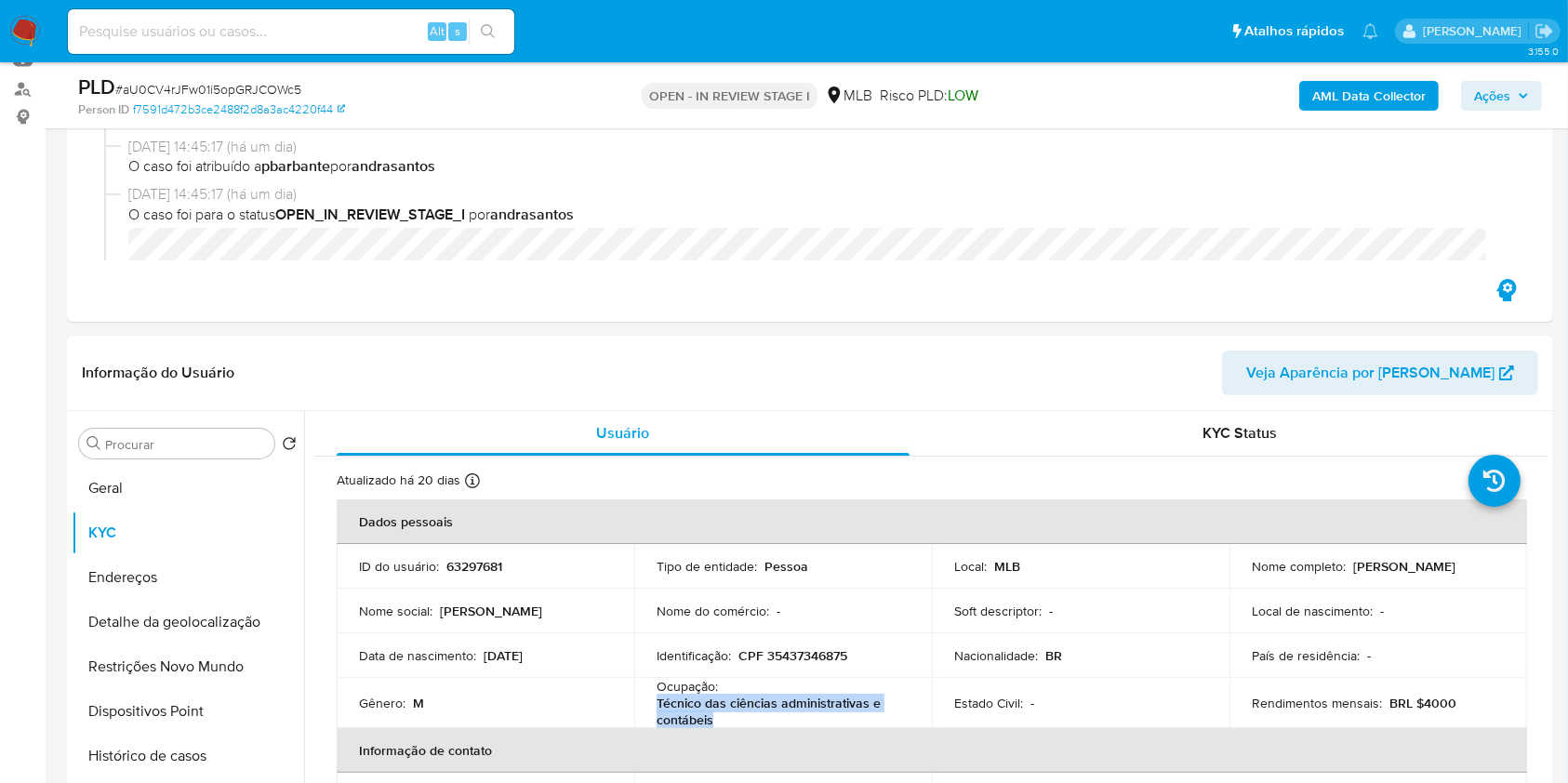
scroll to position [240, 0]
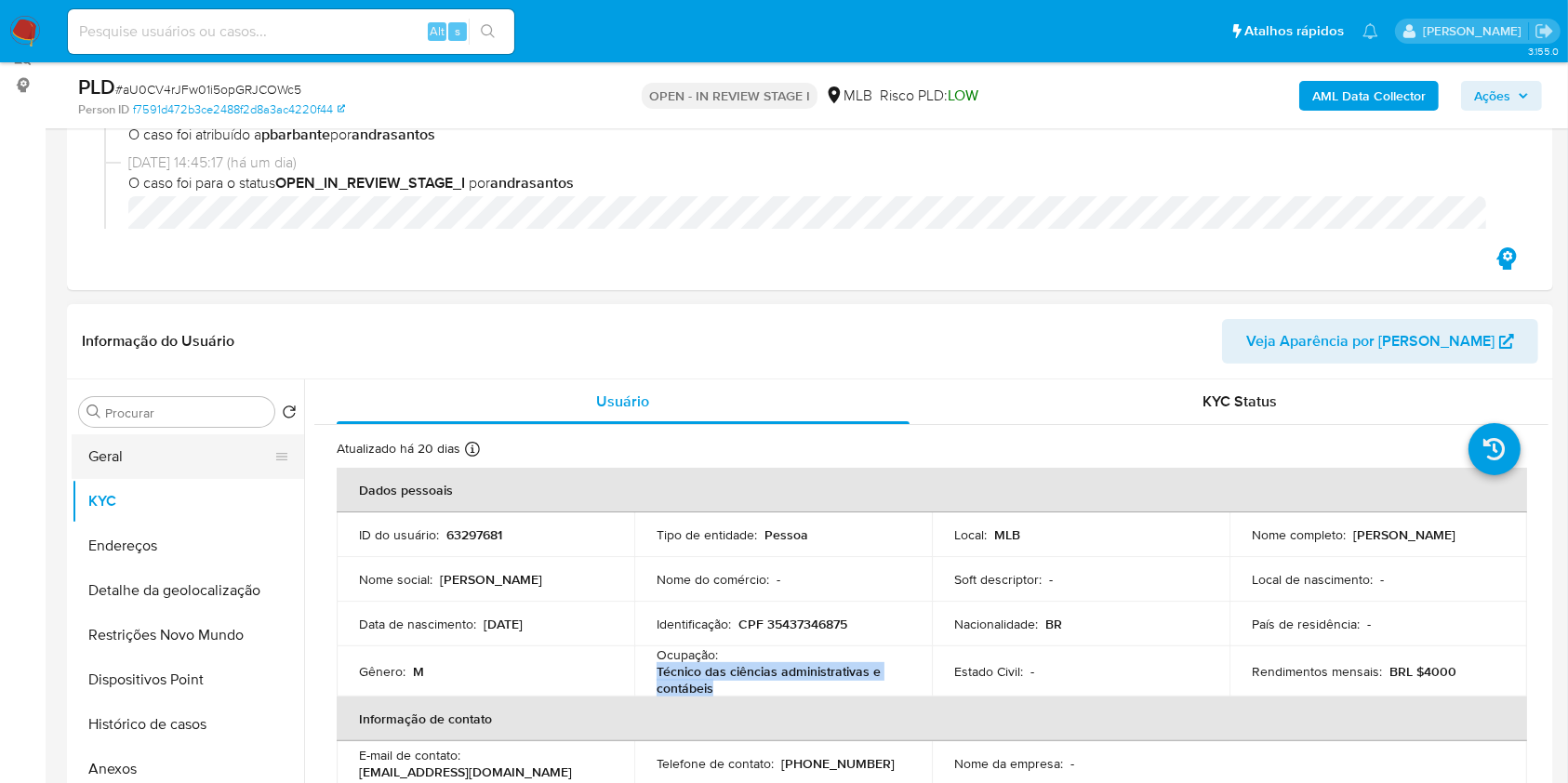
click at [161, 479] on button "Geral" at bounding box center [180, 456] width 218 height 45
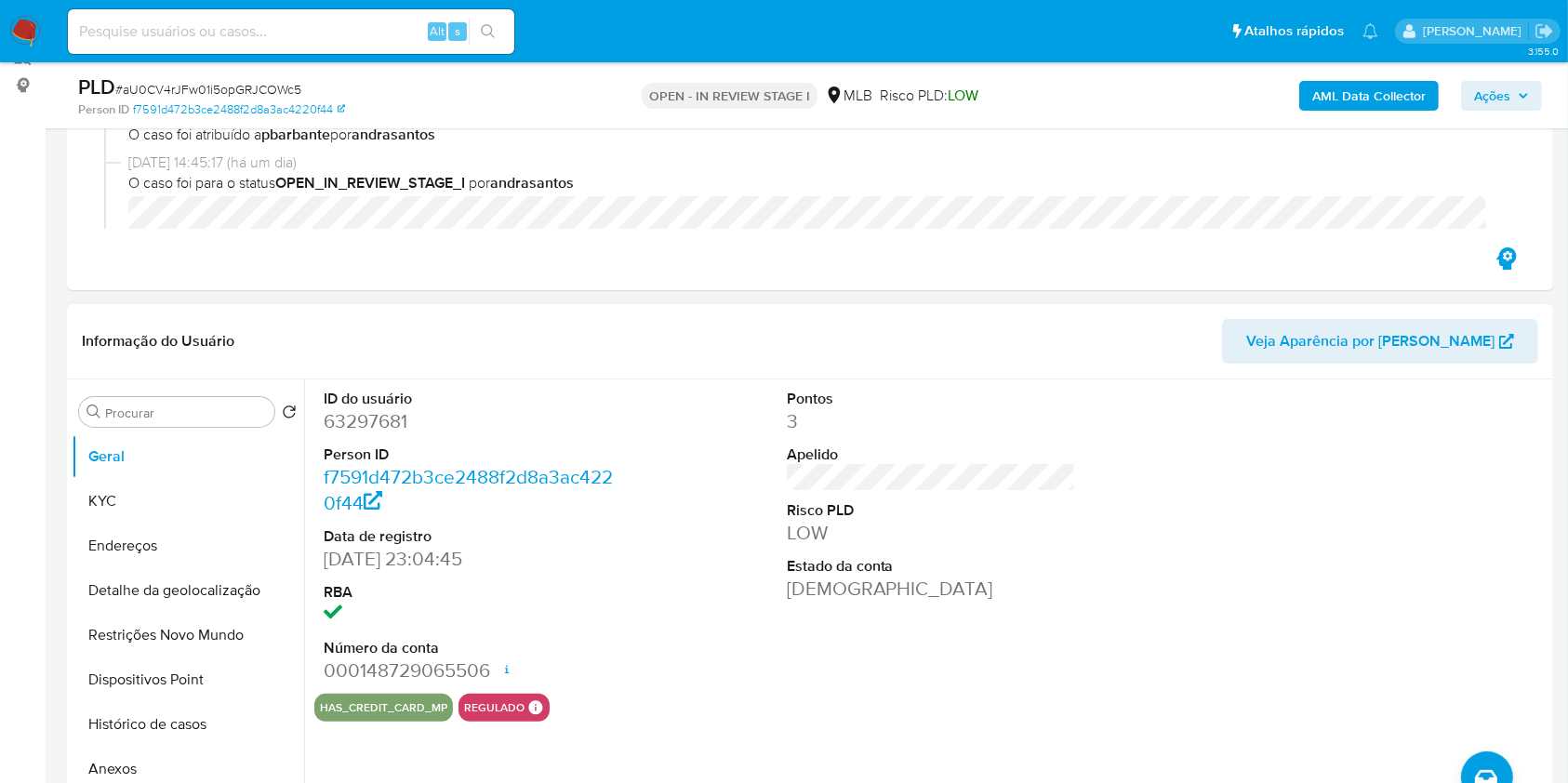
copy p "Técnico das ciências administrativas e contábeis"
click at [109, 518] on button "KYC" at bounding box center [180, 501] width 218 height 45
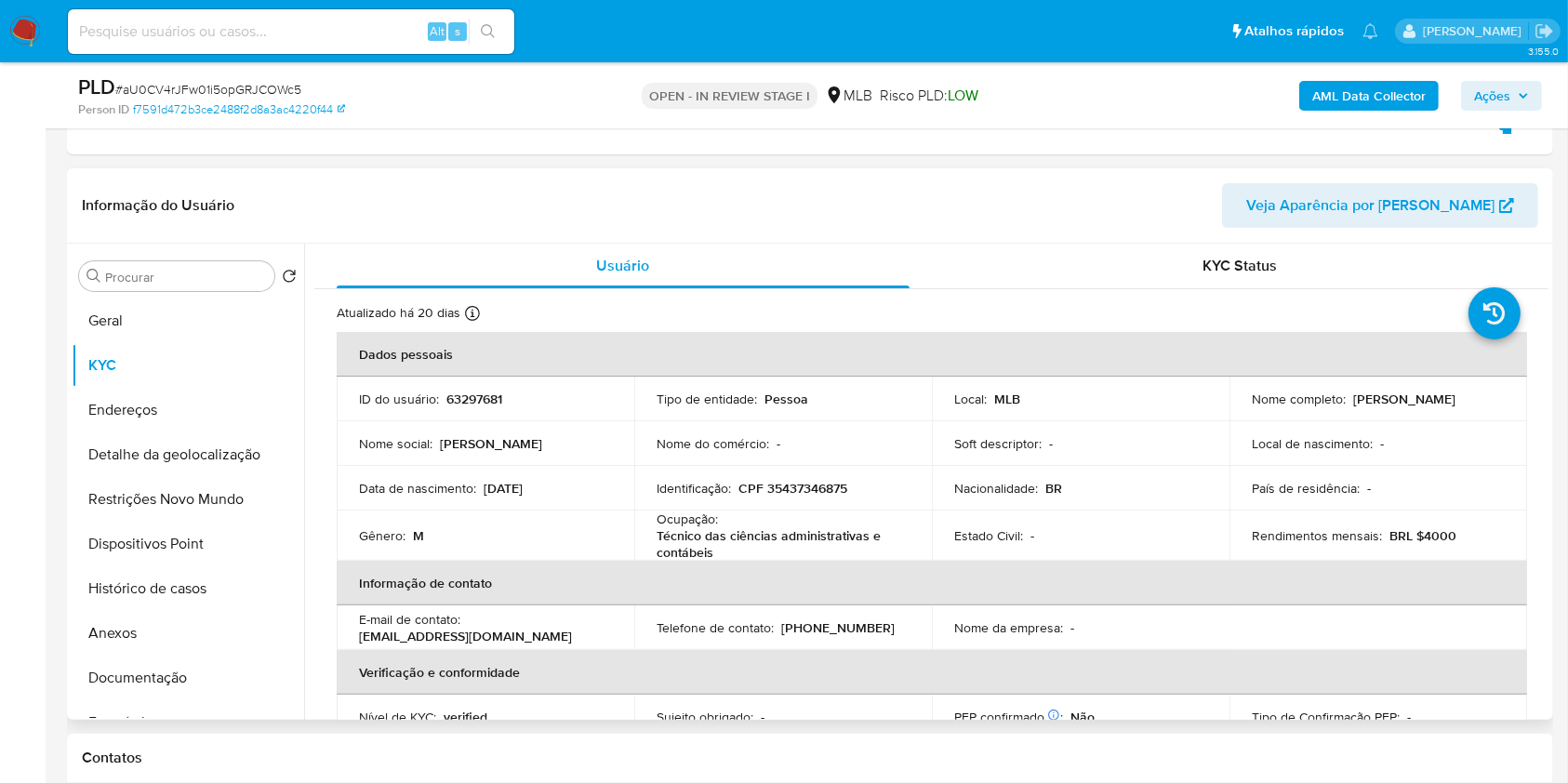
scroll to position [399, 0]
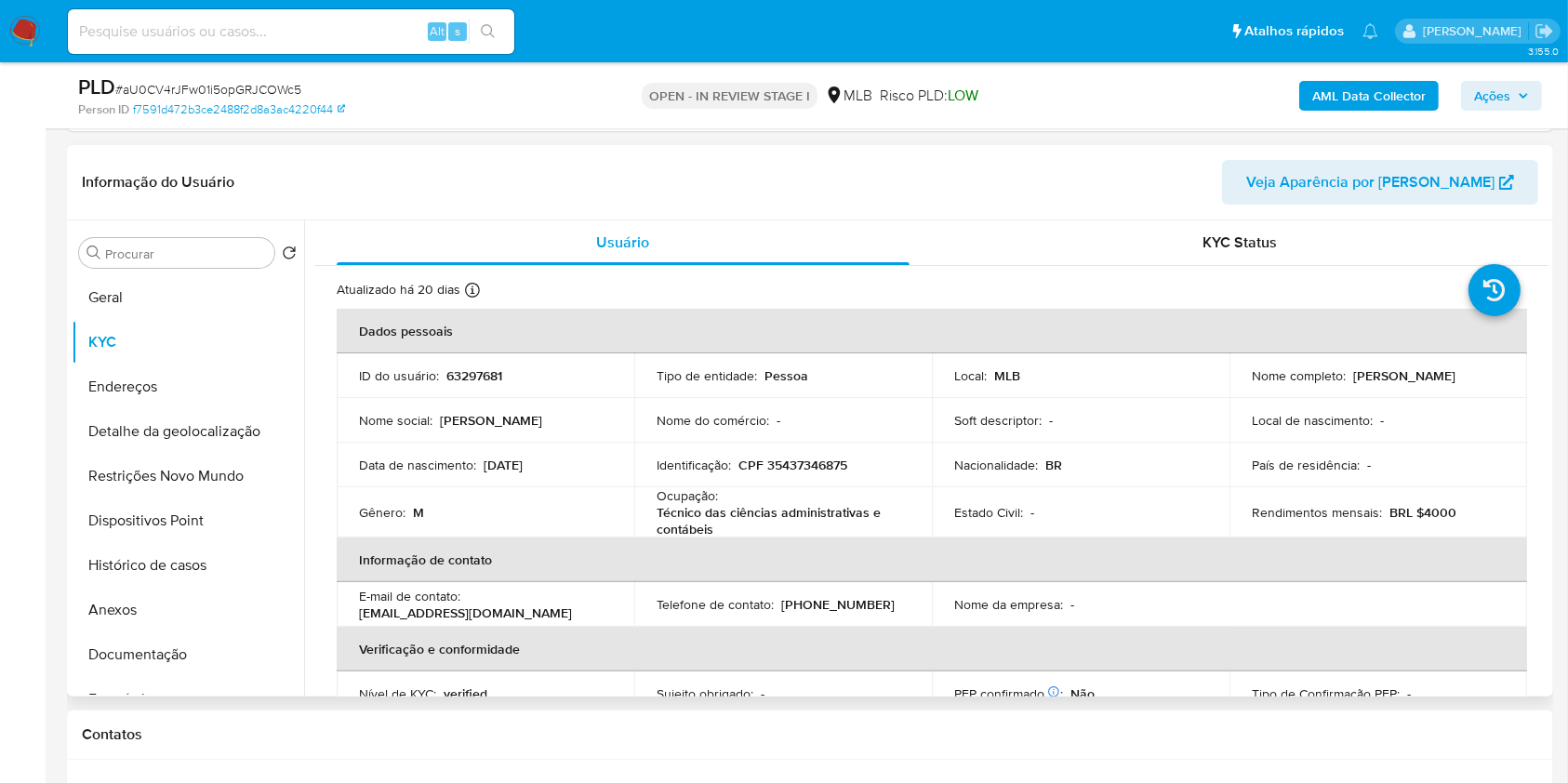
copy p "Técnico das ciências administrativas e contábeis"
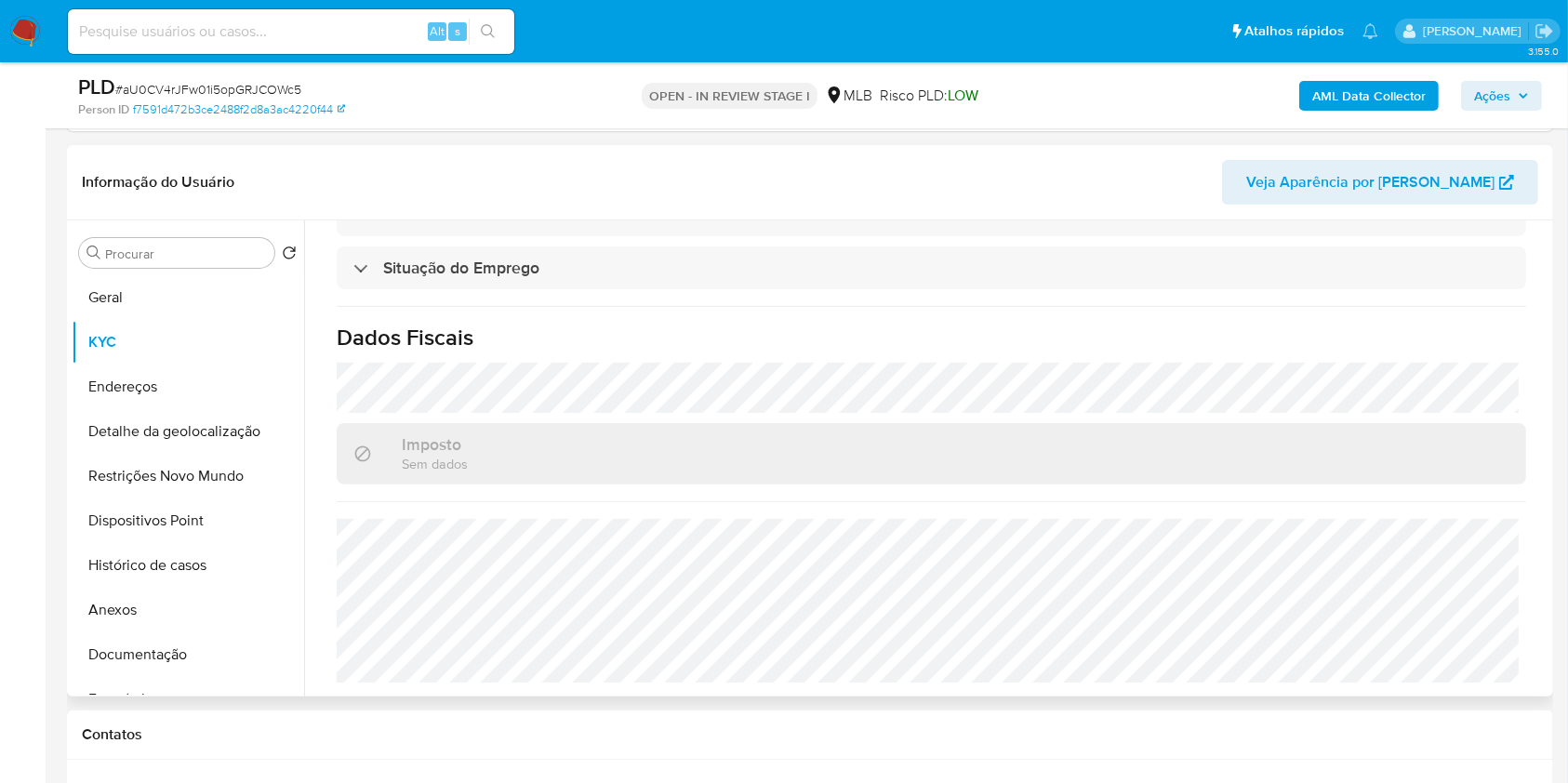
copy p "Técnico das ciências administrativas e contábeis"
click at [121, 454] on button "Detalhe da geolocalização" at bounding box center [180, 431] width 218 height 45
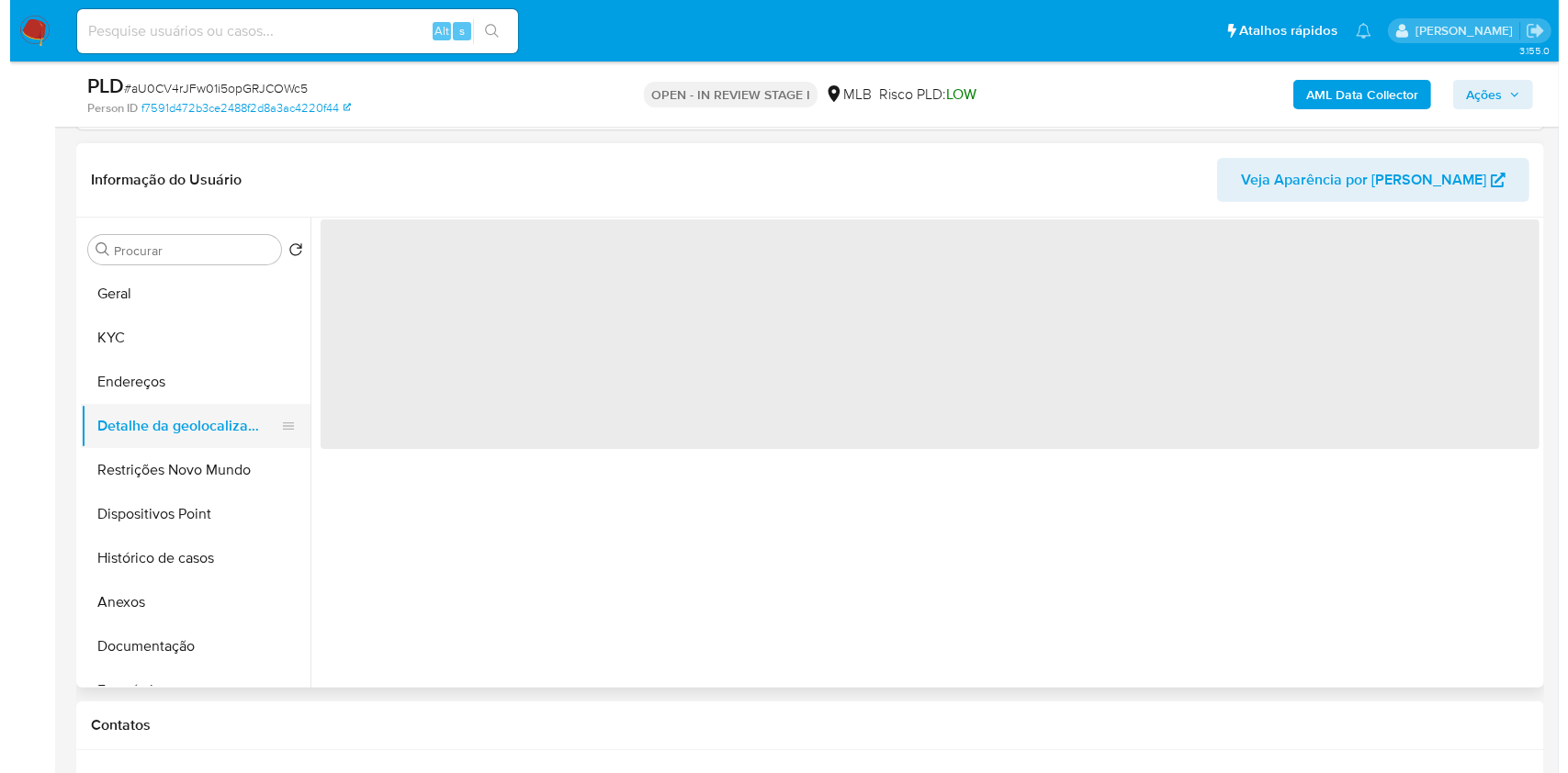
scroll to position [0, 0]
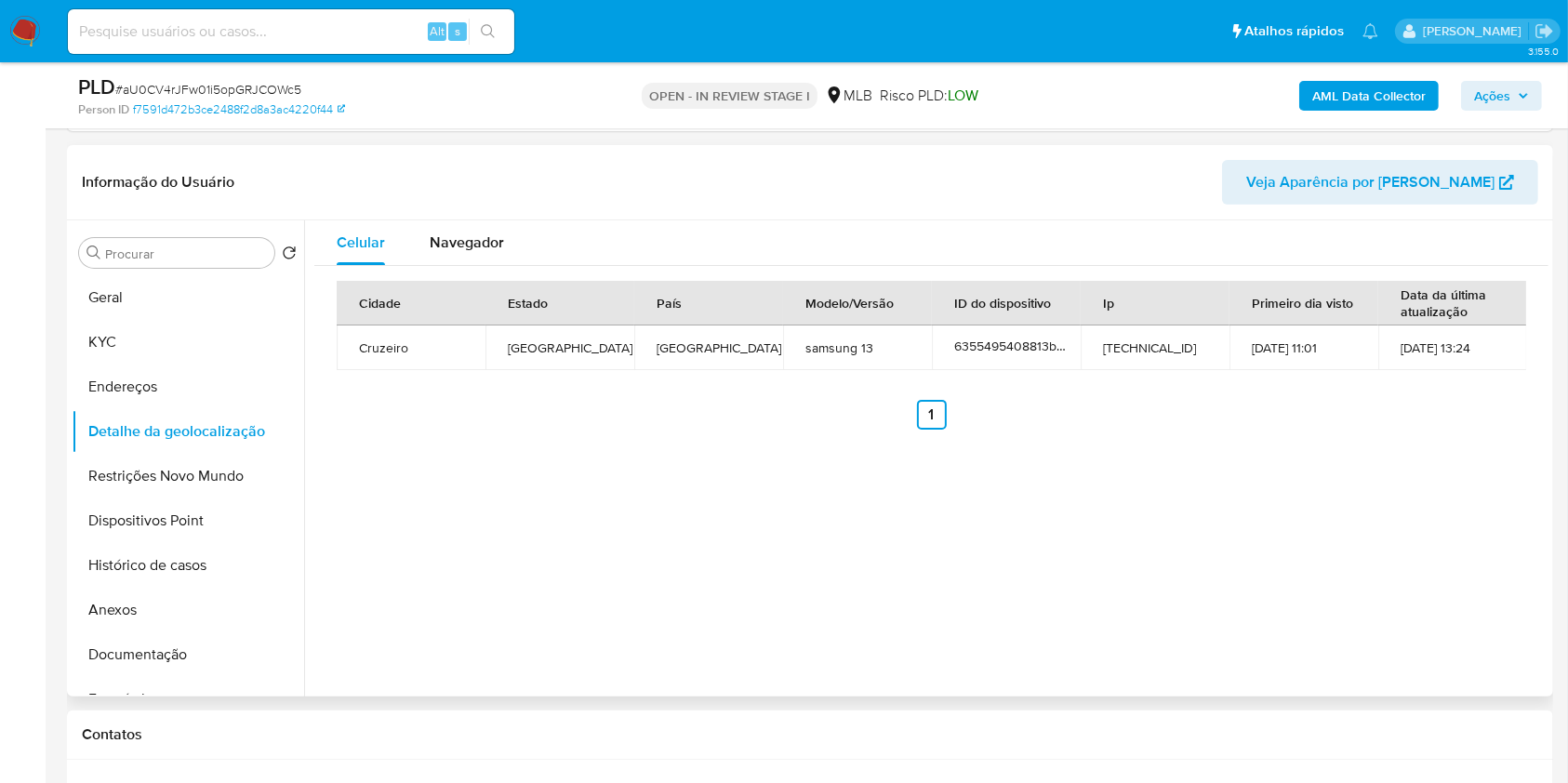
copy p "Técnico das ciências administrativas e contábeis"
click at [190, 498] on button "Restrições Novo Mundo" at bounding box center [180, 476] width 218 height 45
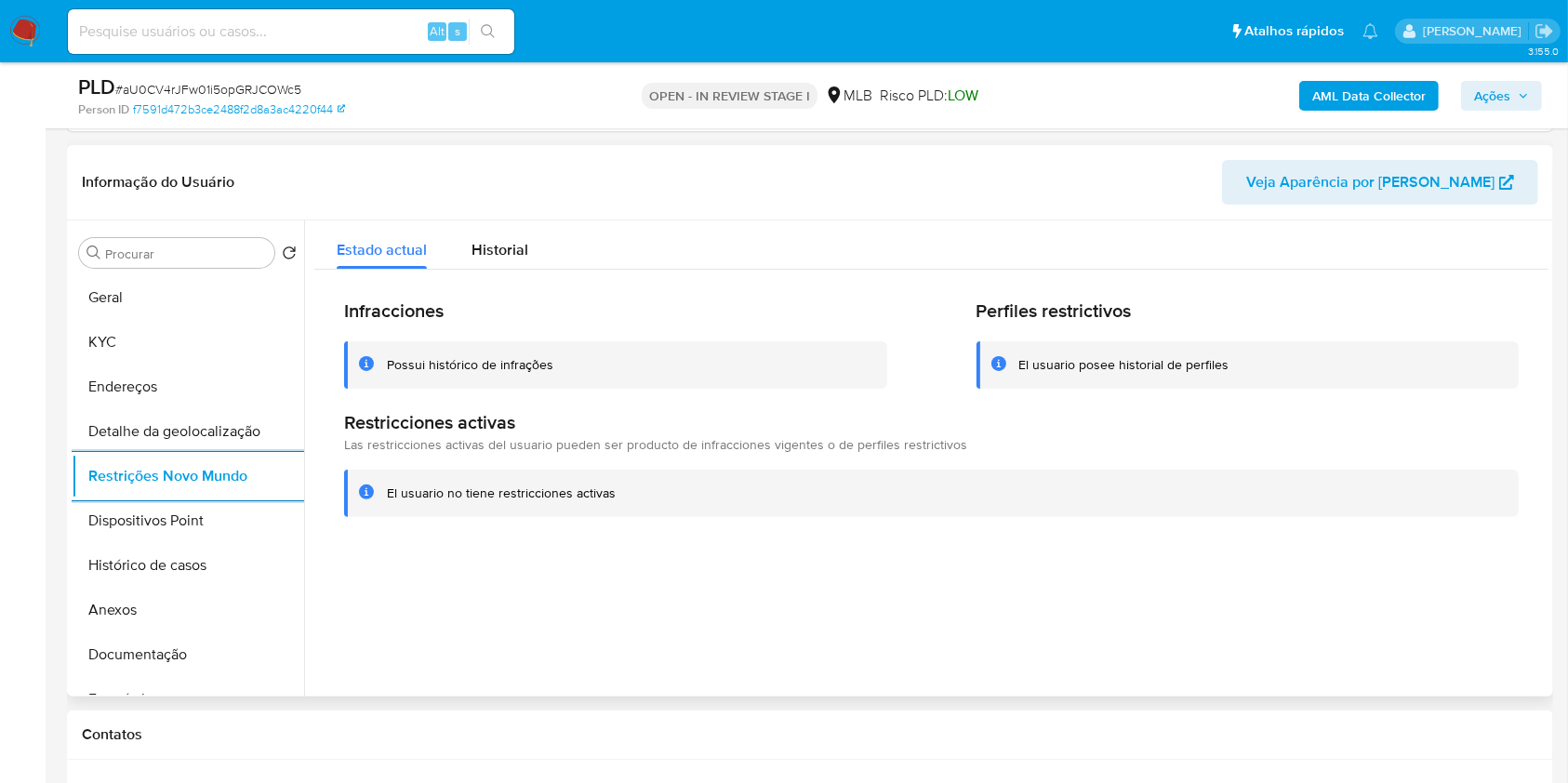
copy p "Técnico das ciências administrativas e contábeis"
click at [194, 544] on button "Dispositivos Point" at bounding box center [180, 520] width 218 height 45
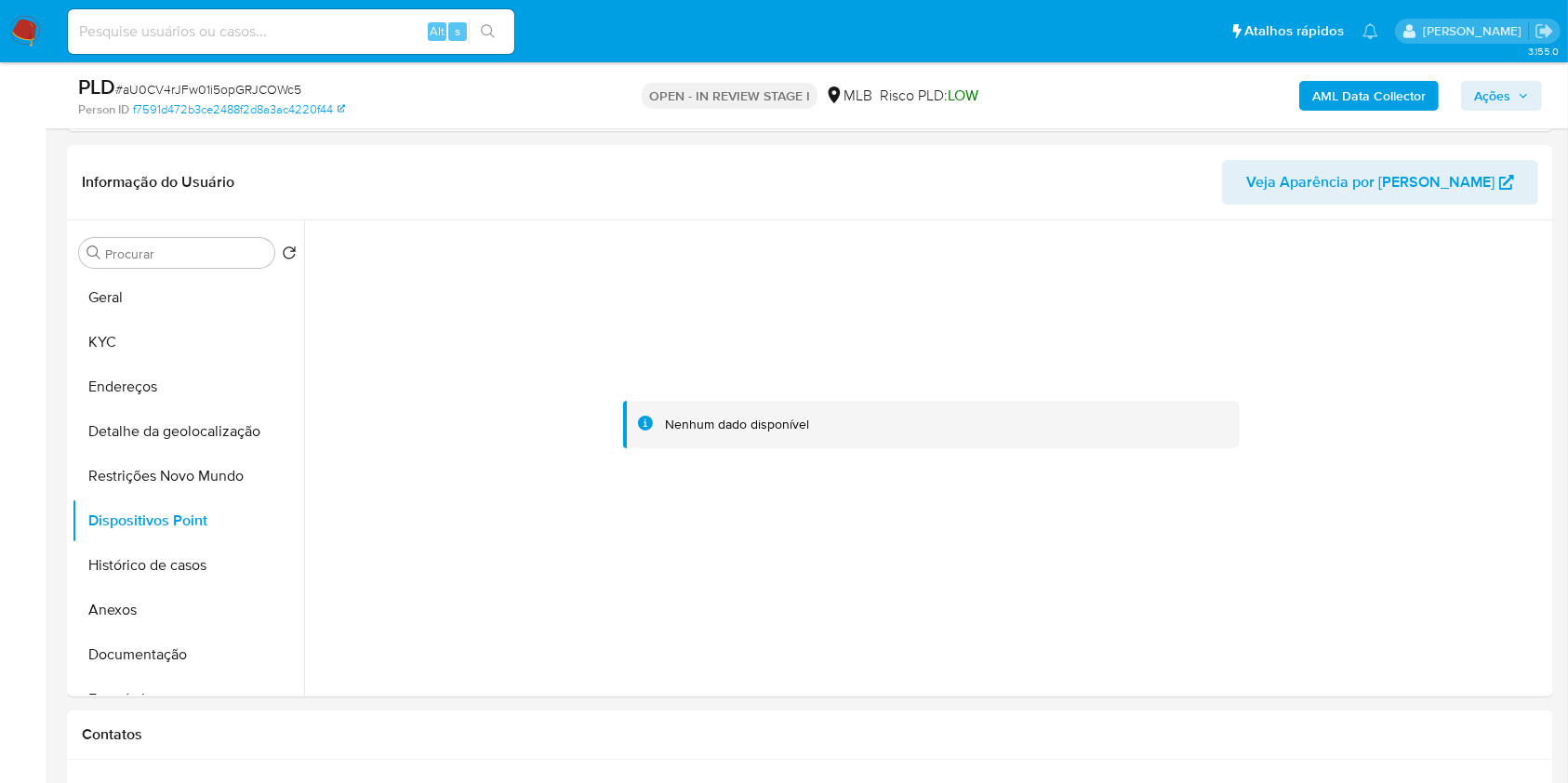
click at [1495, 75] on div "AML Data Collector Ações" at bounding box center [1301, 95] width 483 height 44
click at [1495, 92] on span "Ações" at bounding box center [1491, 95] width 36 height 30
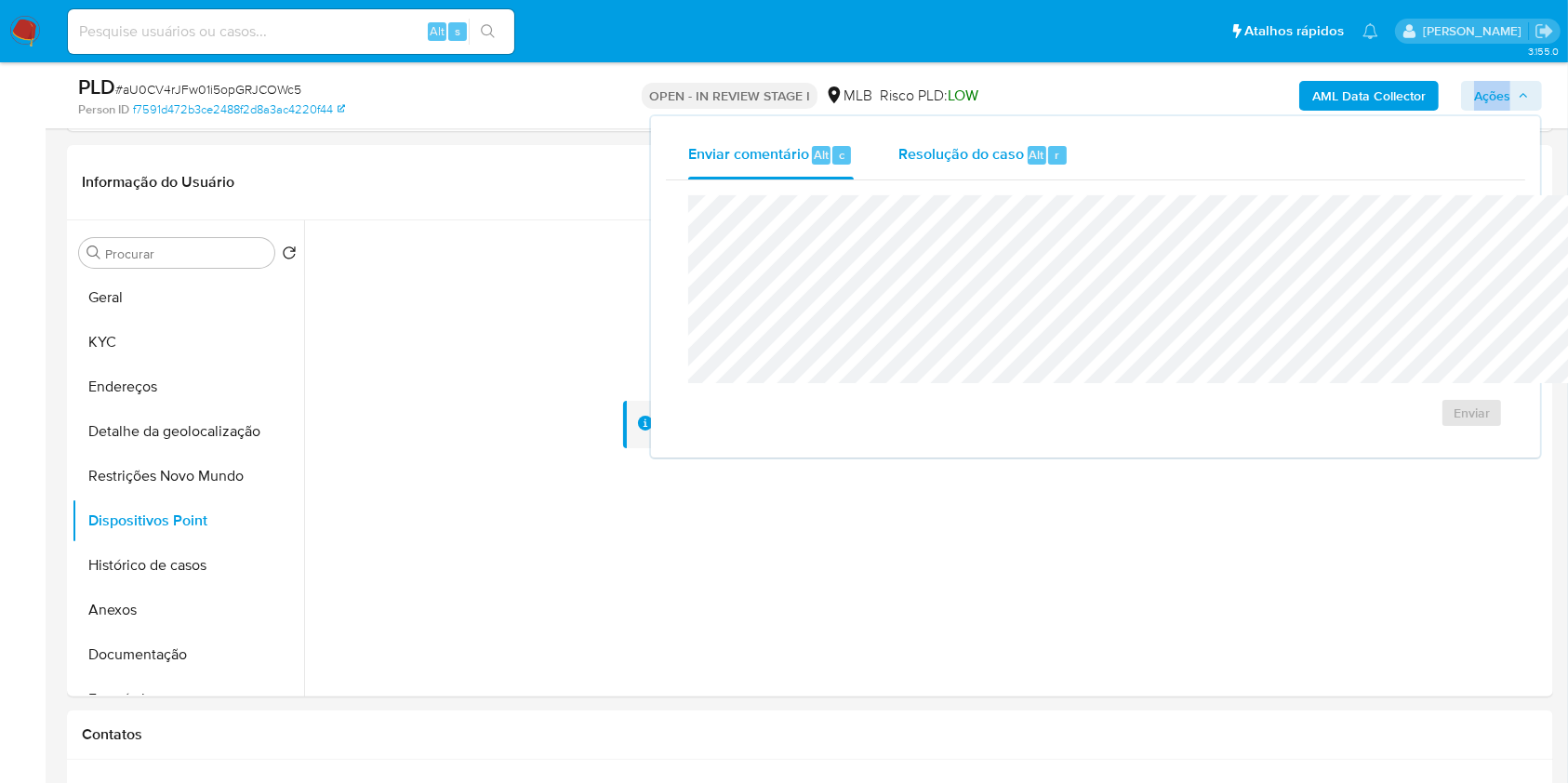
click at [898, 161] on span "Resolução do caso" at bounding box center [961, 154] width 126 height 21
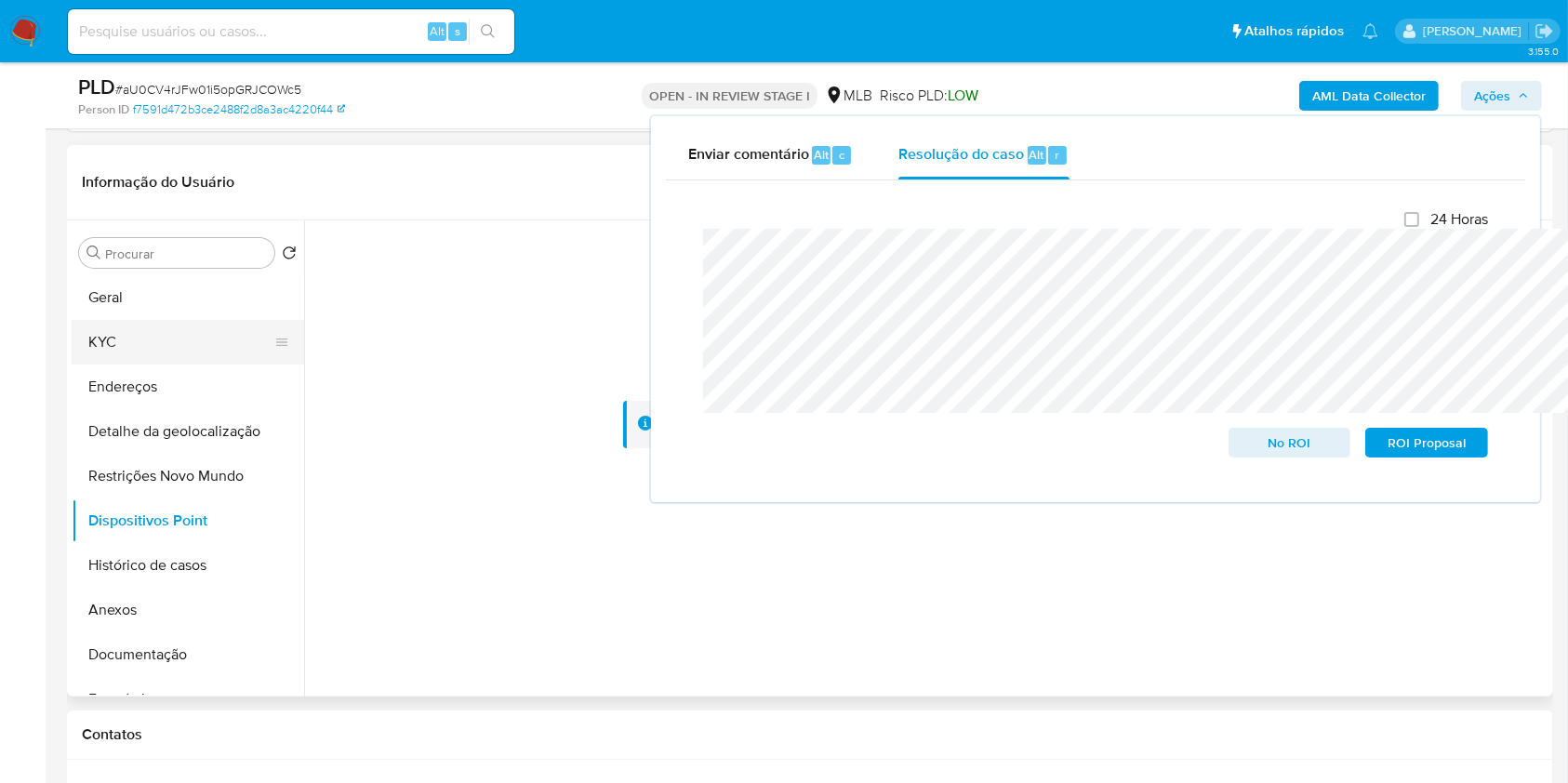
click at [186, 364] on button "KYC" at bounding box center [180, 342] width 218 height 45
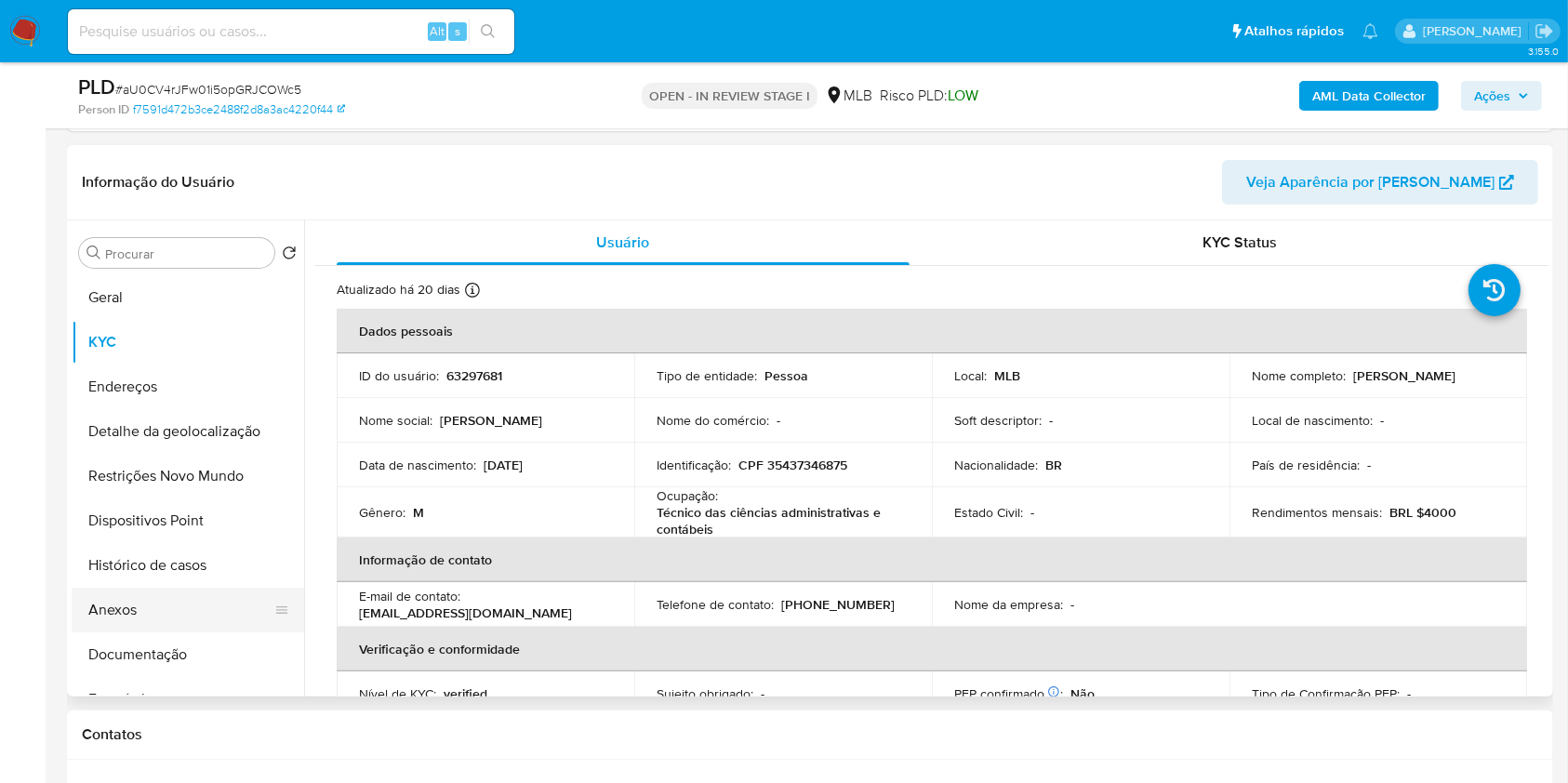
click at [137, 629] on button "Anexos" at bounding box center [180, 611] width 218 height 45
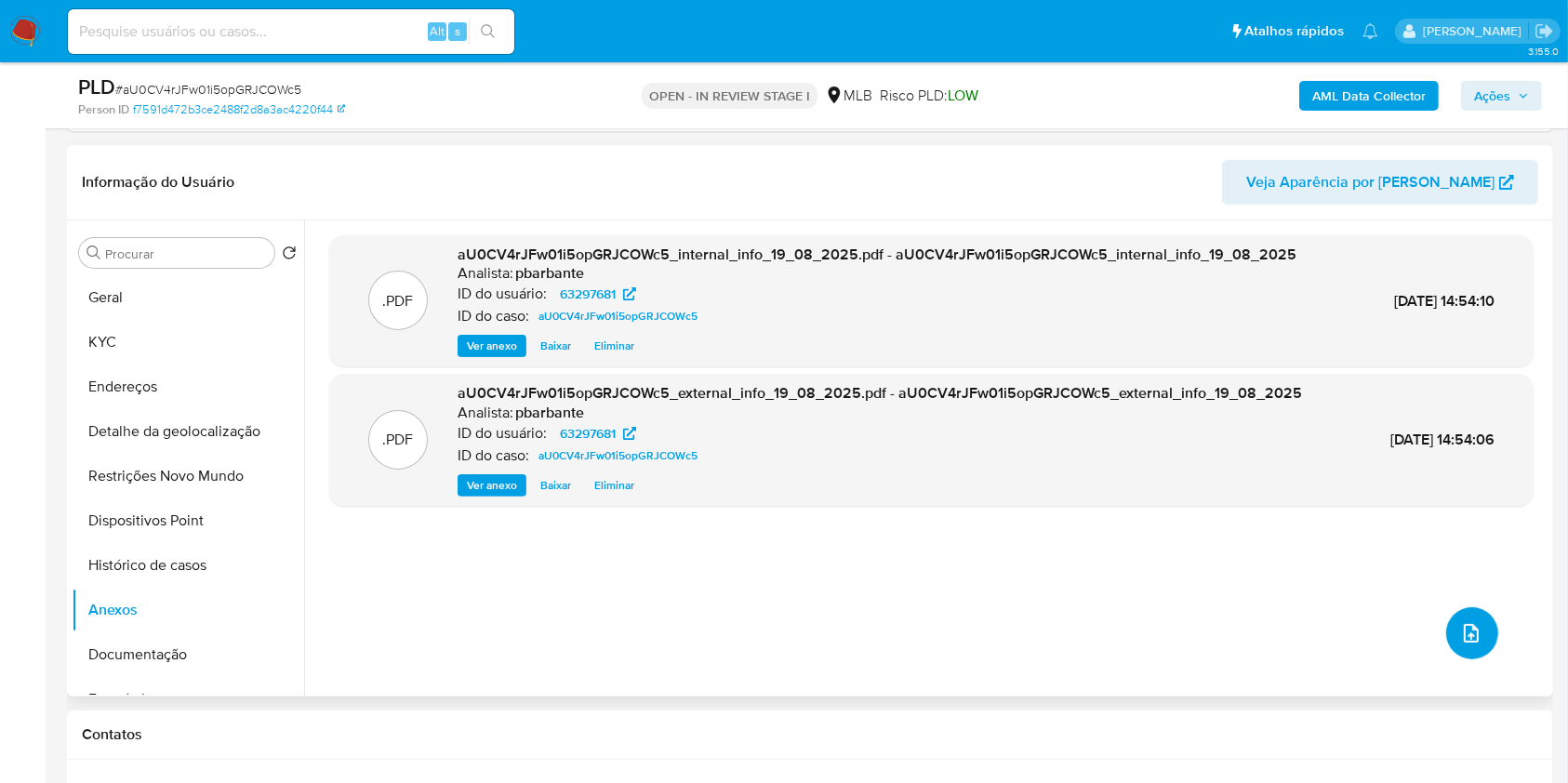
click at [1474, 659] on button "upload-file" at bounding box center [1472, 634] width 52 height 52
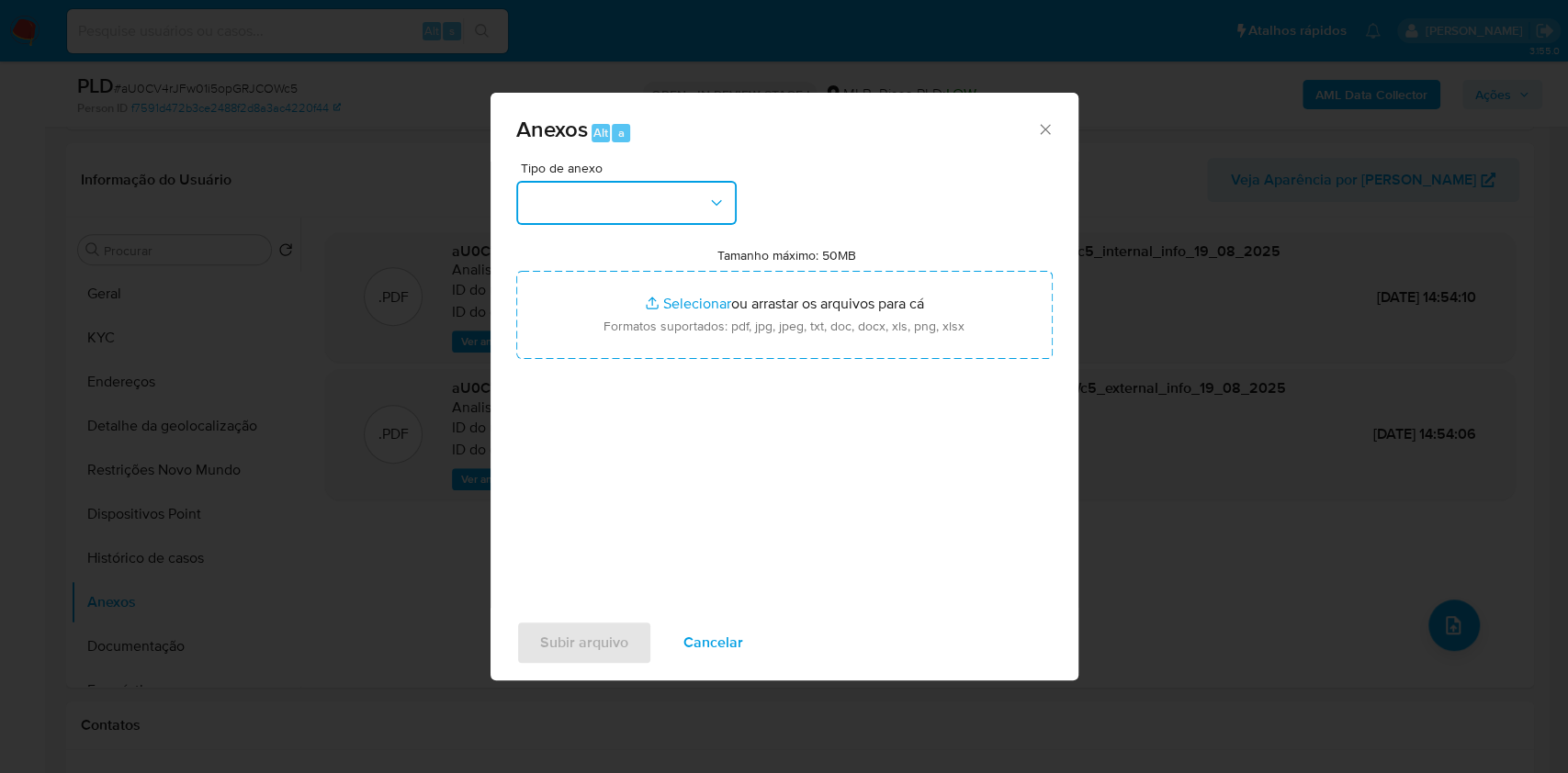
click at [609, 181] on button "button" at bounding box center [626, 203] width 220 height 44
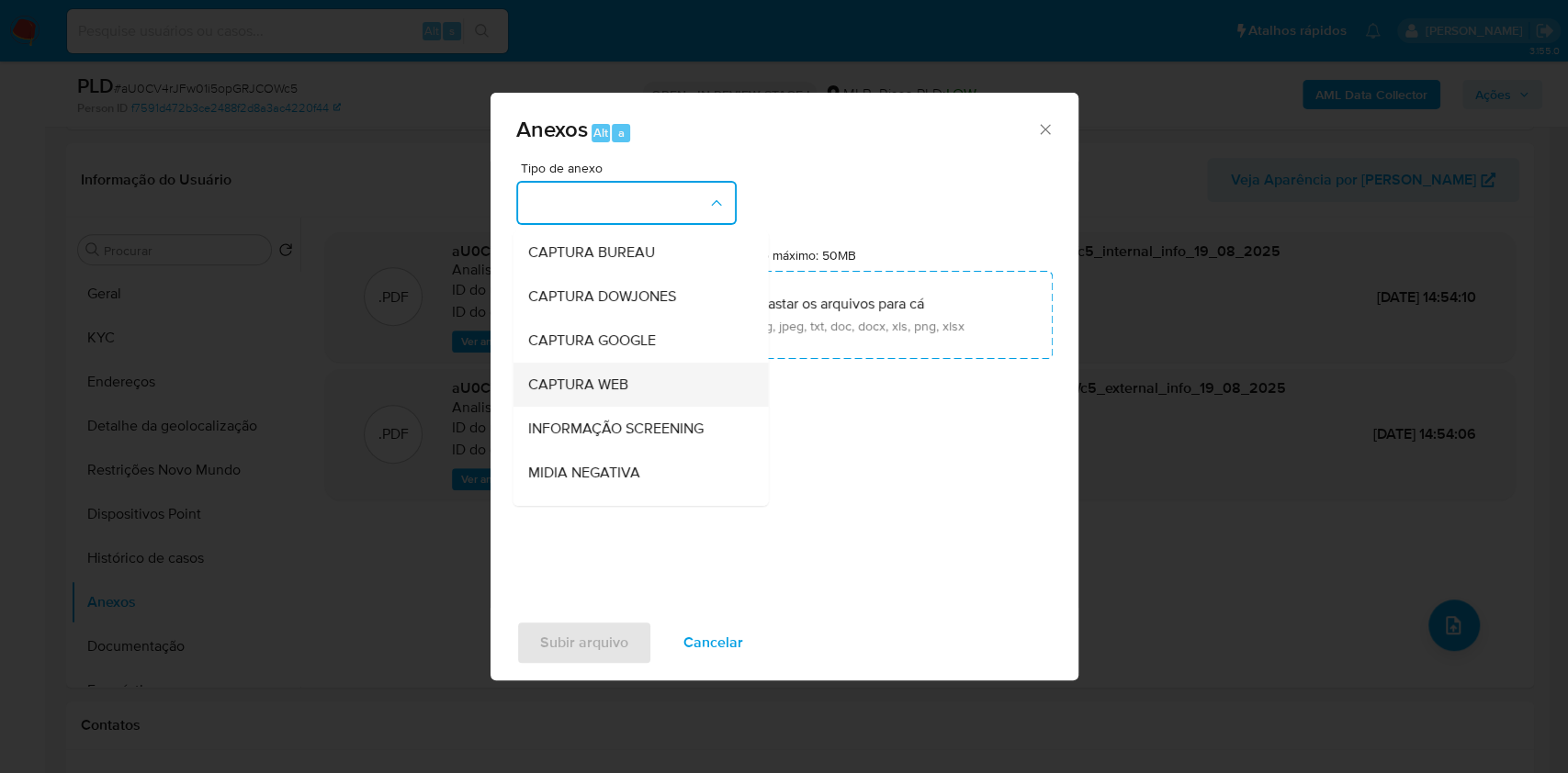
scroll to position [228, 0]
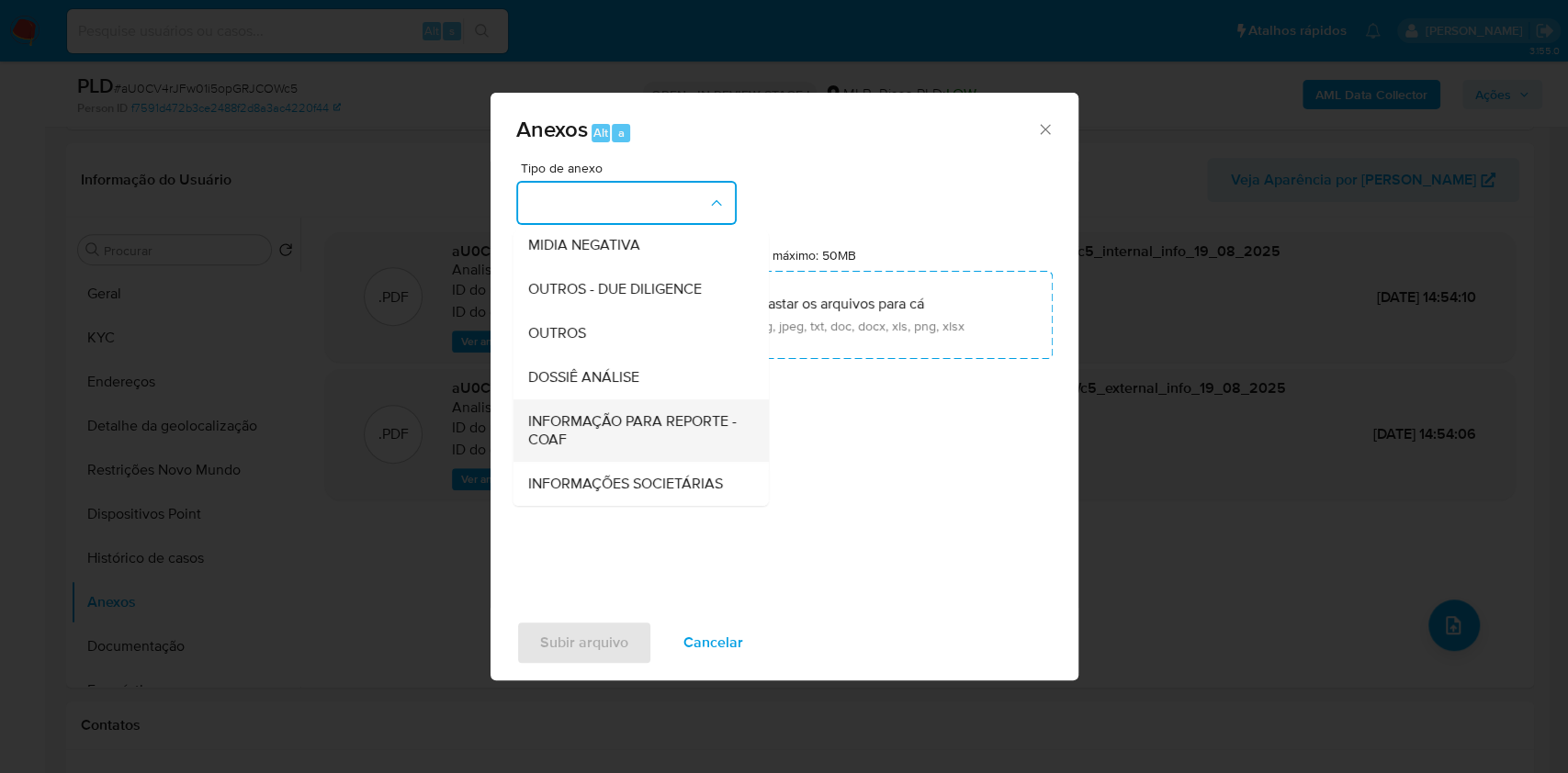
click at [564, 412] on span "INFORMAÇÃO PARA REPORTE - COAF" at bounding box center [635, 431] width 215 height 36
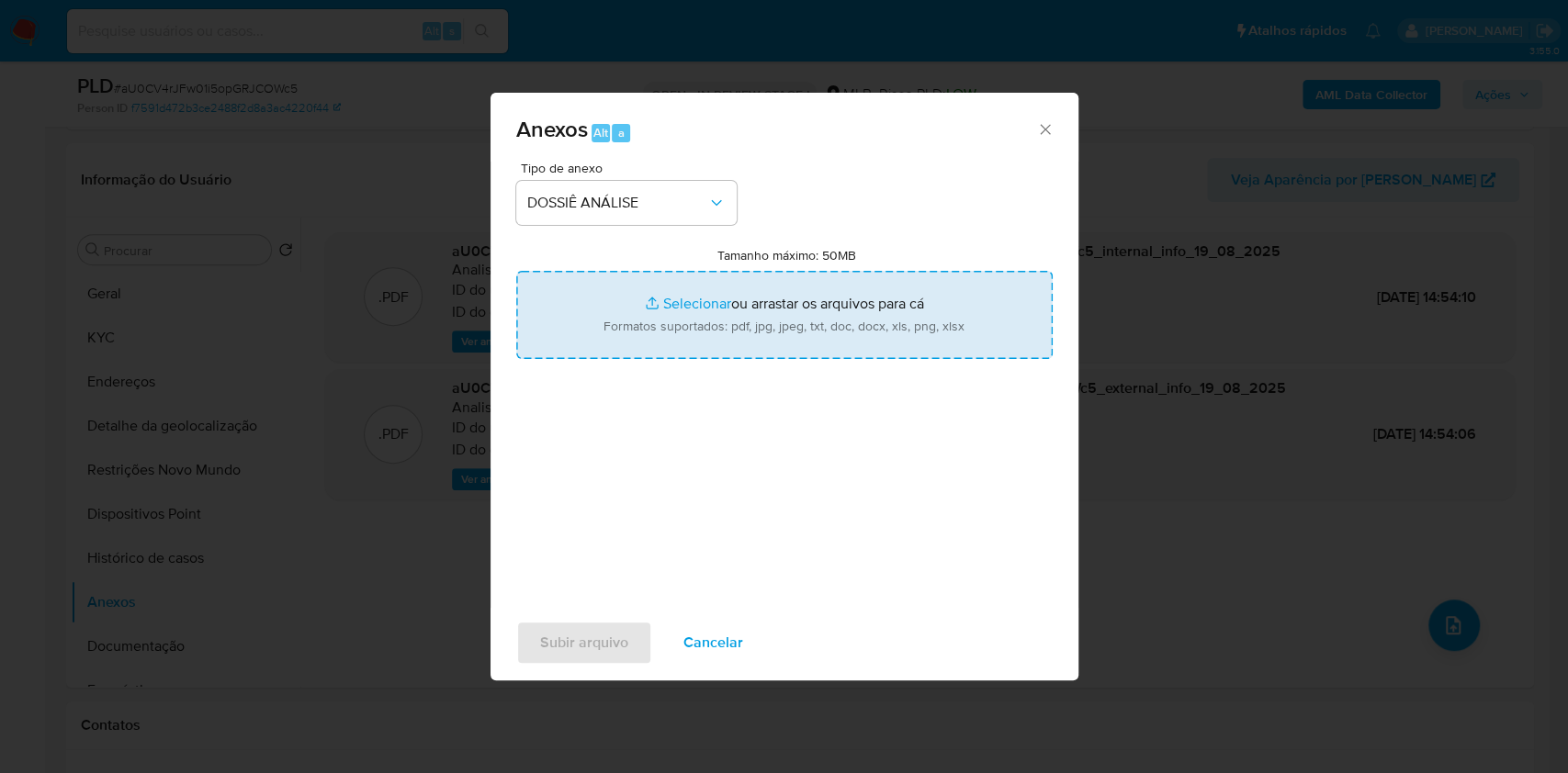
type input "C:\fakepath\Mulan 63297681_2025_08_19_11_39_54 - Resumen TX (1).pdf"
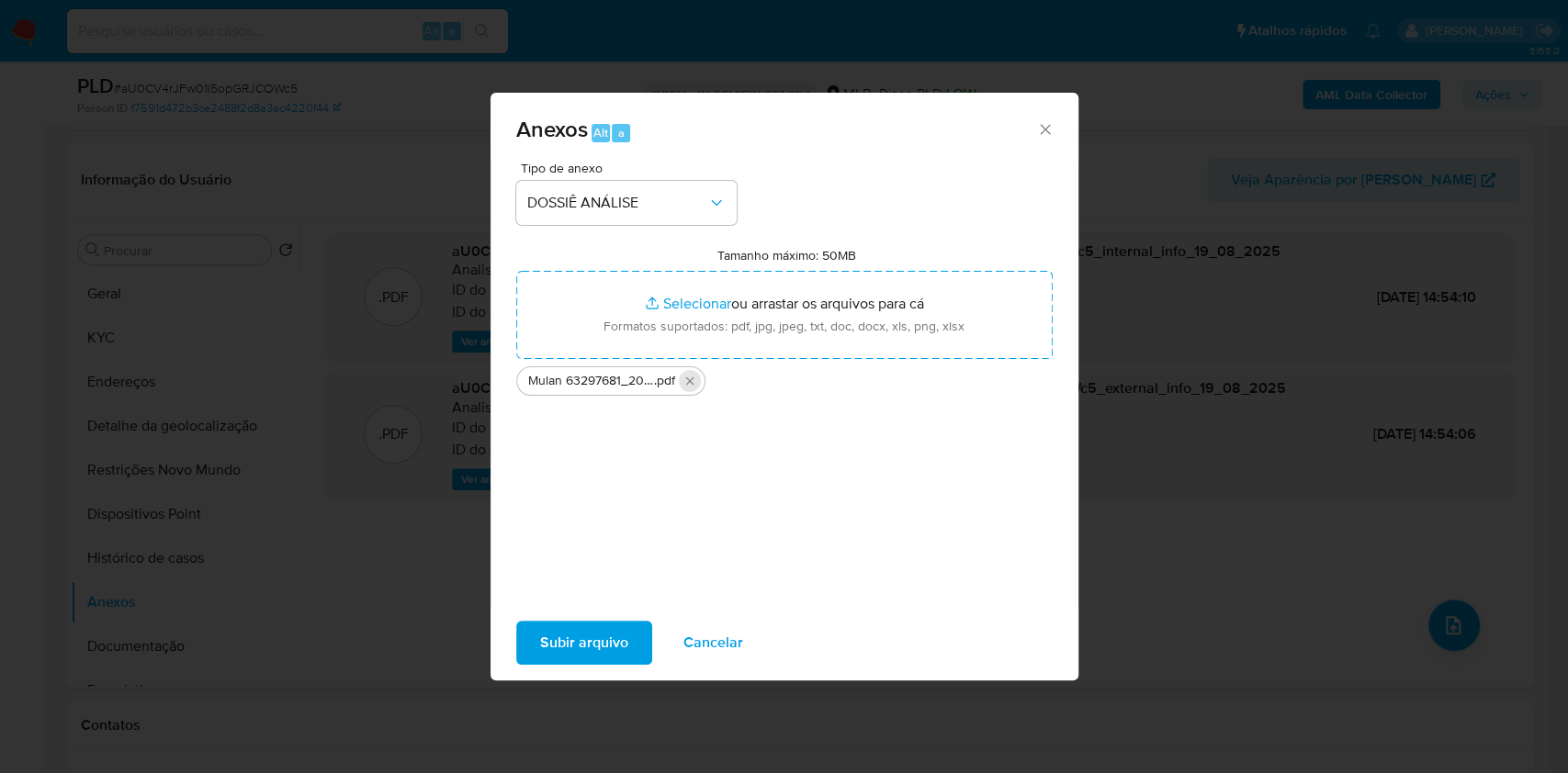
click at [679, 370] on button "Excluir Mulan 63297681_2025_08_19_11_39_54 - Resumen TX (1).pdf" at bounding box center [689, 381] width 22 height 22
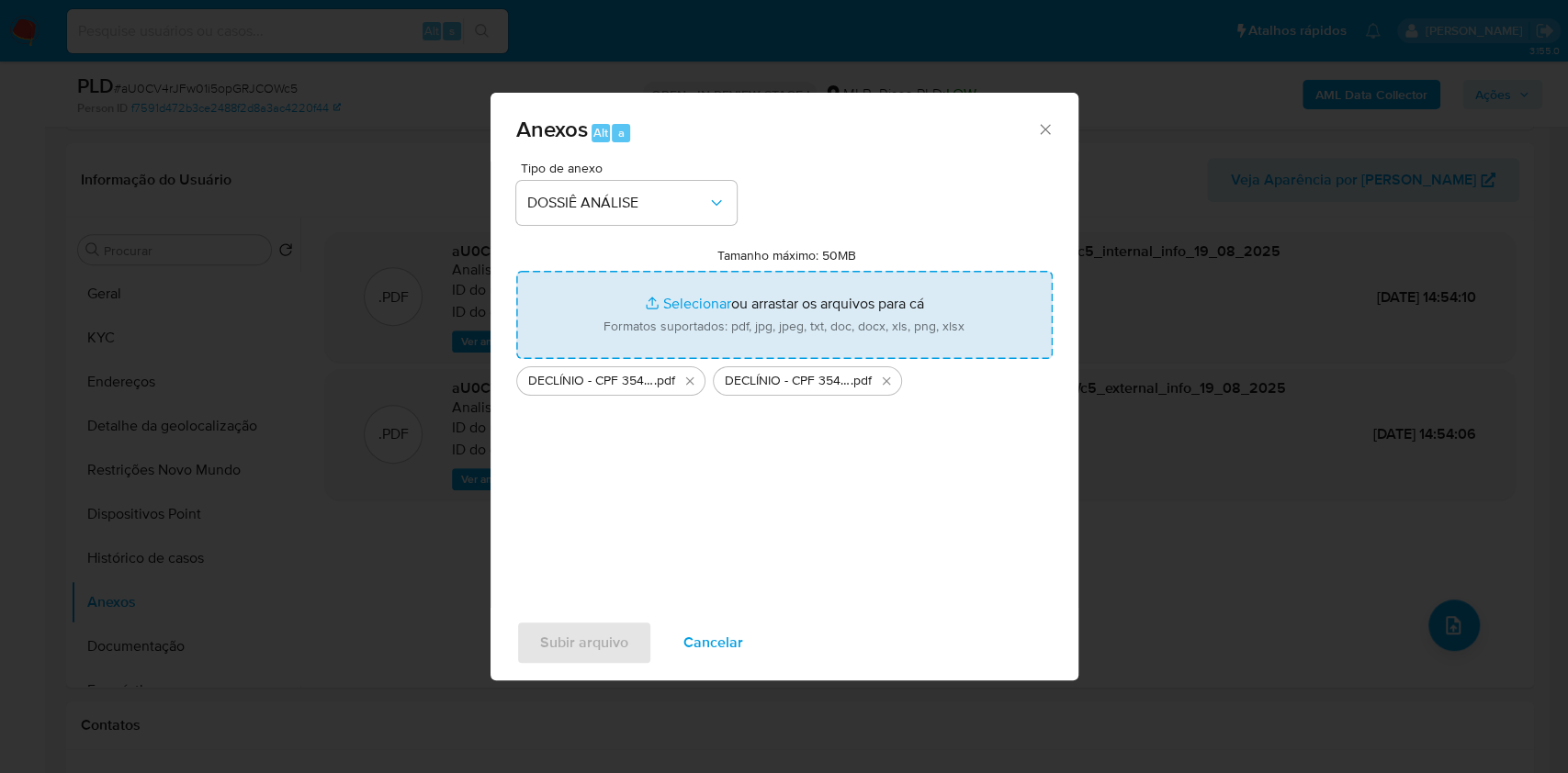
type input "C:\fakepath\Mulan 63297681_2025_08_19_11_39_54 (1).xlsx"
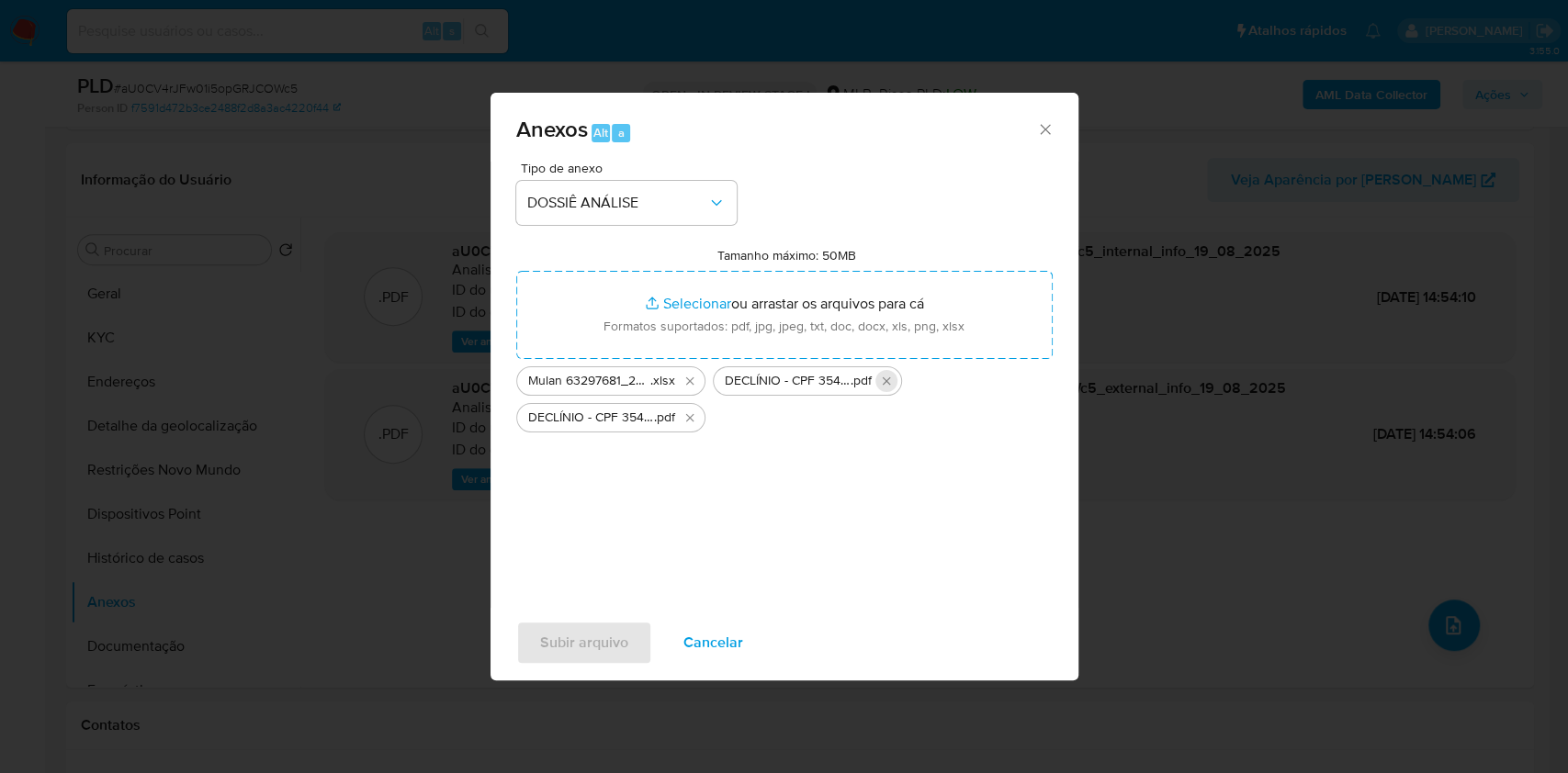
click at [879, 374] on icon "Excluir DECLÍNIO - CPF 35437346875 - FLAVIO HENRIQUE TAVARES LUZ RABELLO .pdf" at bounding box center [885, 381] width 14 height 14
click at [547, 649] on span "Subir arquivo" at bounding box center [584, 643] width 88 height 40
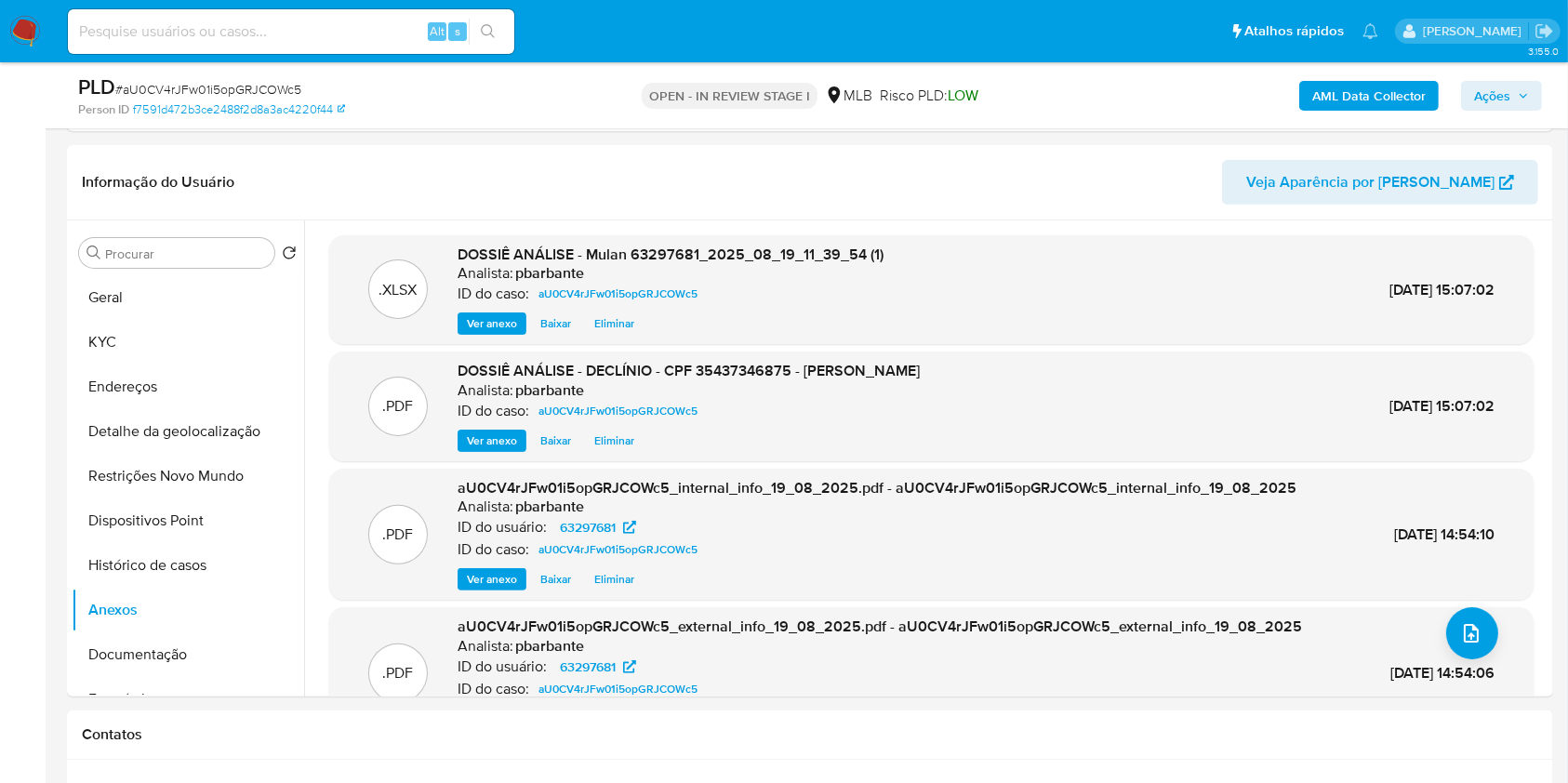
click at [1496, 84] on span "Ações" at bounding box center [1491, 95] width 36 height 30
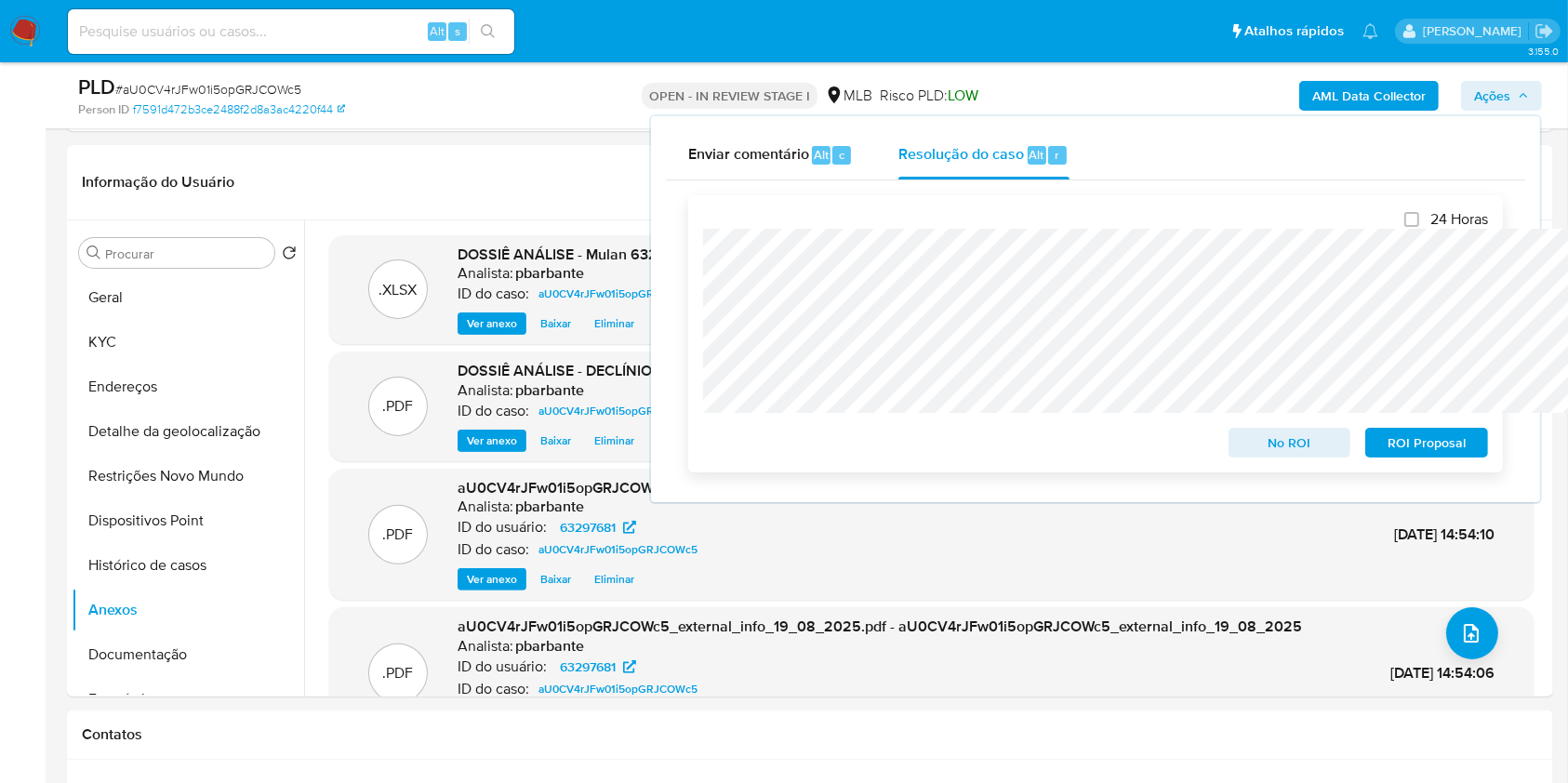
click at [1328, 447] on span "No ROI" at bounding box center [1290, 442] width 97 height 26
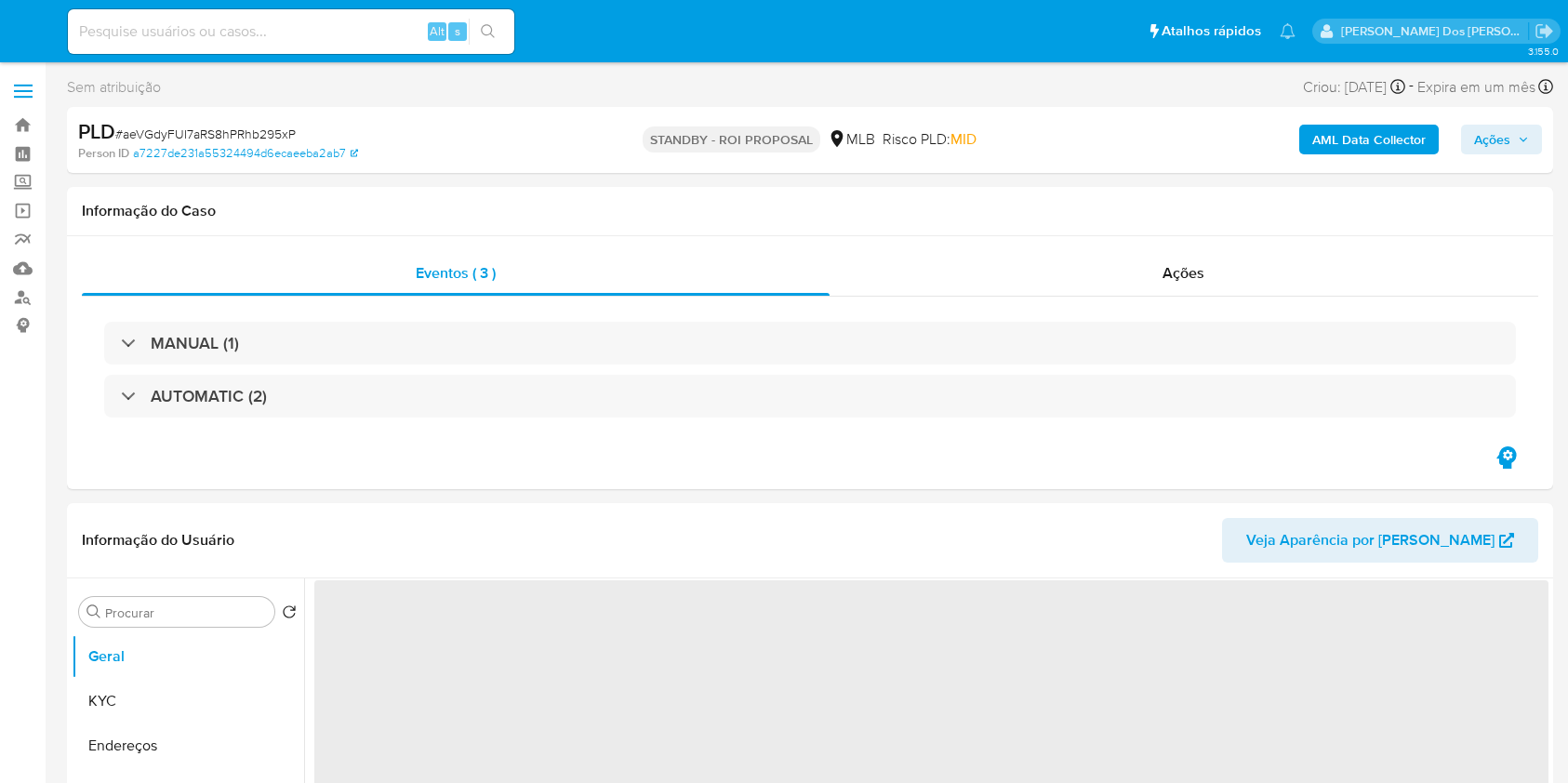
select select "10"
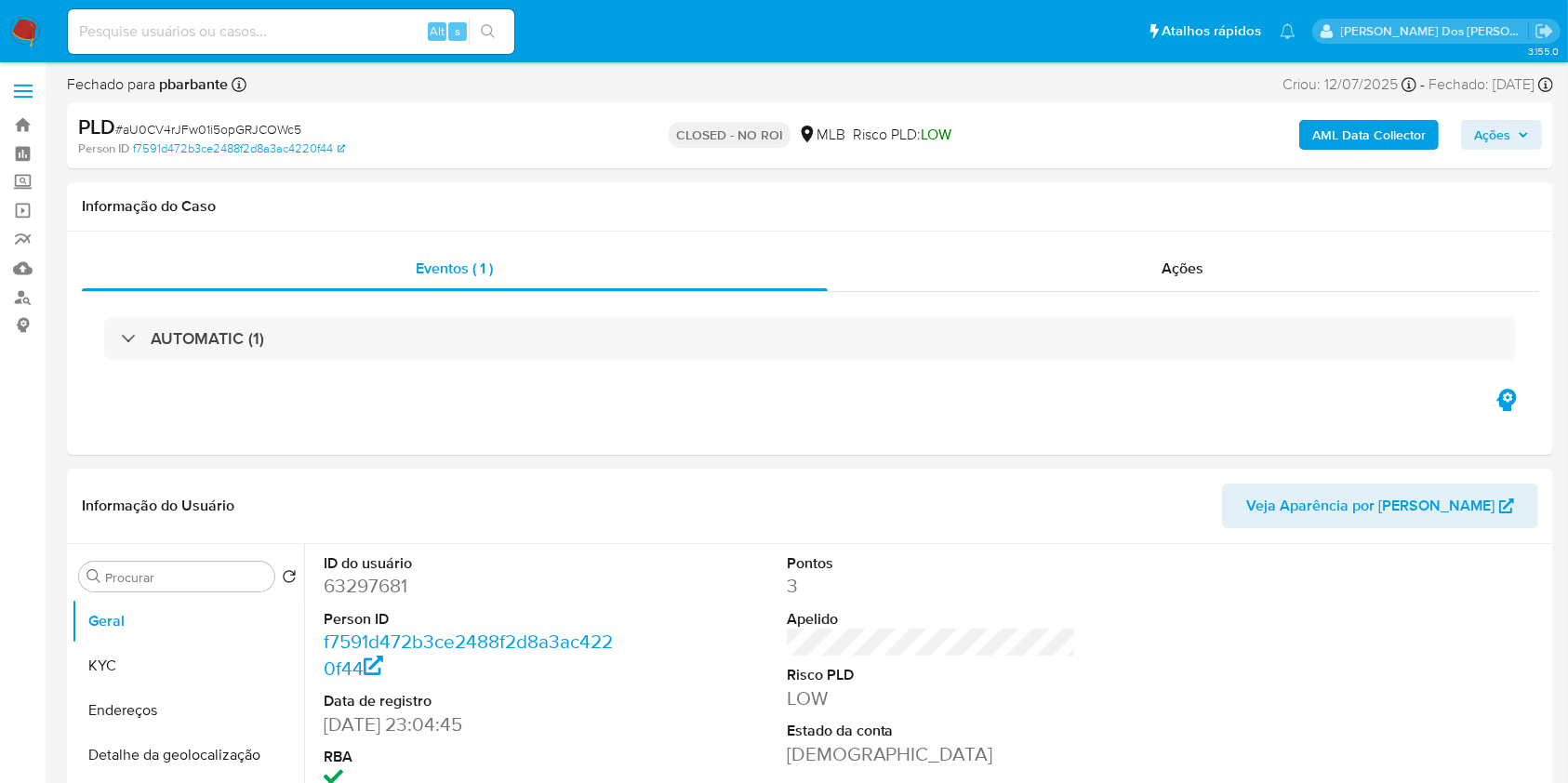
select select "10"
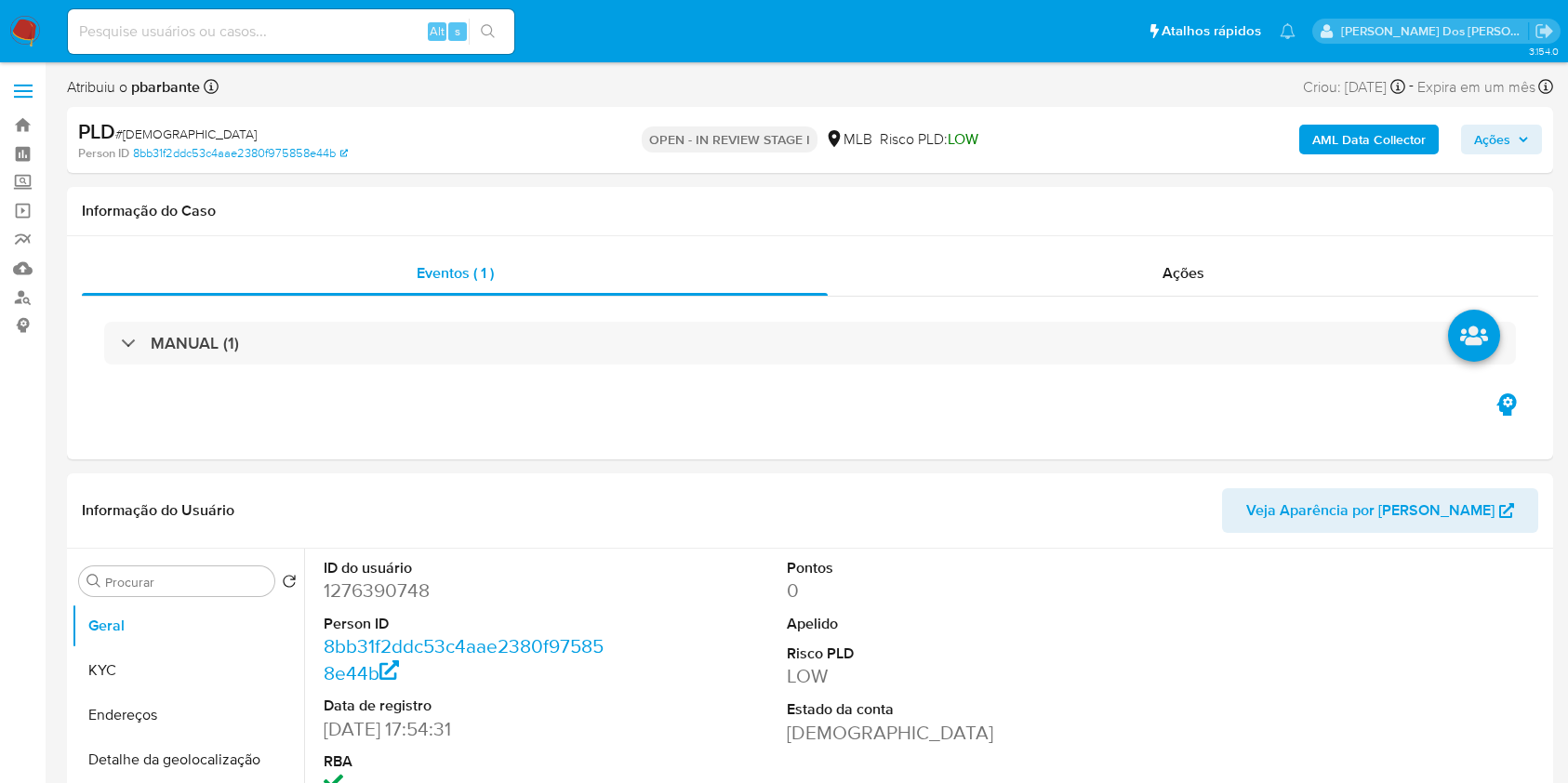
select select "10"
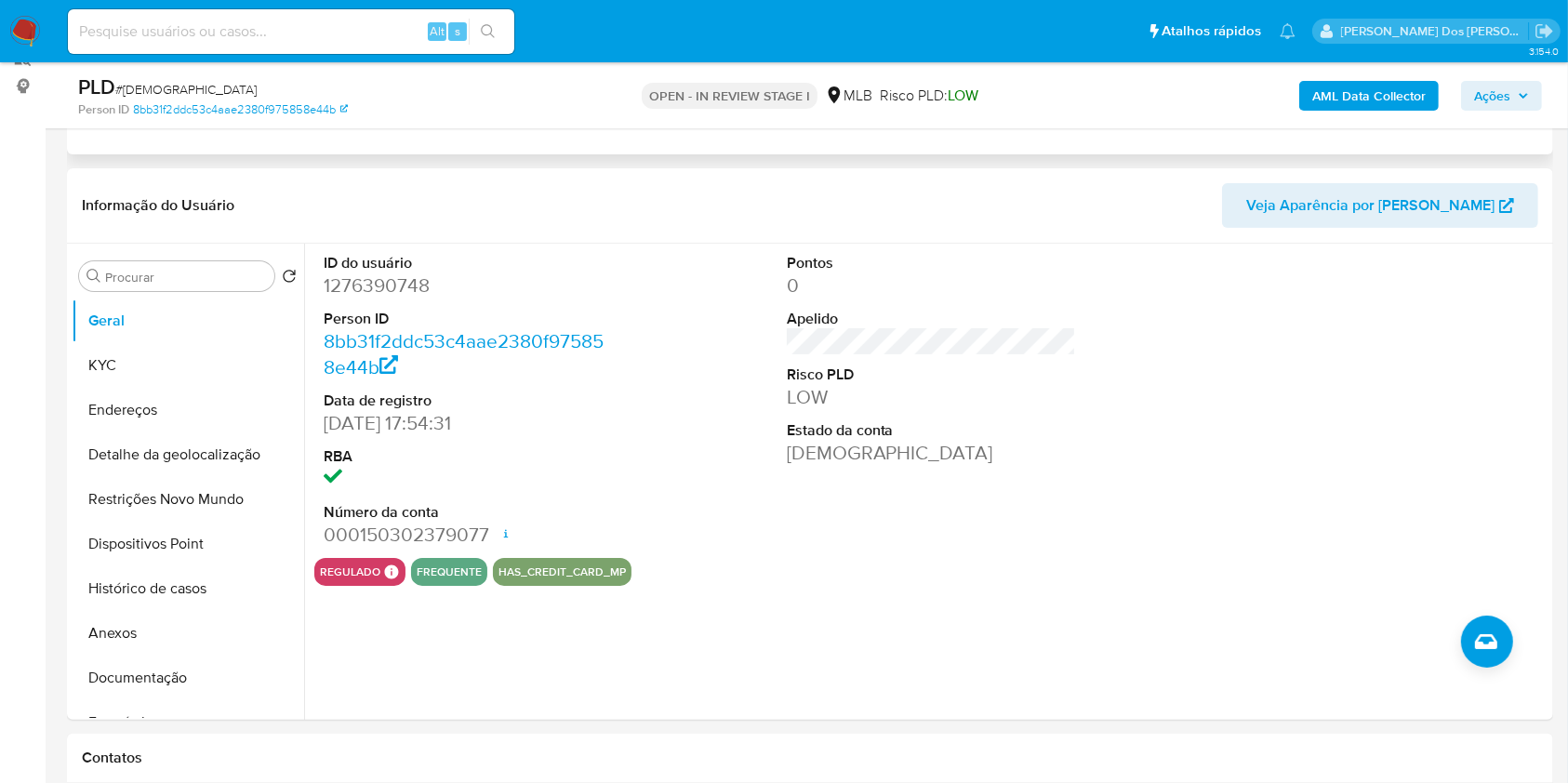
scroll to position [242, 0]
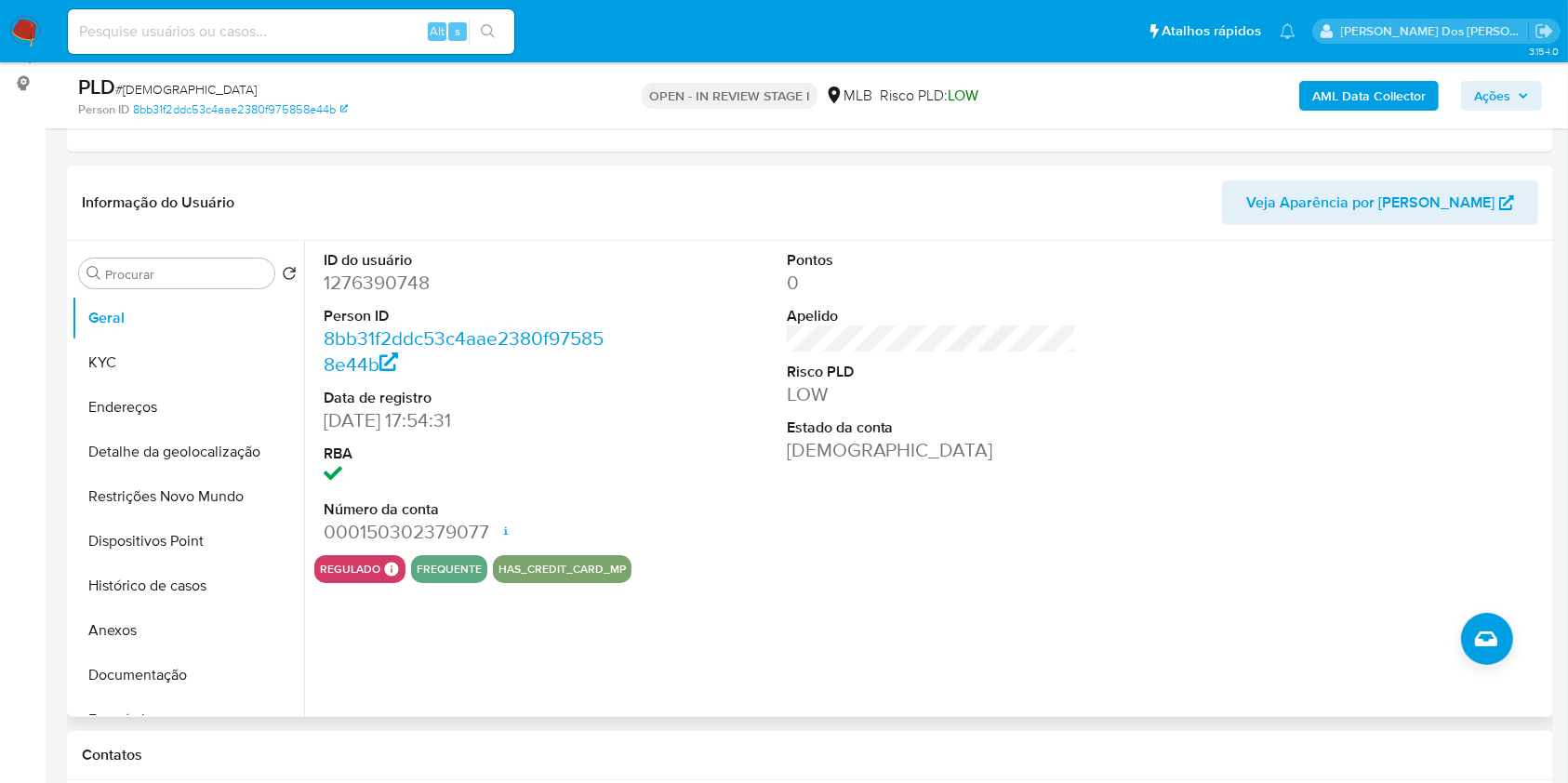
click at [348, 296] on dd "1276390748" at bounding box center [468, 282] width 290 height 26
copy dd "1276390748"
